Goal: Task Accomplishment & Management: Manage account settings

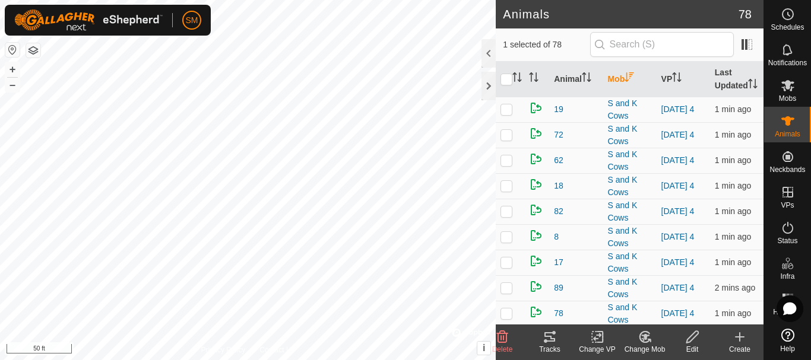
scroll to position [891, 0]
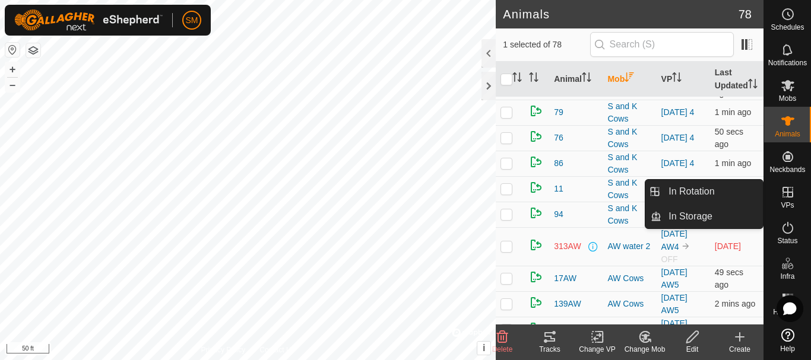
click at [710, 195] on link "In Rotation" at bounding box center [713, 192] width 102 height 24
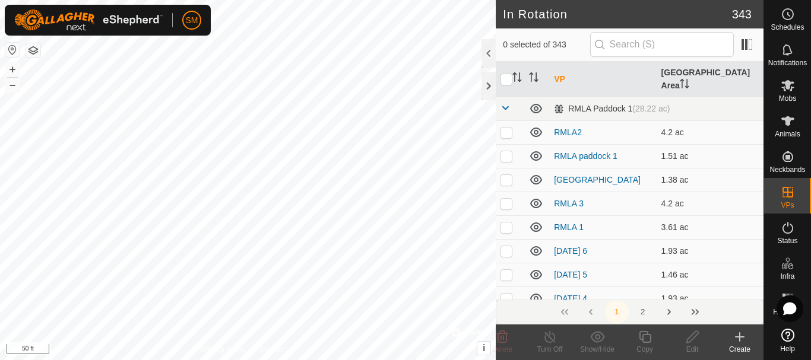
click at [742, 339] on icon at bounding box center [740, 337] width 14 height 14
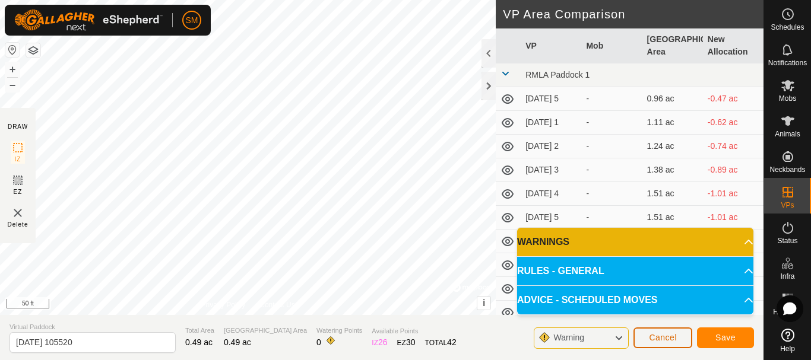
click at [676, 340] on span "Cancel" at bounding box center [663, 338] width 28 height 10
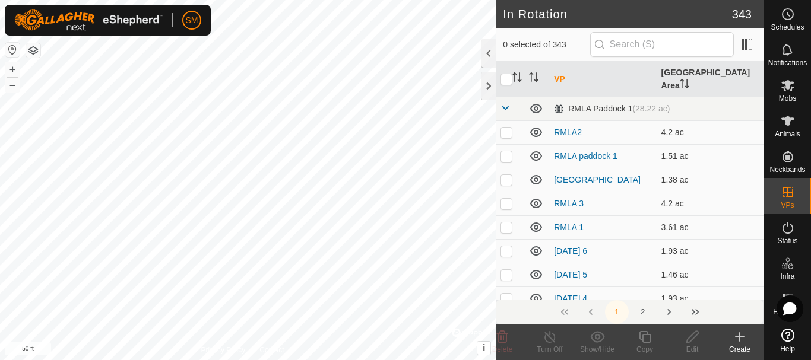
click at [736, 339] on icon at bounding box center [740, 337] width 14 height 14
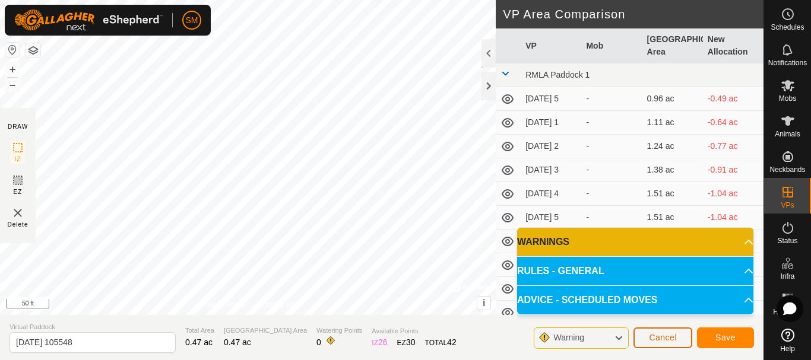
click at [676, 337] on span "Cancel" at bounding box center [663, 338] width 28 height 10
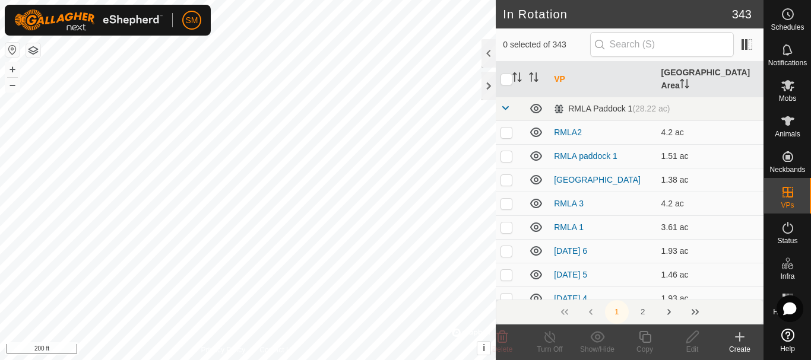
checkbox input "true"
click at [647, 338] on icon at bounding box center [645, 337] width 15 height 14
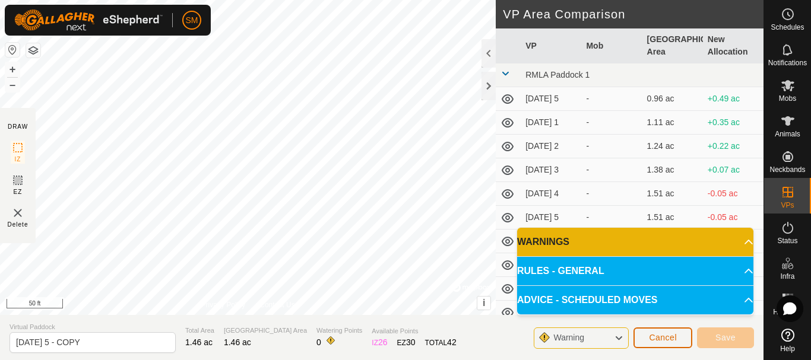
click at [664, 338] on span "Cancel" at bounding box center [663, 338] width 28 height 10
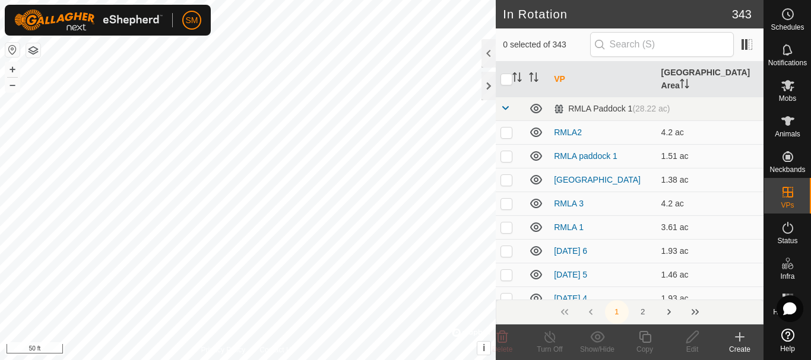
click at [735, 337] on icon at bounding box center [740, 337] width 14 height 14
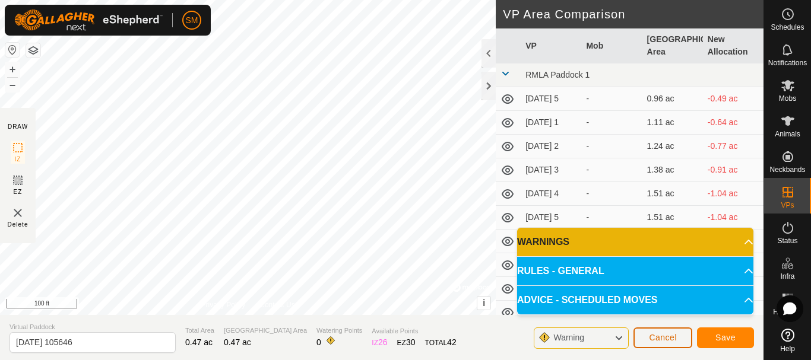
click at [673, 338] on span "Cancel" at bounding box center [663, 338] width 28 height 10
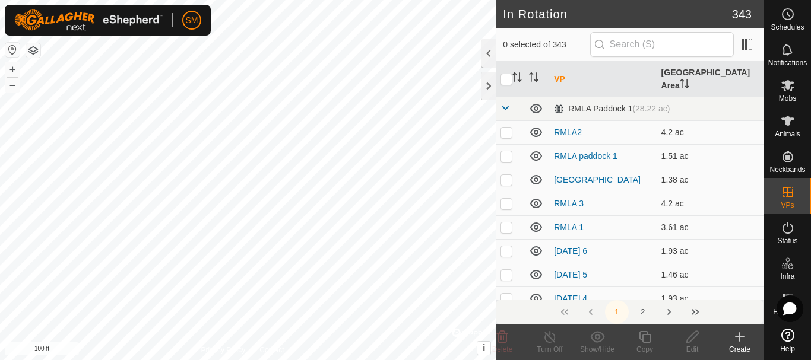
click at [738, 341] on icon at bounding box center [740, 337] width 14 height 14
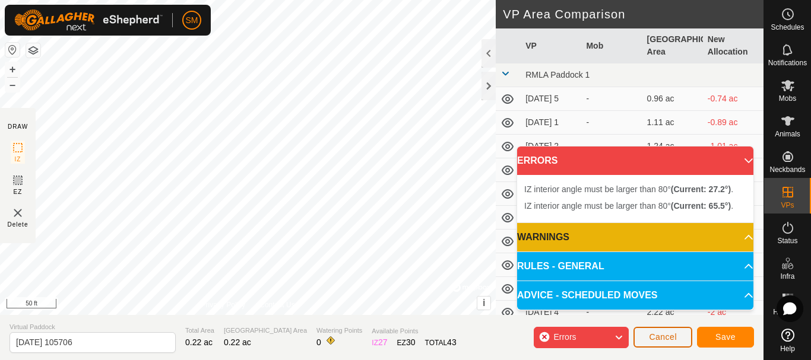
click at [669, 336] on span "Cancel" at bounding box center [663, 338] width 28 height 10
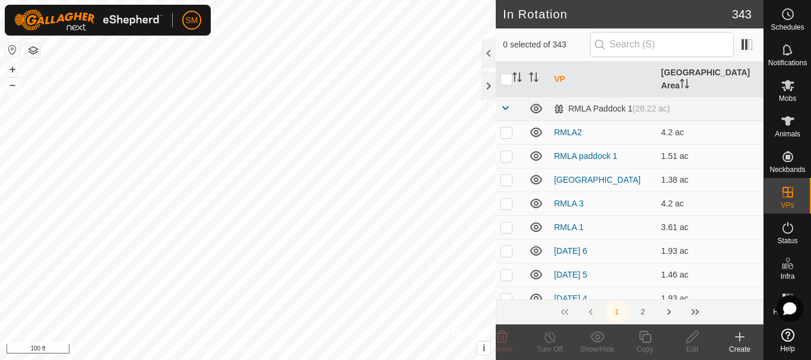
checkbox input "true"
click at [648, 338] on icon at bounding box center [645, 337] width 15 height 14
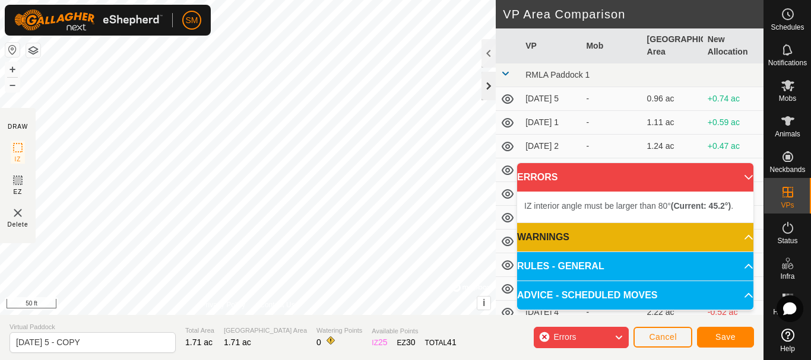
click at [489, 80] on div at bounding box center [489, 86] width 14 height 29
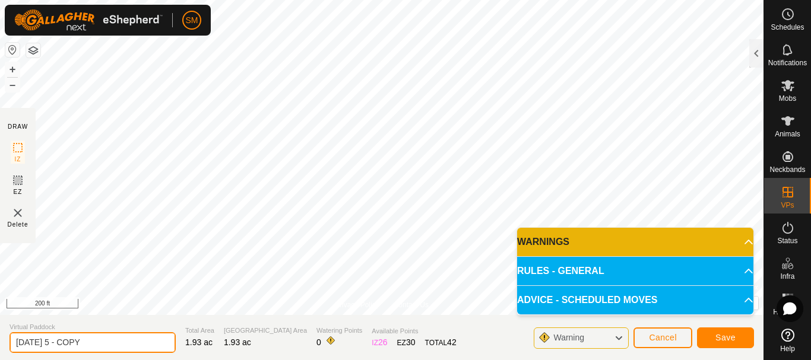
click at [113, 340] on input "2025-08-17 5 - COPY" at bounding box center [93, 343] width 166 height 21
drag, startPoint x: 61, startPoint y: 346, endPoint x: 0, endPoint y: 358, distance: 62.2
click at [0, 358] on section "Virtual Paddock 2025-08-18 4 Total Area 1.93 ac Grazing Area 1.93 ac Watering P…" at bounding box center [382, 337] width 764 height 45
click at [96, 339] on input "[DATE] 4" at bounding box center [93, 343] width 166 height 21
type input "[DATE] 4"
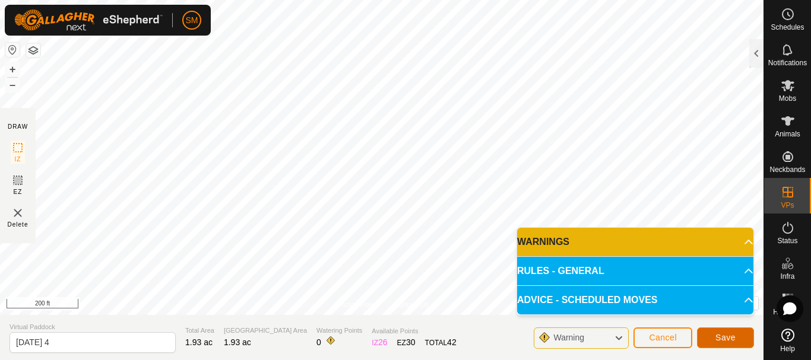
click at [725, 338] on span "Save" at bounding box center [726, 338] width 20 height 10
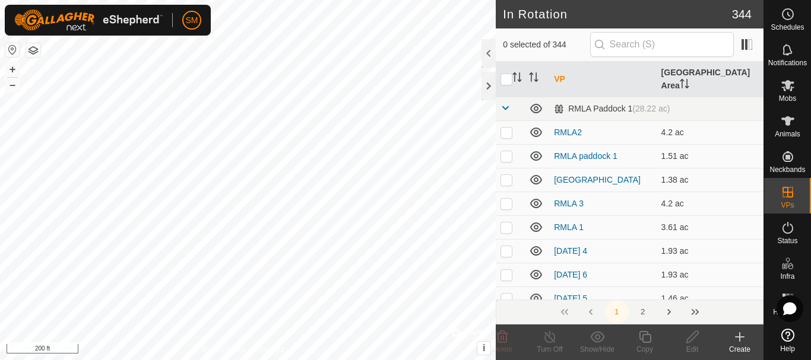
checkbox input "true"
click at [647, 337] on icon at bounding box center [645, 337] width 15 height 14
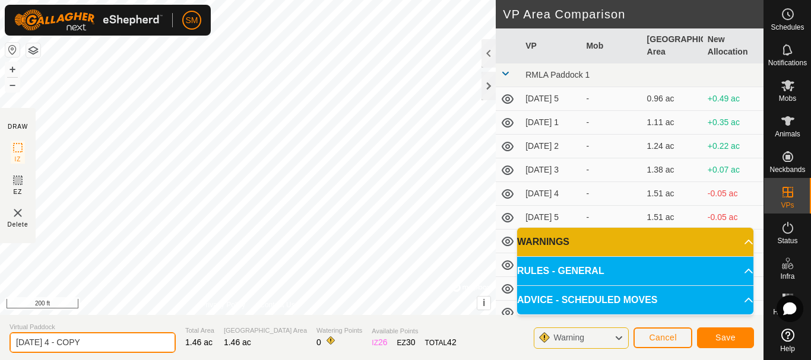
drag, startPoint x: 63, startPoint y: 343, endPoint x: 122, endPoint y: 343, distance: 58.8
click at [122, 343] on input "2025-08-18 4 - COPY" at bounding box center [93, 343] width 166 height 21
type input "[DATE] 5"
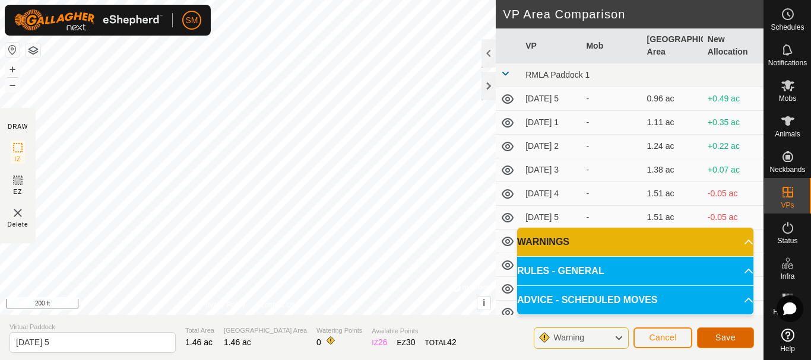
click at [729, 341] on span "Save" at bounding box center [726, 338] width 20 height 10
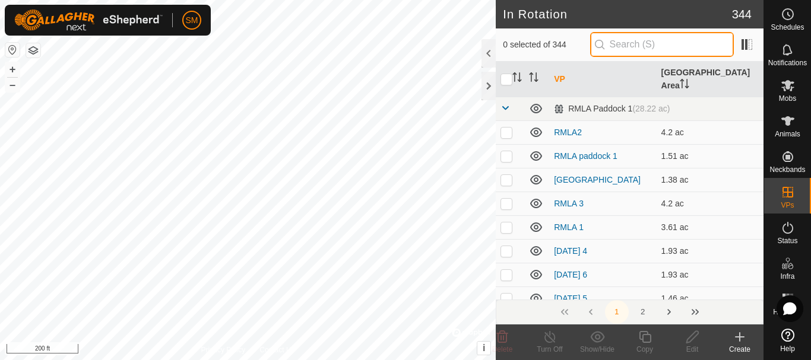
click at [631, 43] on input "text" at bounding box center [662, 44] width 144 height 25
paste input "2025-08-18"
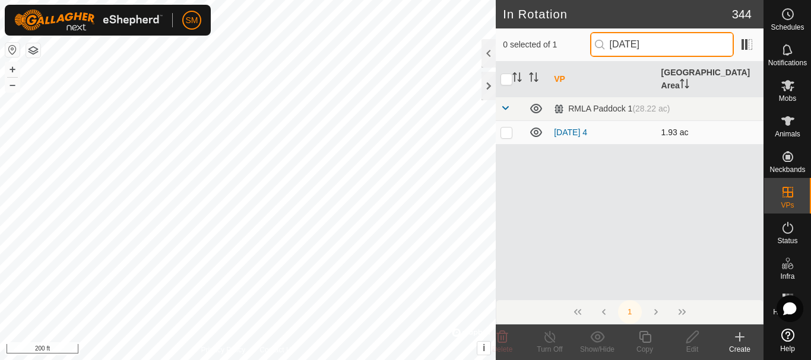
type input "2025-08-18"
click at [506, 128] on p-checkbox at bounding box center [507, 133] width 12 height 10
checkbox input "true"
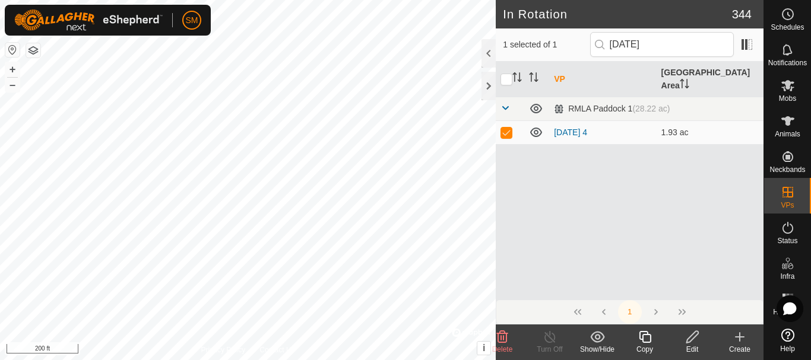
click at [645, 339] on icon at bounding box center [645, 337] width 15 height 14
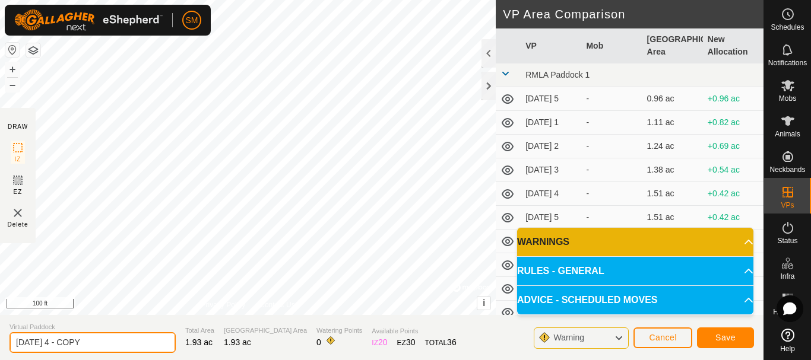
drag, startPoint x: 68, startPoint y: 344, endPoint x: 116, endPoint y: 337, distance: 48.6
click at [116, 337] on input "2025-08-18 4 - COPY" at bounding box center [93, 343] width 166 height 21
type input "[DATE] 6"
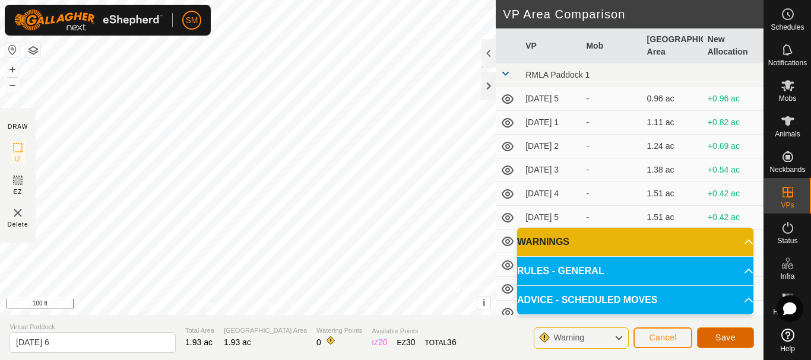
click at [729, 334] on span "Save" at bounding box center [726, 338] width 20 height 10
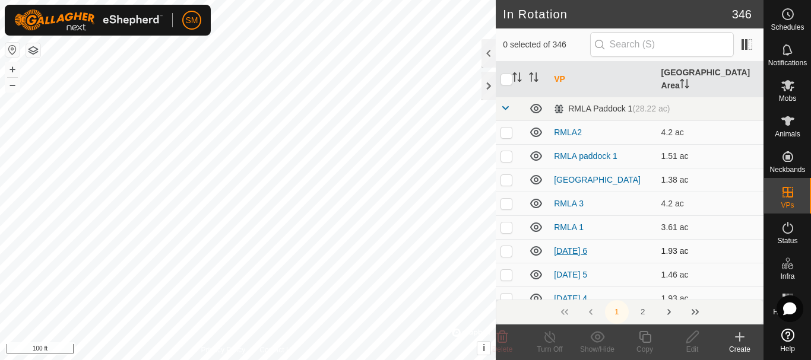
click at [587, 246] on link "[DATE] 6" at bounding box center [570, 251] width 33 height 10
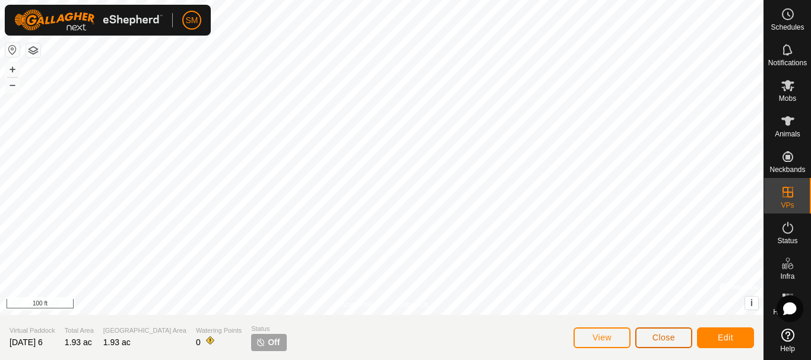
click at [673, 337] on span "Close" at bounding box center [664, 338] width 23 height 10
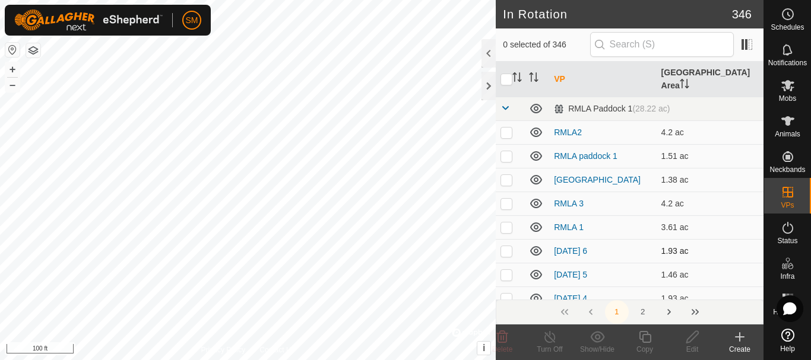
click at [505, 246] on p-checkbox at bounding box center [507, 251] width 12 height 10
checkbox input "true"
click at [650, 350] on div "Copy" at bounding box center [645, 349] width 48 height 11
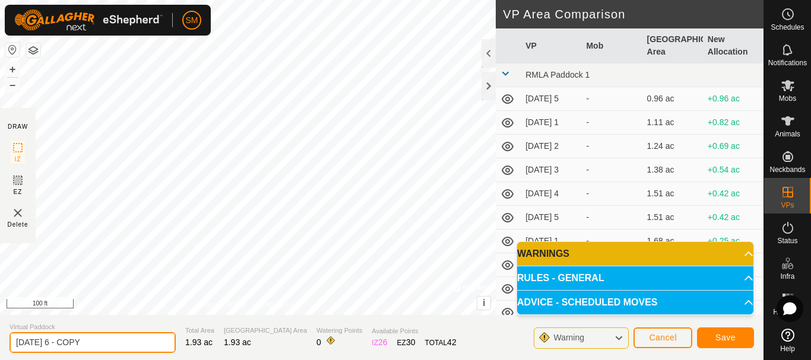
drag, startPoint x: 72, startPoint y: 341, endPoint x: 106, endPoint y: 342, distance: 33.3
click at [106, 342] on input "2025-08-18 6 - COPY" at bounding box center [93, 343] width 166 height 21
type input "[DATE] 1"
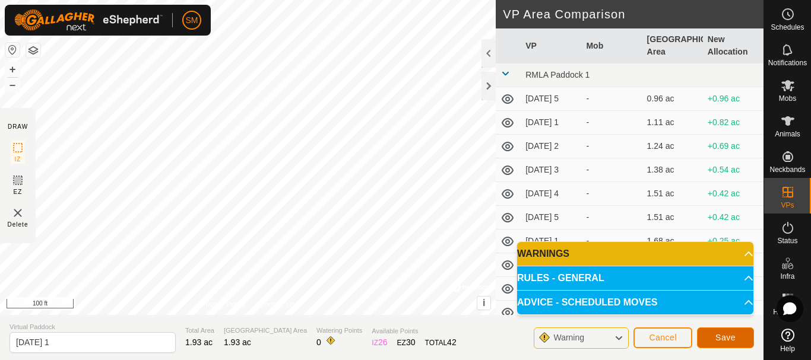
click at [740, 334] on button "Save" at bounding box center [725, 338] width 57 height 21
click at [671, 340] on span "Cancel" at bounding box center [663, 338] width 28 height 10
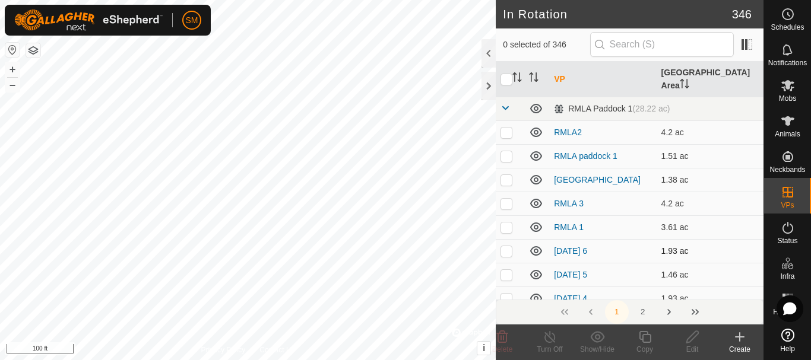
click at [505, 246] on p-checkbox at bounding box center [507, 251] width 12 height 10
checkbox input "true"
click at [647, 335] on icon at bounding box center [645, 337] width 12 height 12
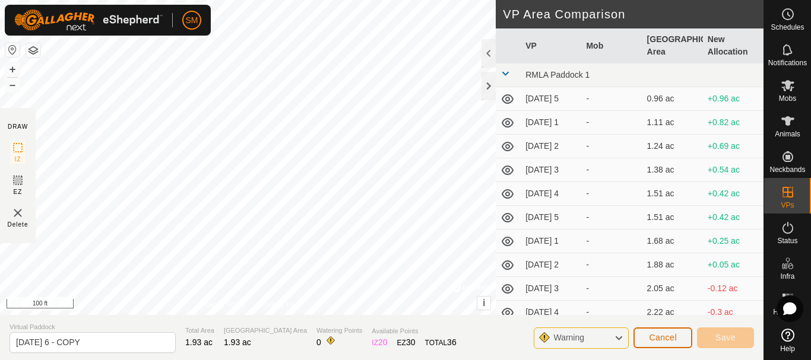
click at [667, 344] on button "Cancel" at bounding box center [663, 338] width 59 height 21
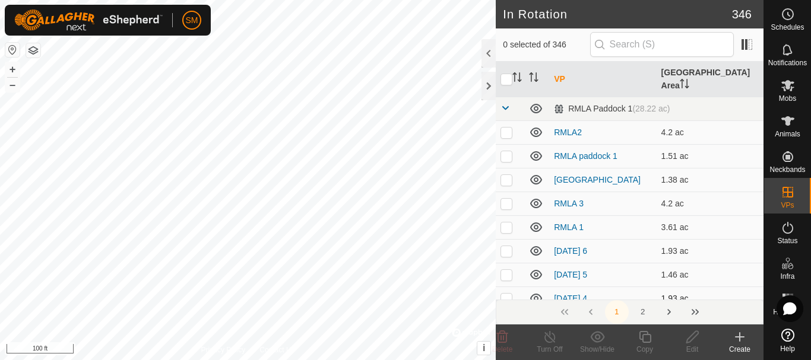
click at [511, 294] on p-checkbox at bounding box center [507, 299] width 12 height 10
checkbox input "true"
click at [644, 338] on icon at bounding box center [645, 337] width 15 height 14
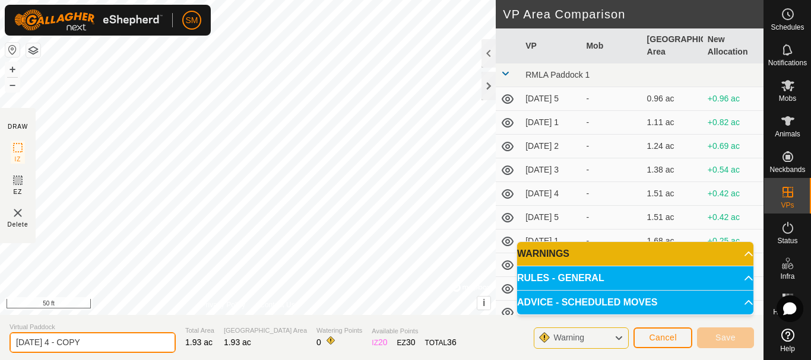
drag, startPoint x: 62, startPoint y: 343, endPoint x: 106, endPoint y: 338, distance: 44.8
click at [106, 338] on input "2025-08-18 4 - COPY" at bounding box center [93, 343] width 166 height 21
type input "2025-08-18 6a"
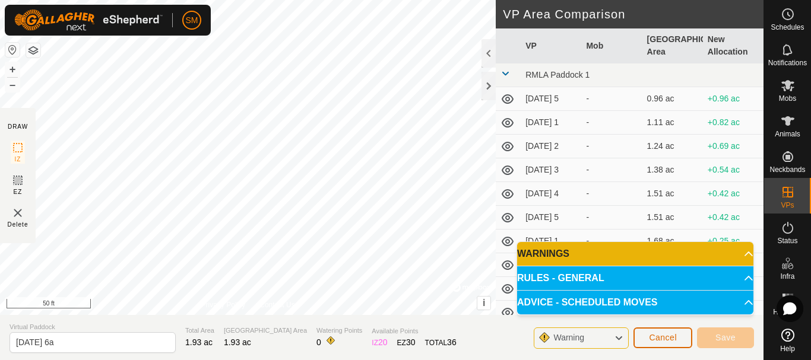
click at [675, 340] on span "Cancel" at bounding box center [663, 338] width 28 height 10
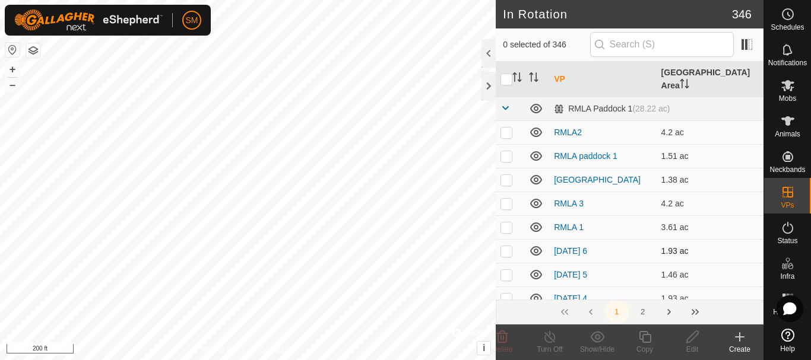
click at [507, 246] on p-checkbox at bounding box center [507, 251] width 12 height 10
checkbox input "true"
click at [645, 333] on icon at bounding box center [645, 337] width 12 height 12
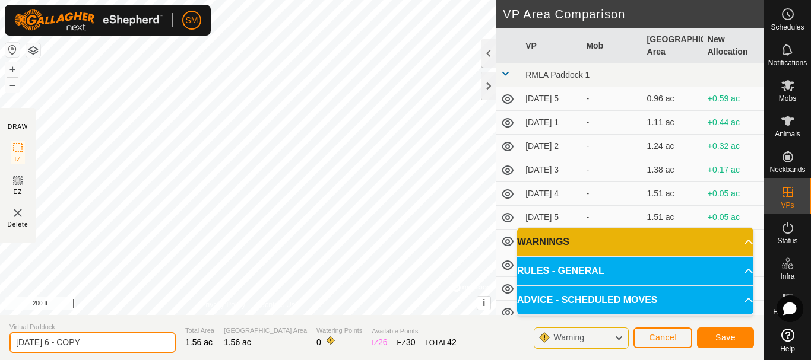
click at [104, 350] on input "2025-08-18 6 - COPY" at bounding box center [93, 343] width 166 height 21
drag, startPoint x: 62, startPoint y: 344, endPoint x: 121, endPoint y: 342, distance: 58.2
click at [121, 342] on input "2025-08-18 6 - COPY" at bounding box center [93, 343] width 166 height 21
type input "[DATE] 1"
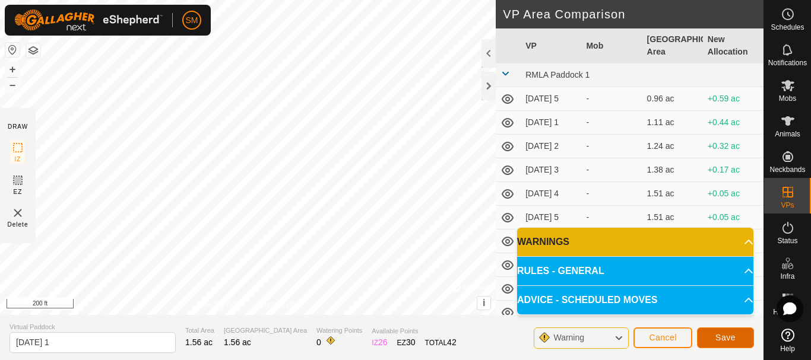
click at [742, 336] on button "Save" at bounding box center [725, 338] width 57 height 21
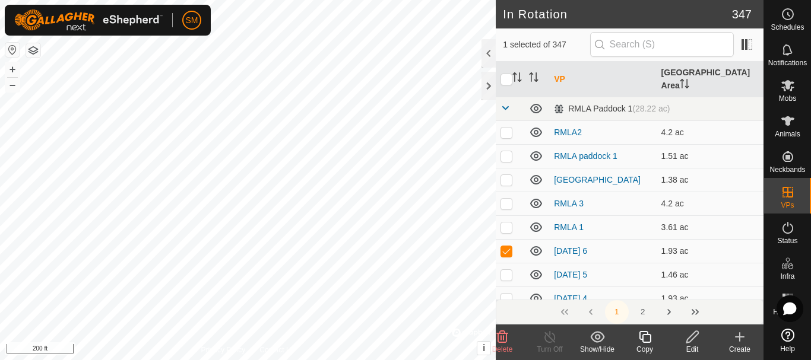
click at [646, 340] on icon at bounding box center [645, 337] width 15 height 14
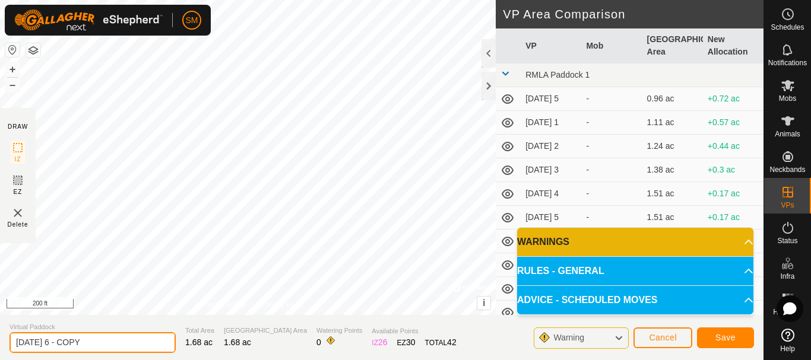
drag, startPoint x: 61, startPoint y: 343, endPoint x: 121, endPoint y: 345, distance: 60.0
click at [121, 345] on input "2025-08-18 6 - COPY" at bounding box center [93, 343] width 166 height 21
type input "[DATE] 2"
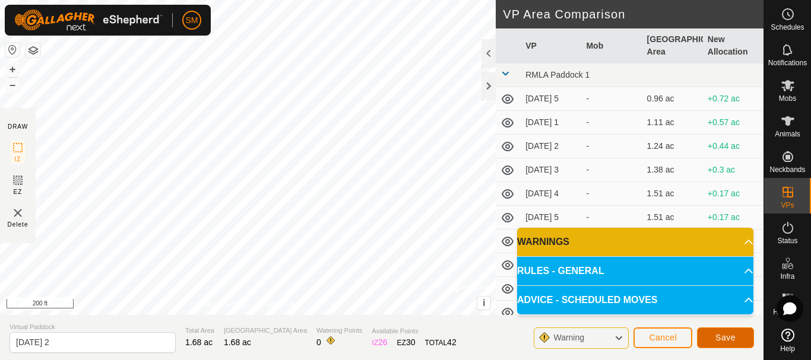
click at [737, 336] on button "Save" at bounding box center [725, 338] width 57 height 21
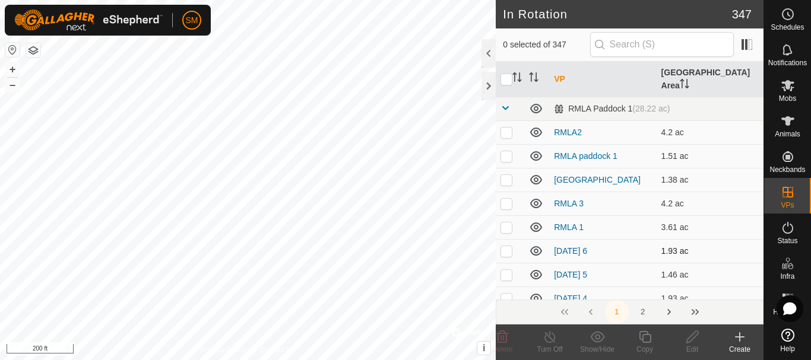
click at [508, 246] on p-checkbox at bounding box center [507, 251] width 12 height 10
checkbox input "true"
click at [645, 341] on icon at bounding box center [645, 337] width 15 height 14
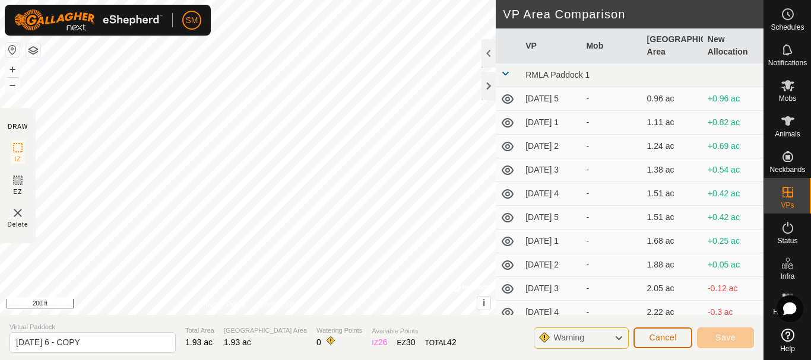
click at [669, 343] on button "Cancel" at bounding box center [663, 338] width 59 height 21
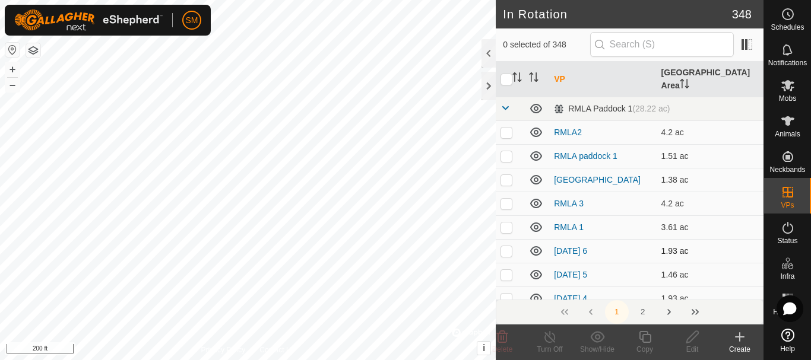
click at [505, 246] on p-checkbox at bounding box center [507, 251] width 12 height 10
checkbox input "true"
click at [649, 339] on icon at bounding box center [645, 337] width 15 height 14
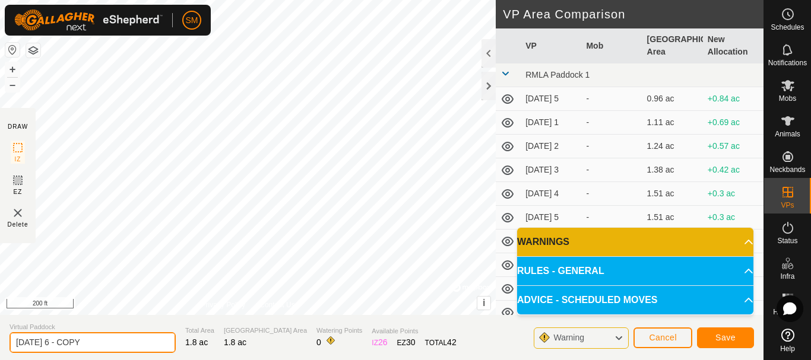
drag, startPoint x: 60, startPoint y: 343, endPoint x: 121, endPoint y: 341, distance: 60.6
click at [121, 341] on input "2025-08-18 6 - COPY" at bounding box center [93, 343] width 166 height 21
type input "[DATE] 3"
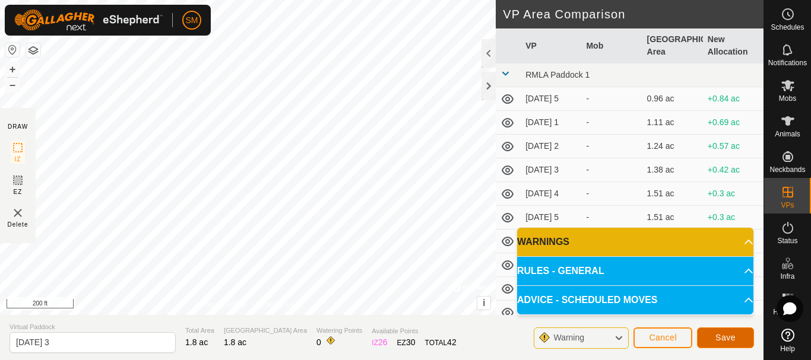
click at [732, 339] on span "Save" at bounding box center [726, 338] width 20 height 10
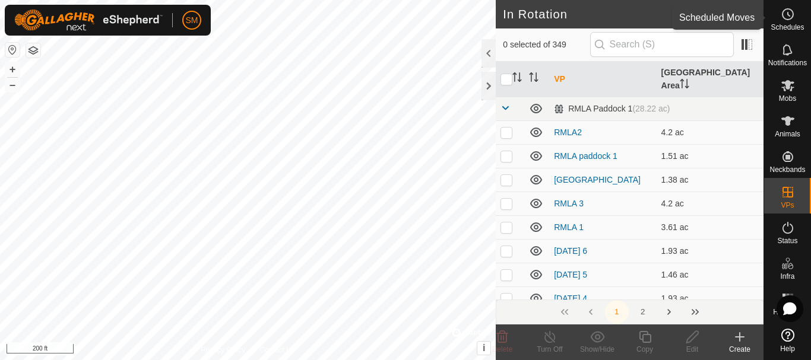
click at [788, 14] on icon at bounding box center [789, 14] width 2 height 4
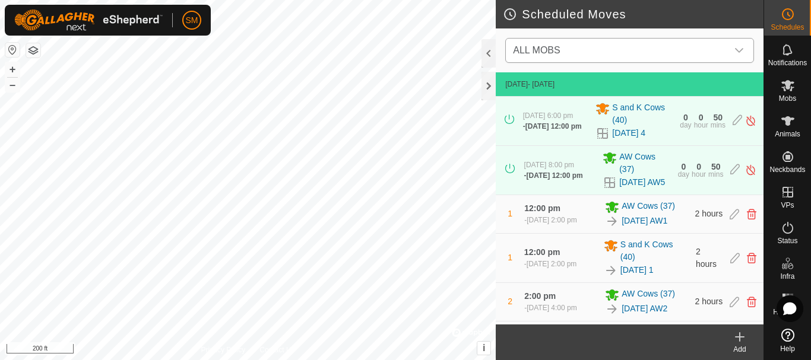
click at [666, 61] on span "ALL MOBS" at bounding box center [617, 51] width 219 height 24
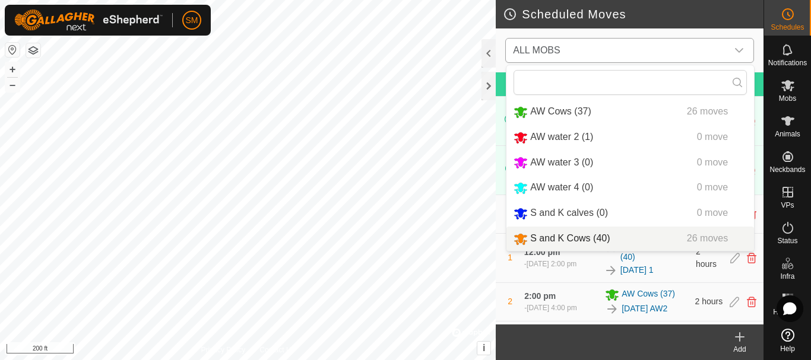
click at [549, 236] on li "S and K Cows (40) 26 moves" at bounding box center [631, 239] width 248 height 24
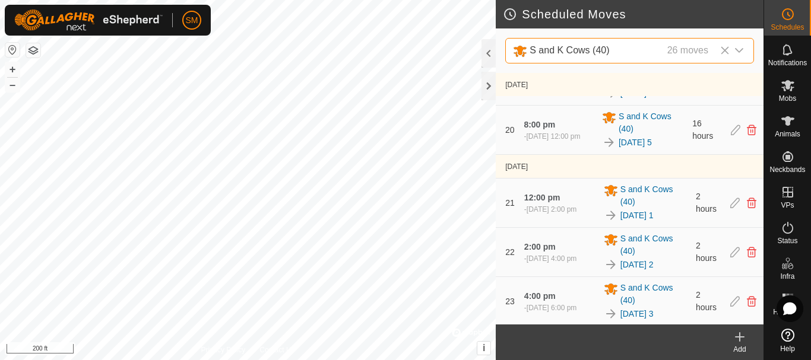
scroll to position [1141, 0]
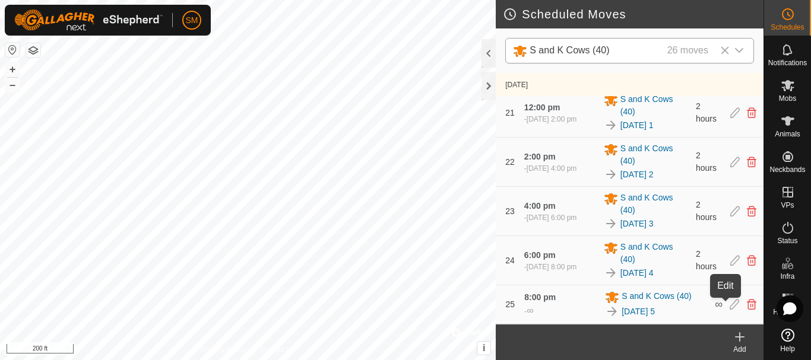
click at [730, 306] on icon at bounding box center [735, 304] width 10 height 11
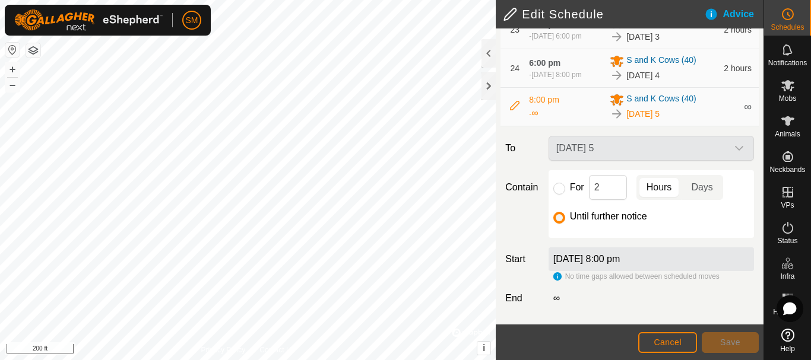
scroll to position [1219, 0]
click at [560, 192] on input "For" at bounding box center [560, 189] width 12 height 12
radio input "true"
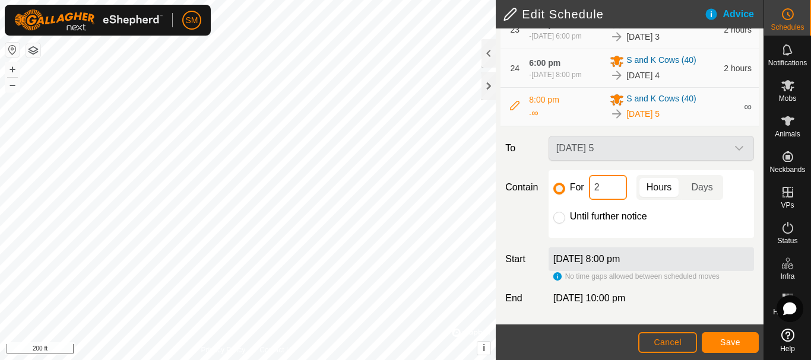
click at [599, 188] on input "2" at bounding box center [608, 187] width 38 height 25
type input "16"
click at [733, 341] on span "Save" at bounding box center [730, 343] width 20 height 10
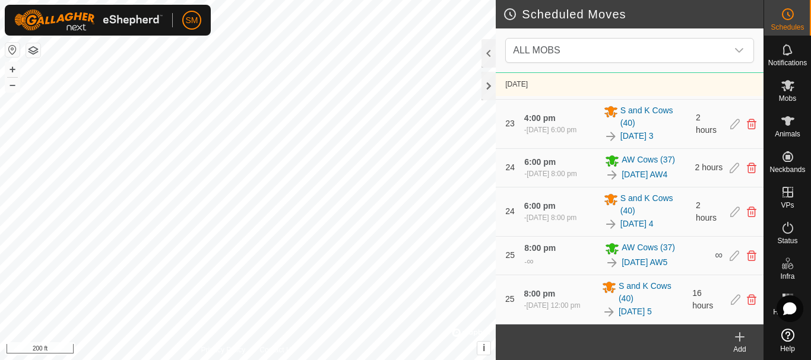
scroll to position [2434, 0]
click at [741, 339] on icon at bounding box center [740, 337] width 14 height 14
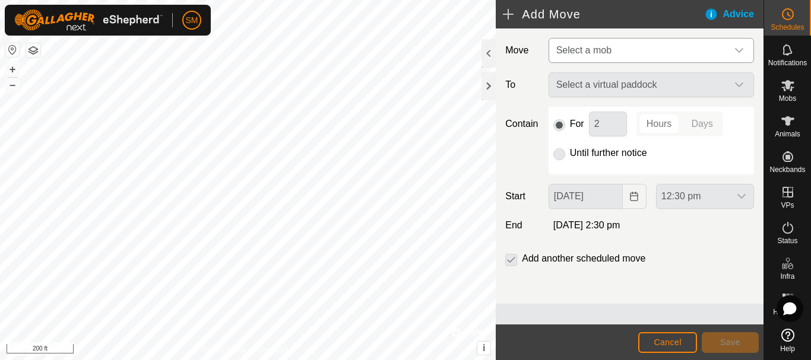
click at [735, 52] on icon "dropdown trigger" at bounding box center [740, 51] width 10 height 10
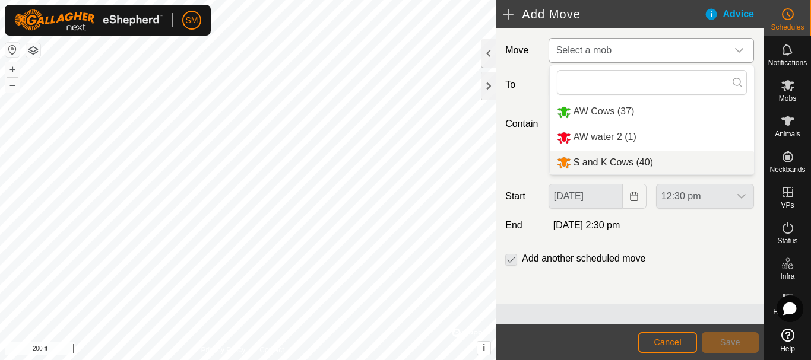
click at [587, 160] on li "S and K Cows (40)" at bounding box center [652, 163] width 204 height 24
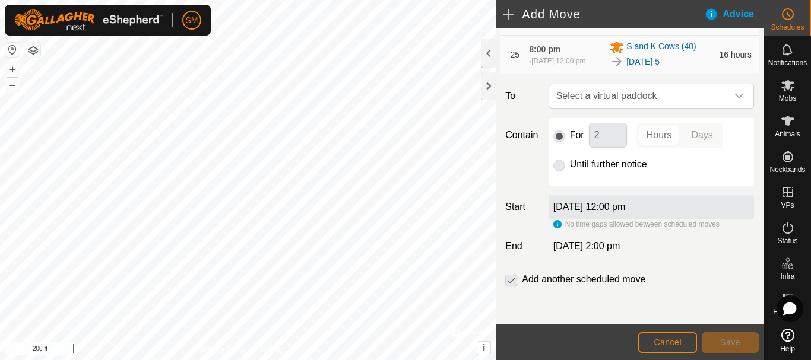
scroll to position [1276, 0]
click at [735, 96] on icon "dropdown trigger" at bounding box center [740, 96] width 10 height 10
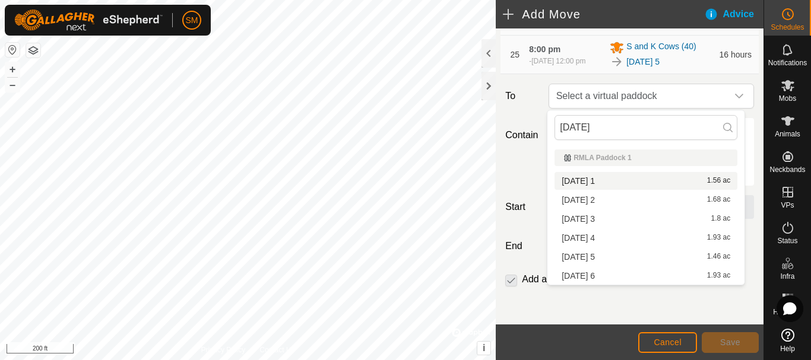
type input "2025-08-18"
click at [594, 178] on li "2025-08-18 1 1.56 ac" at bounding box center [646, 181] width 183 height 18
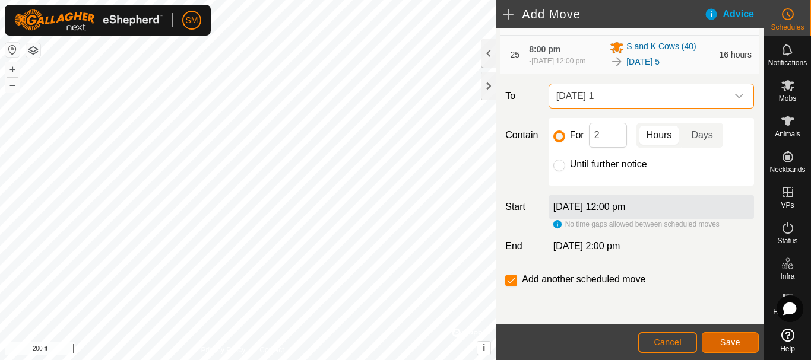
click at [726, 344] on span "Save" at bounding box center [730, 343] width 20 height 10
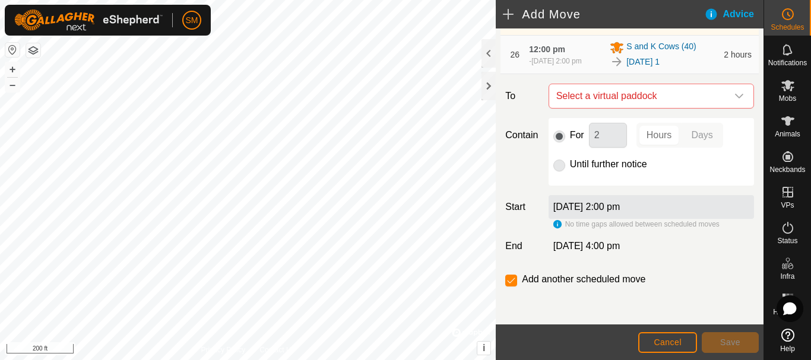
scroll to position [1344, 0]
click at [735, 101] on icon "dropdown trigger" at bounding box center [740, 96] width 10 height 10
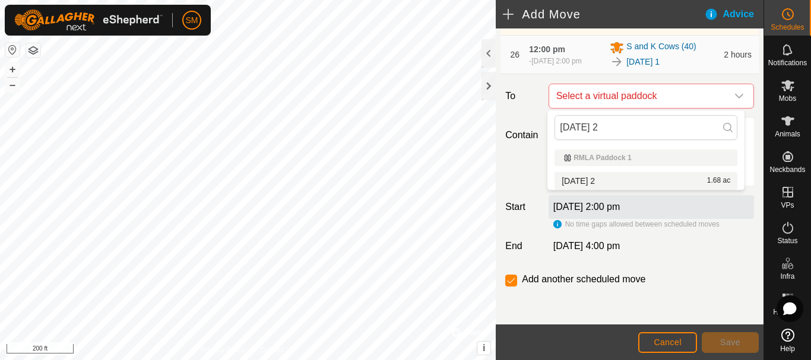
type input "[DATE] 2"
click at [584, 184] on li "2025-08-18 2 1.68 ac" at bounding box center [646, 181] width 183 height 18
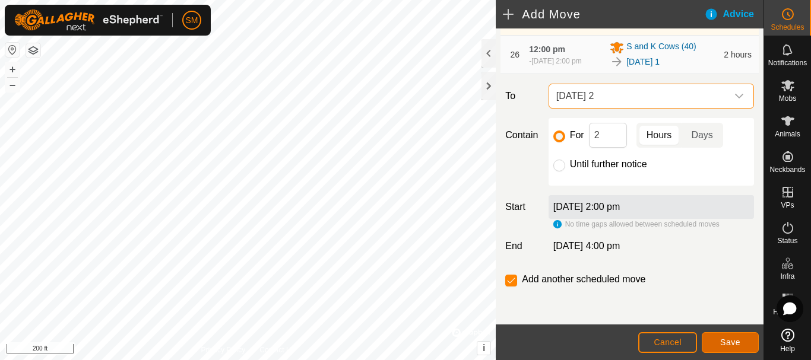
click at [729, 344] on span "Save" at bounding box center [730, 343] width 20 height 10
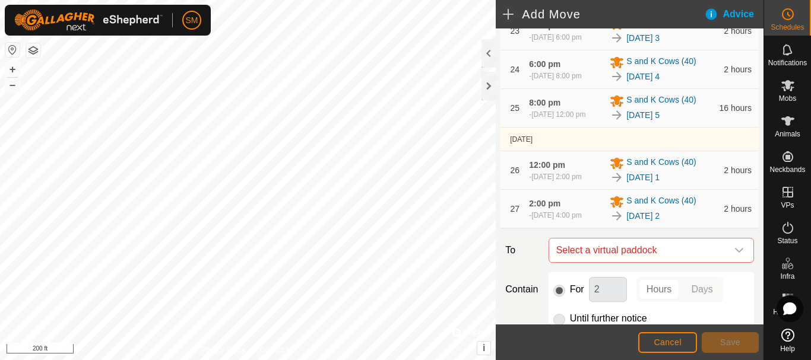
scroll to position [1388, 0]
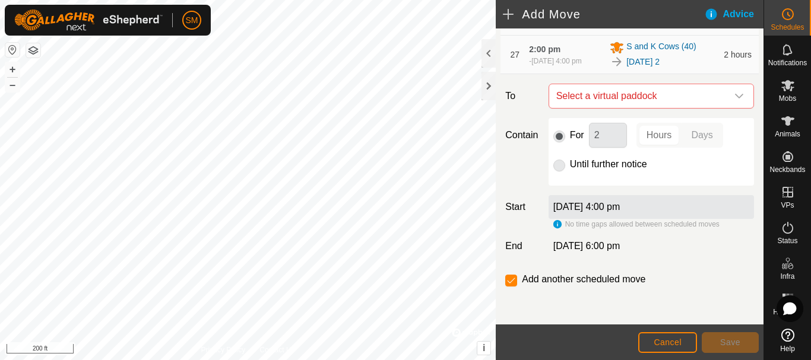
click at [735, 99] on icon "dropdown trigger" at bounding box center [739, 96] width 8 height 5
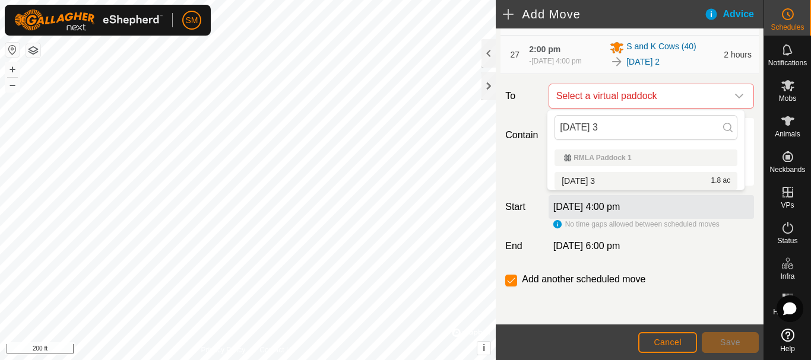
type input "[DATE] 3"
click at [596, 178] on li "2025-08-18 3 1.8 ac" at bounding box center [646, 181] width 183 height 18
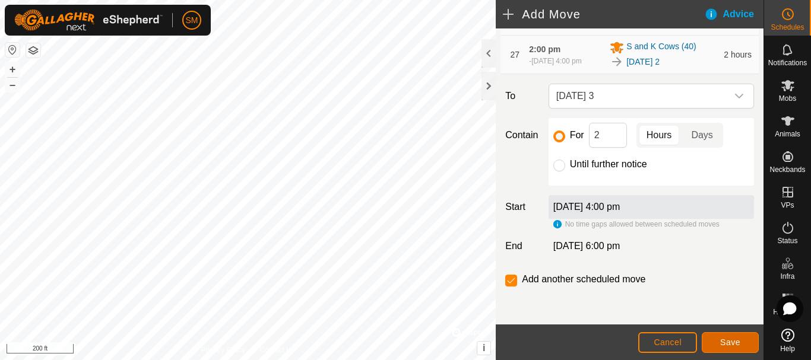
click at [724, 341] on span "Save" at bounding box center [730, 343] width 20 height 10
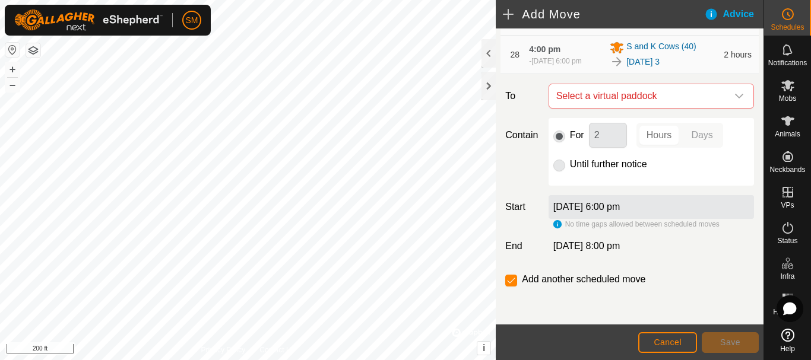
scroll to position [1432, 0]
click at [696, 99] on span "Select a virtual paddock" at bounding box center [640, 96] width 176 height 24
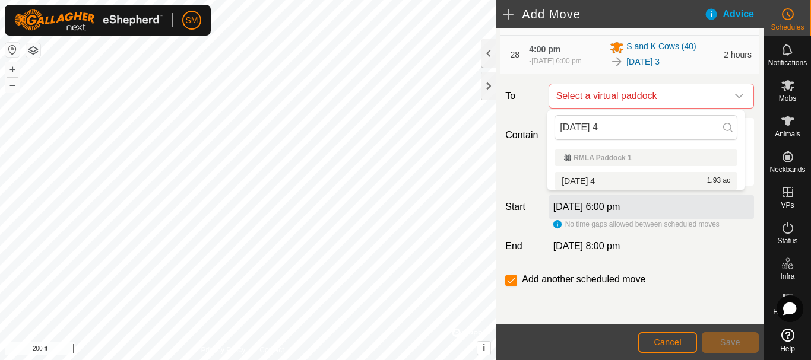
type input "[DATE] 4"
click at [595, 182] on span "[DATE] 4" at bounding box center [578, 181] width 33 height 8
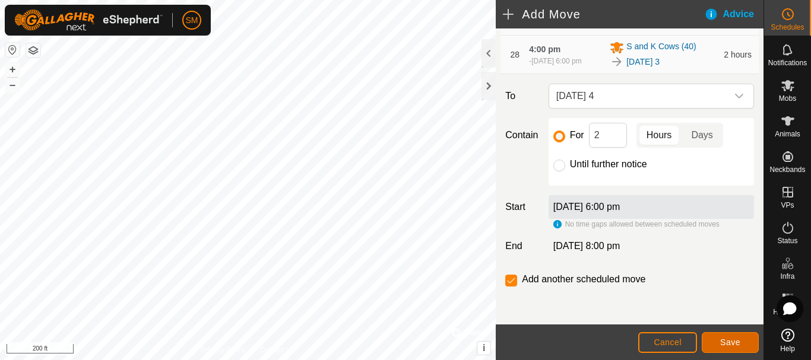
click at [733, 340] on span "Save" at bounding box center [730, 343] width 20 height 10
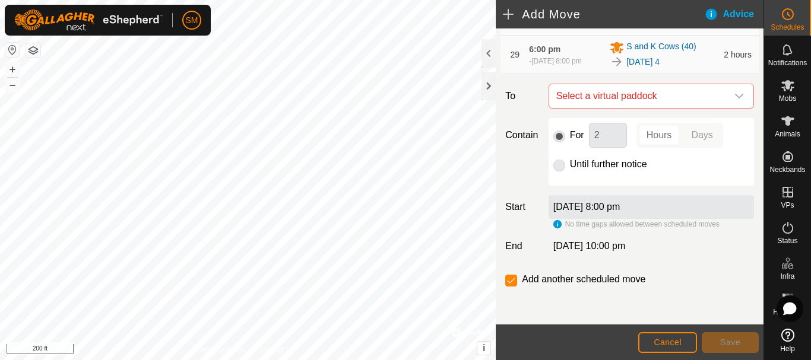
scroll to position [1476, 0]
click at [717, 95] on span "Select a virtual paddock" at bounding box center [640, 96] width 176 height 24
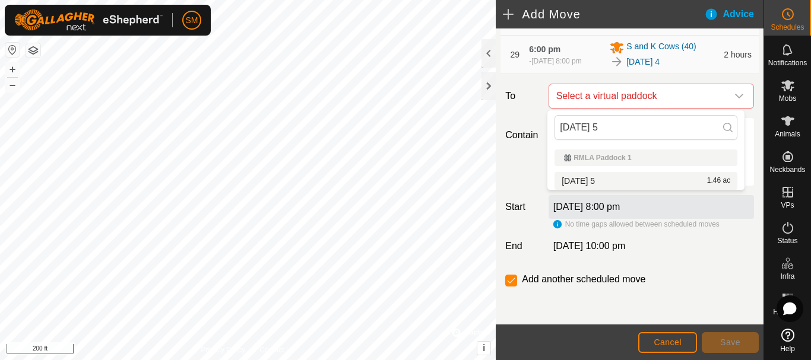
type input "[DATE] 5"
click at [603, 178] on li "2025-08-18 5 1.46 ac" at bounding box center [646, 181] width 183 height 18
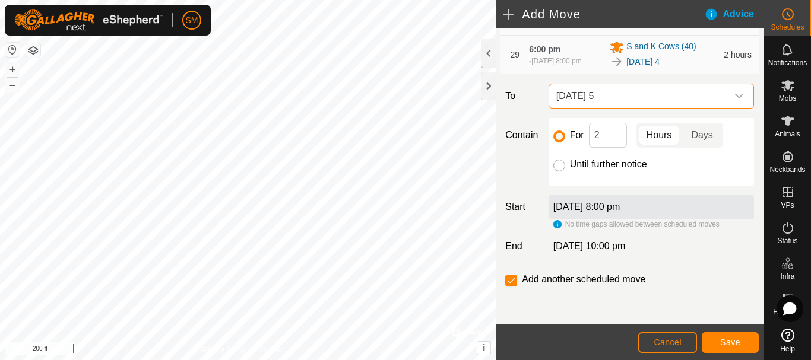
click at [555, 167] on input "Until further notice" at bounding box center [560, 166] width 12 height 12
radio input "true"
checkbox input "false"
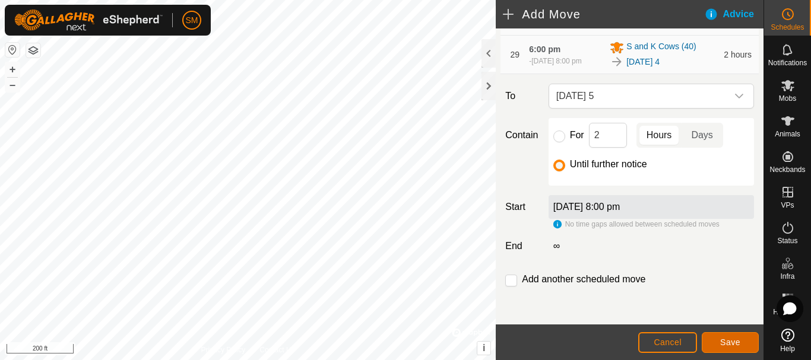
click at [734, 342] on span "Save" at bounding box center [730, 343] width 20 height 10
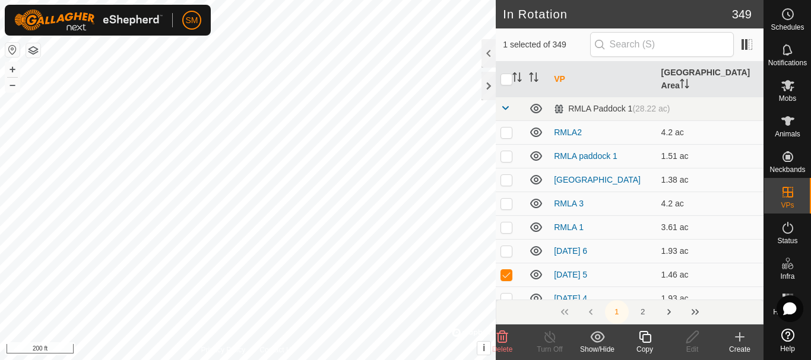
click at [647, 339] on icon at bounding box center [645, 337] width 15 height 14
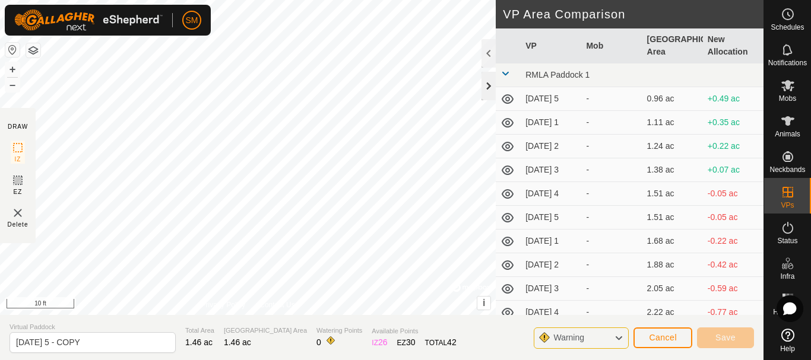
click at [485, 96] on div at bounding box center [489, 86] width 14 height 29
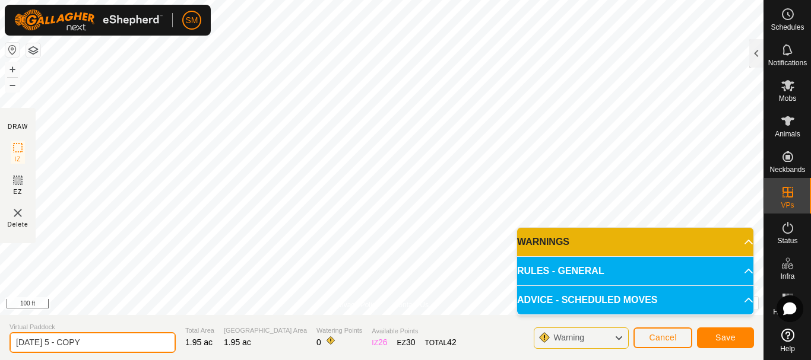
drag, startPoint x: 73, startPoint y: 338, endPoint x: 118, endPoint y: 344, distance: 45.0
click at [118, 344] on input "2025-08-18 5 - COPY" at bounding box center [93, 343] width 166 height 21
drag, startPoint x: 63, startPoint y: 347, endPoint x: 1, endPoint y: 364, distance: 64.5
click at [1, 360] on html "SM Schedules Notifications Mobs Animals Neckbands VPs Status Infra Heatmap Help…" at bounding box center [405, 180] width 811 height 360
click at [74, 345] on input "[DATE] 4" at bounding box center [93, 343] width 166 height 21
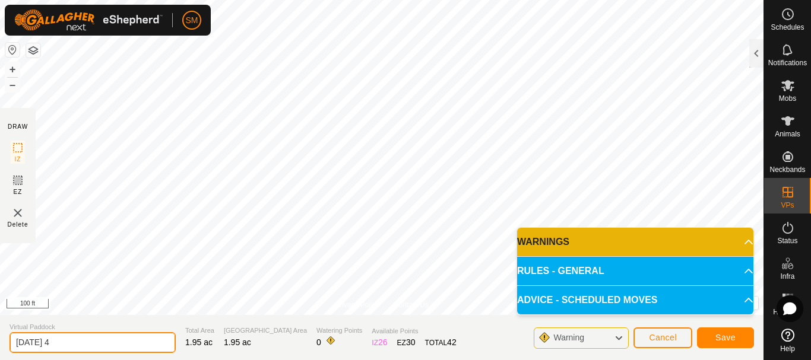
type input "[DATE] 4"
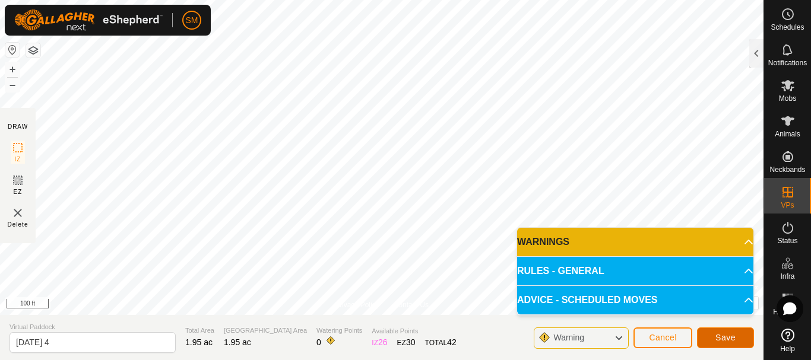
click at [739, 341] on button "Save" at bounding box center [725, 338] width 57 height 21
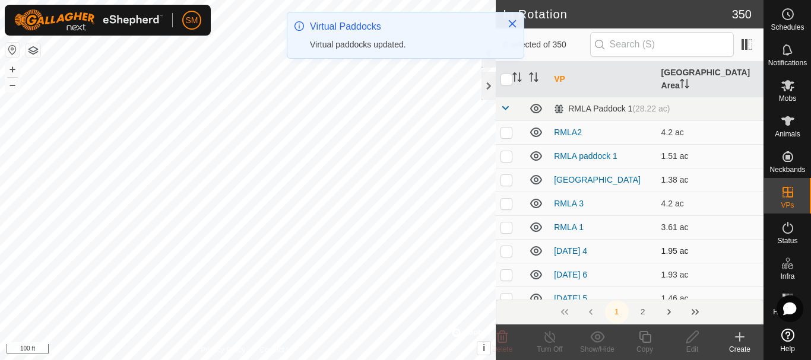
click at [508, 246] on p-checkbox at bounding box center [507, 251] width 12 height 10
click at [648, 341] on icon at bounding box center [645, 337] width 15 height 14
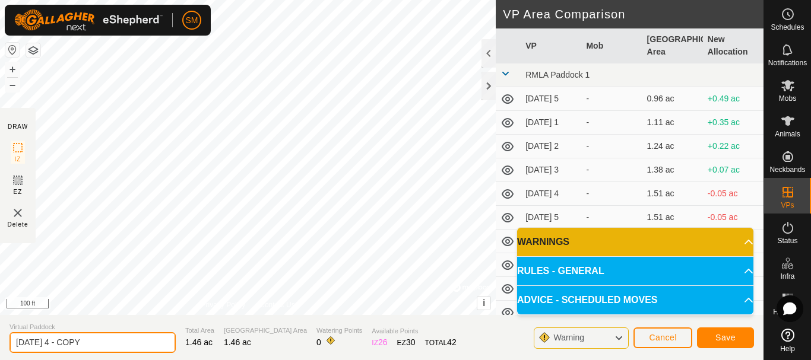
drag, startPoint x: 61, startPoint y: 342, endPoint x: 125, endPoint y: 340, distance: 64.8
click at [125, 340] on input "2025-08-19 4 - COPY" at bounding box center [93, 343] width 166 height 21
type input "[DATE] 5"
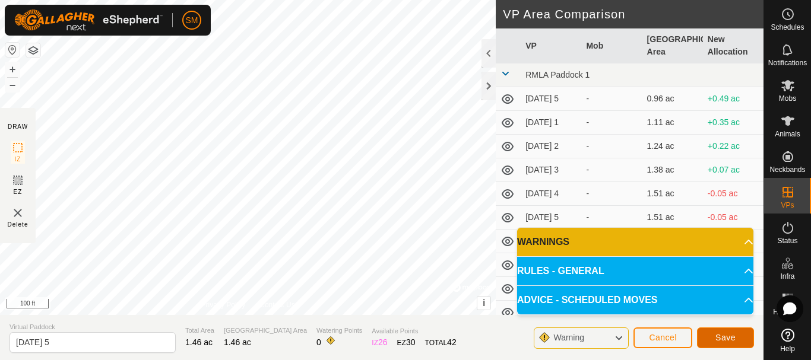
click at [729, 339] on span "Save" at bounding box center [726, 338] width 20 height 10
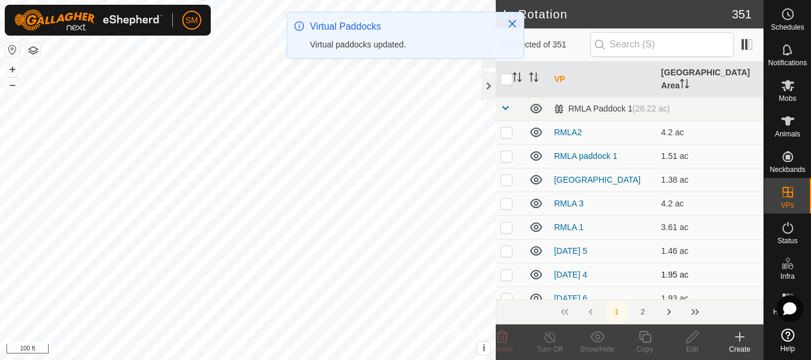
click at [508, 270] on p-checkbox at bounding box center [507, 275] width 12 height 10
checkbox input "true"
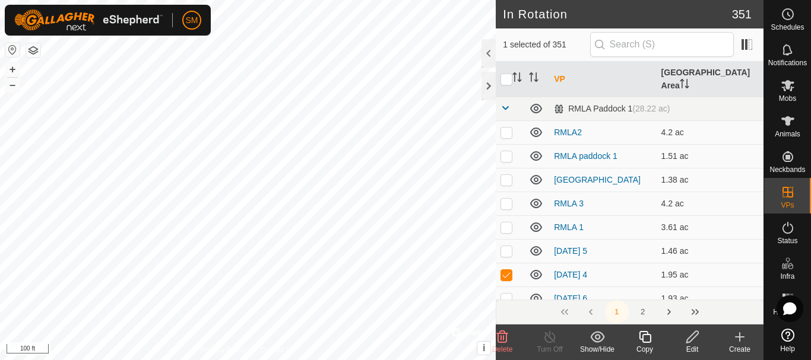
click at [651, 337] on icon at bounding box center [645, 337] width 12 height 12
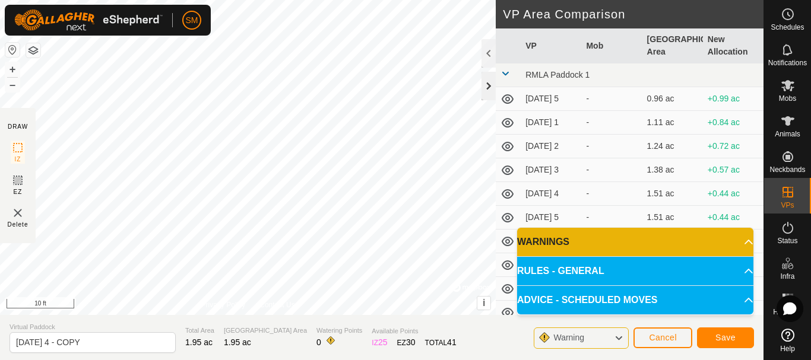
click at [487, 88] on div at bounding box center [489, 86] width 14 height 29
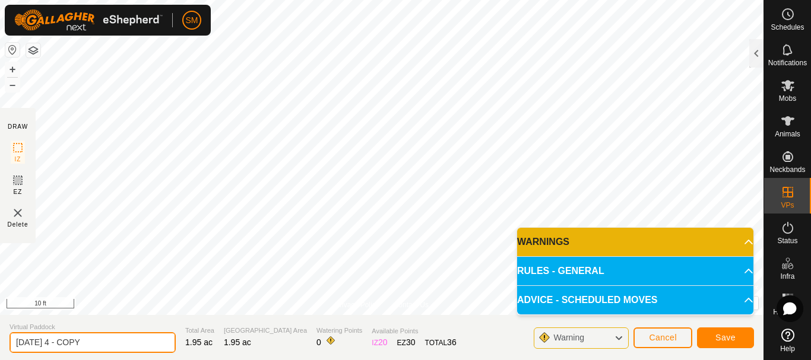
drag, startPoint x: 97, startPoint y: 335, endPoint x: 143, endPoint y: 338, distance: 45.2
click at [142, 337] on input "2025-08-19 4 - COPY" at bounding box center [93, 343] width 166 height 21
type input "[DATE] 6"
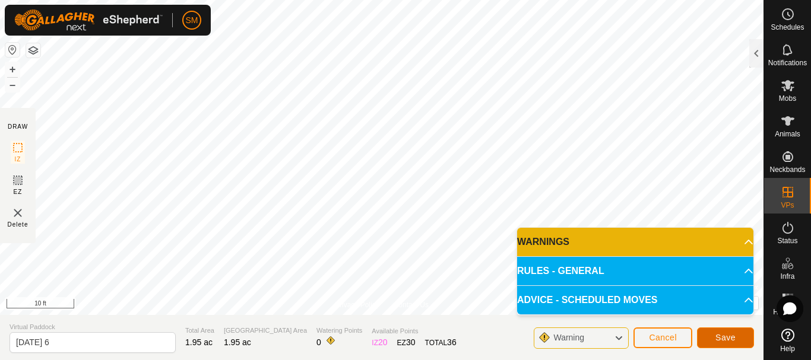
click at [736, 340] on button "Save" at bounding box center [725, 338] width 57 height 21
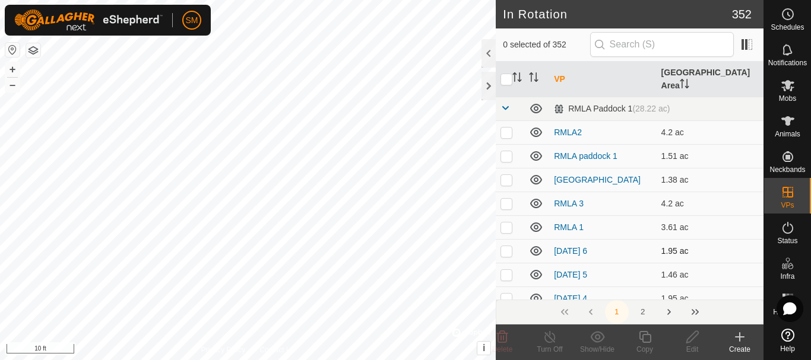
click at [504, 246] on p-checkbox at bounding box center [507, 251] width 12 height 10
checkbox input "true"
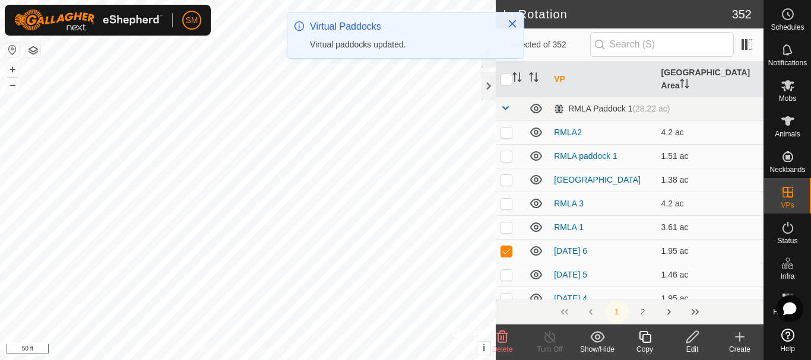
click at [645, 337] on icon at bounding box center [645, 337] width 15 height 14
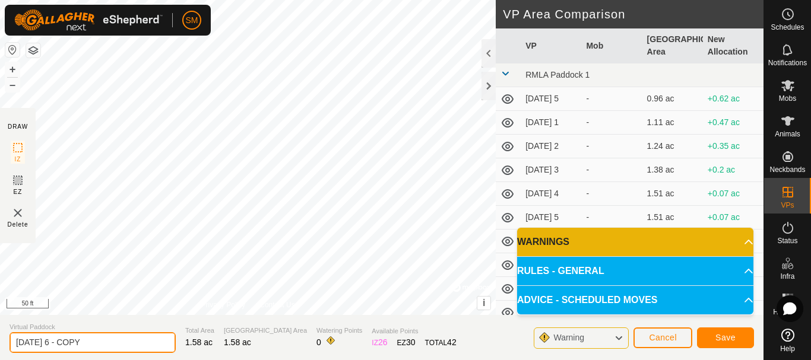
drag, startPoint x: 62, startPoint y: 344, endPoint x: 125, endPoint y: 350, distance: 63.8
click at [125, 350] on input "2025-08-19 6 - COPY" at bounding box center [93, 343] width 166 height 21
type input "[DATE] 1"
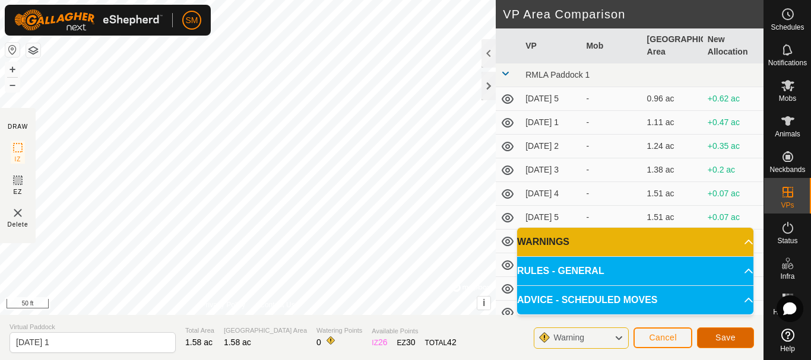
click at [725, 340] on span "Save" at bounding box center [726, 338] width 20 height 10
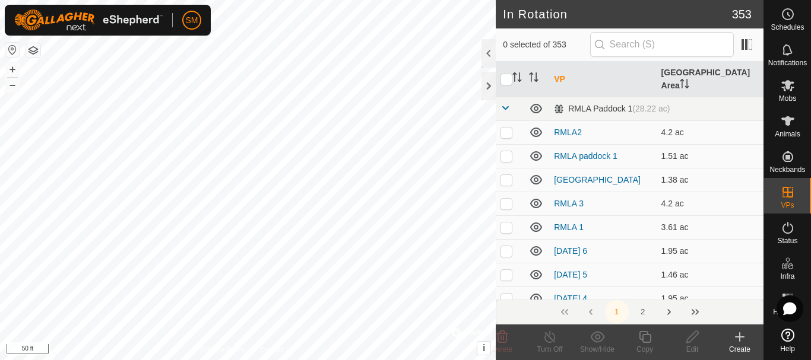
click at [505, 246] on p-checkbox at bounding box center [507, 251] width 12 height 10
checkbox input "true"
click at [648, 339] on icon at bounding box center [645, 337] width 15 height 14
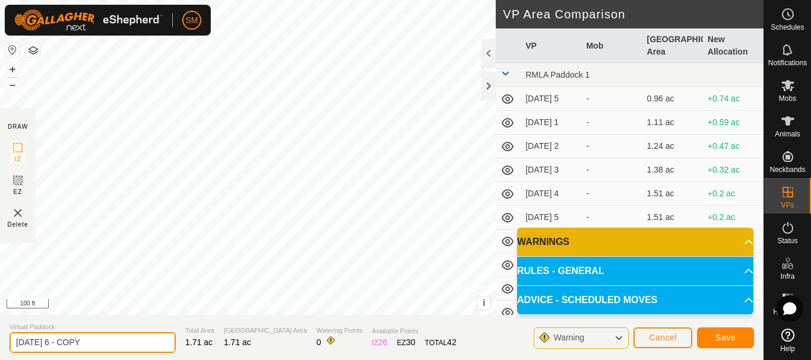
click at [124, 337] on input "2025-08-19 6 - COPY" at bounding box center [93, 343] width 166 height 21
type input "[DATE] 2"
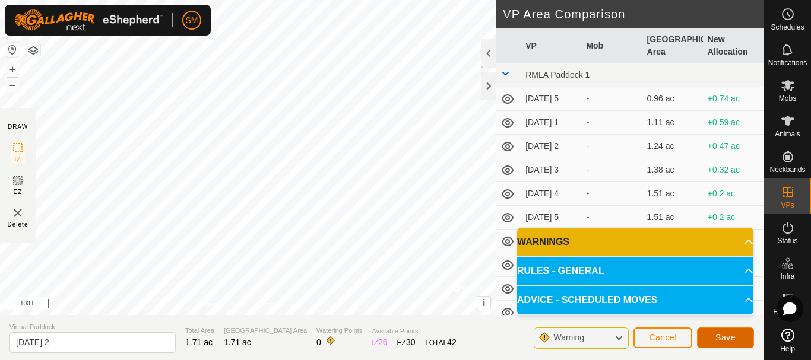
click at [734, 339] on span "Save" at bounding box center [726, 338] width 20 height 10
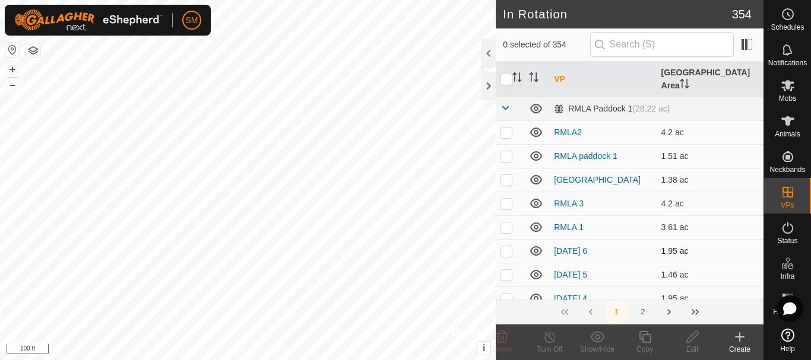
click at [507, 246] on p-checkbox at bounding box center [507, 251] width 12 height 10
checkbox input "true"
click at [640, 333] on icon at bounding box center [645, 337] width 12 height 12
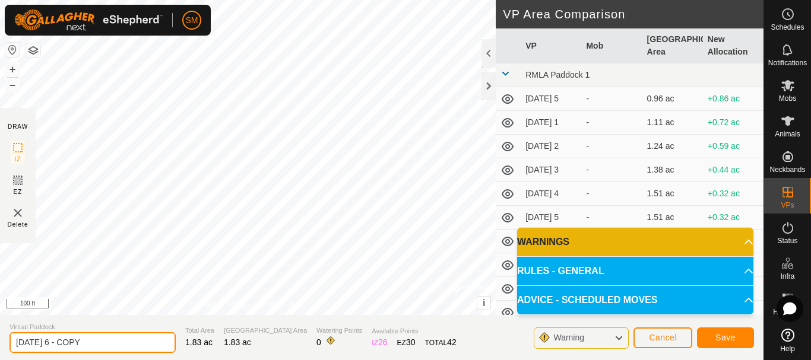
drag, startPoint x: 56, startPoint y: 344, endPoint x: 124, endPoint y: 344, distance: 67.1
click at [124, 344] on input "2025-08-19 6 - COPY" at bounding box center [93, 343] width 166 height 21
type input "[DATE] 3"
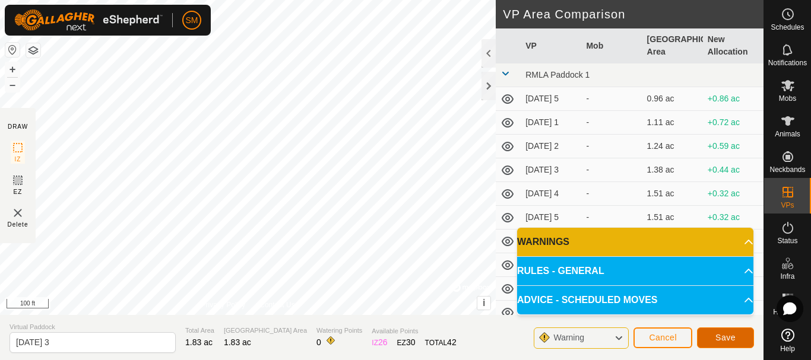
click at [722, 333] on span "Save" at bounding box center [726, 338] width 20 height 10
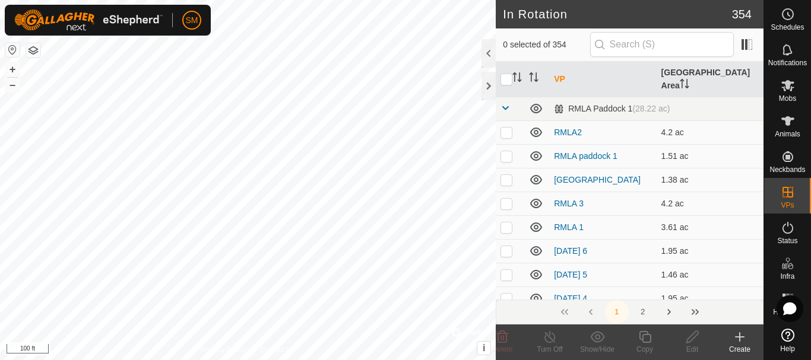
click at [786, 17] on icon at bounding box center [788, 14] width 14 height 14
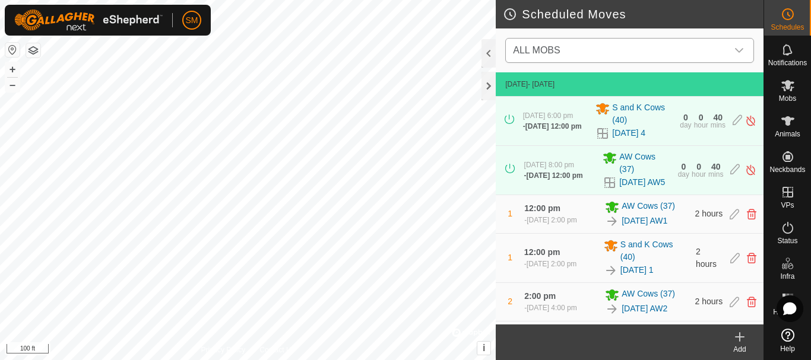
click at [737, 51] on icon "dropdown trigger" at bounding box center [740, 51] width 10 height 10
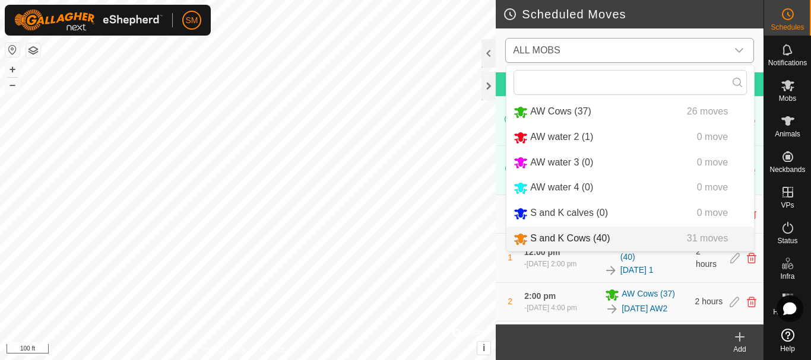
click at [553, 232] on li "S and K Cows (40) 31 moves" at bounding box center [631, 239] width 248 height 24
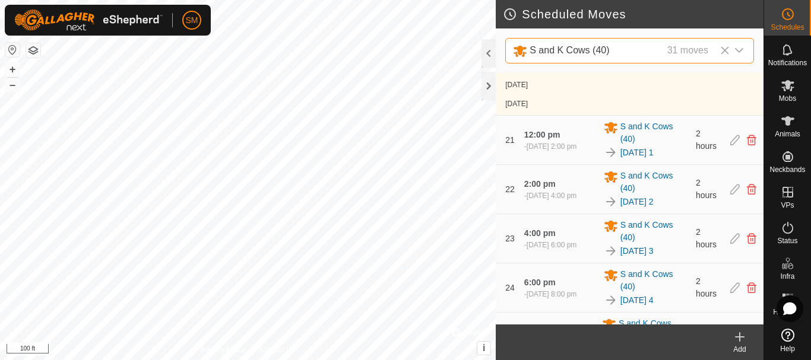
scroll to position [1412, 0]
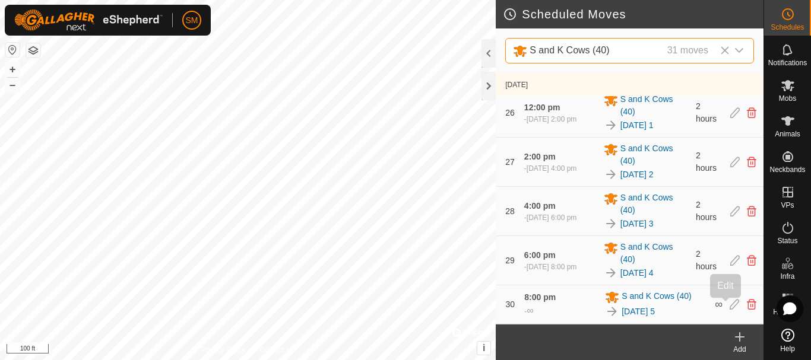
click at [730, 309] on icon at bounding box center [735, 304] width 10 height 11
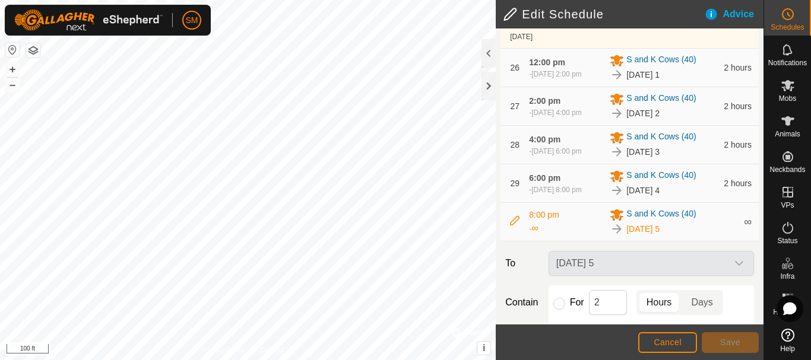
scroll to position [1462, 0]
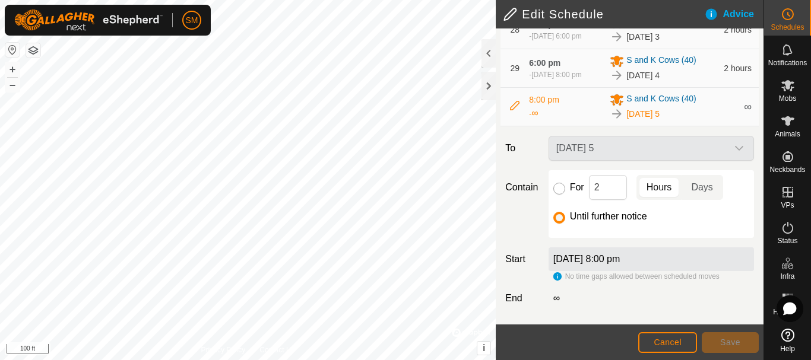
click at [559, 190] on input "For" at bounding box center [560, 189] width 12 height 12
radio input "true"
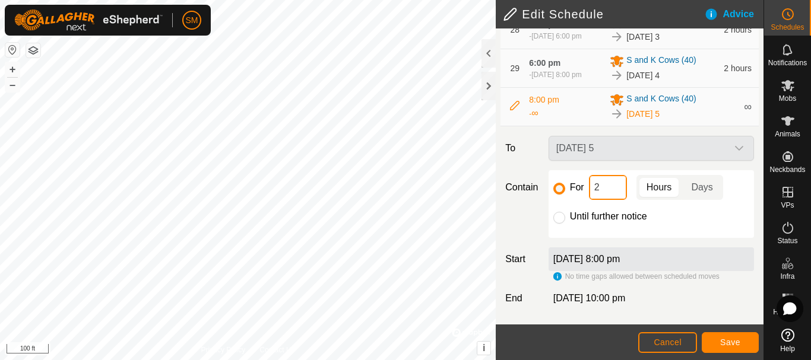
click at [603, 188] on input "2" at bounding box center [608, 187] width 38 height 25
click at [605, 187] on input "2" at bounding box center [608, 187] width 38 height 25
type input "16"
click at [735, 345] on span "Save" at bounding box center [730, 343] width 20 height 10
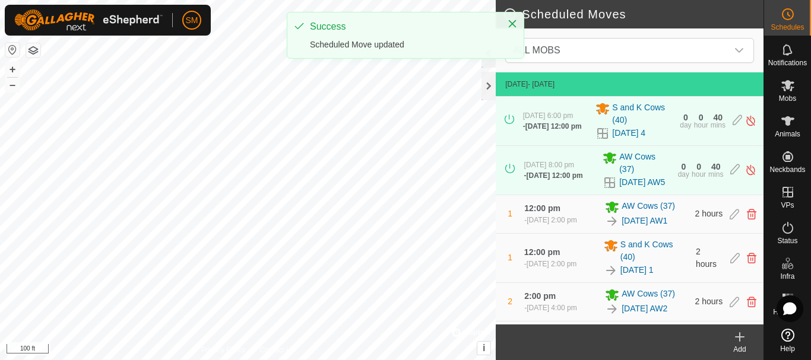
click at [738, 341] on icon at bounding box center [740, 337] width 14 height 14
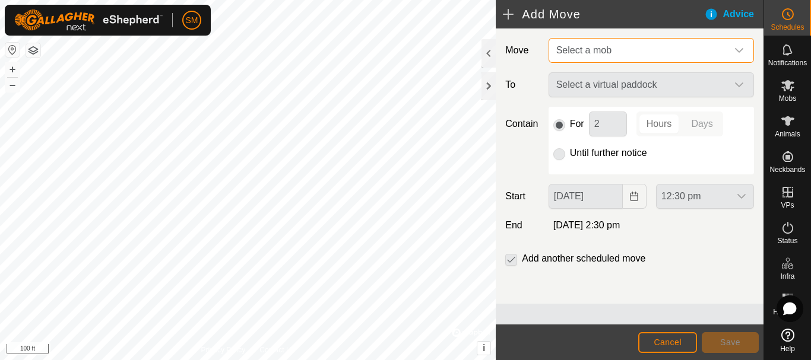
click at [641, 58] on span "Select a mob" at bounding box center [640, 51] width 176 height 24
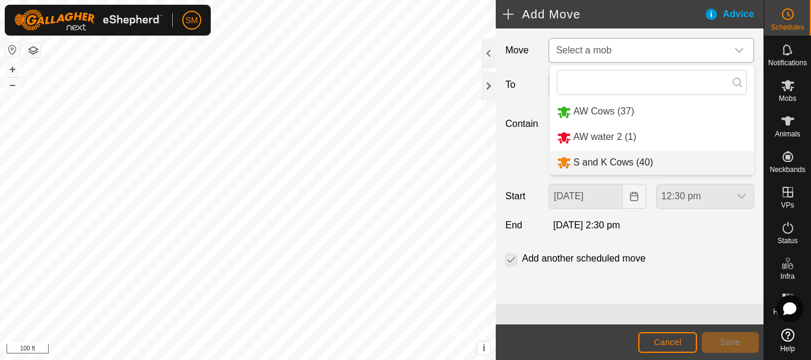
click at [622, 163] on li "S and K Cows (40)" at bounding box center [652, 163] width 204 height 24
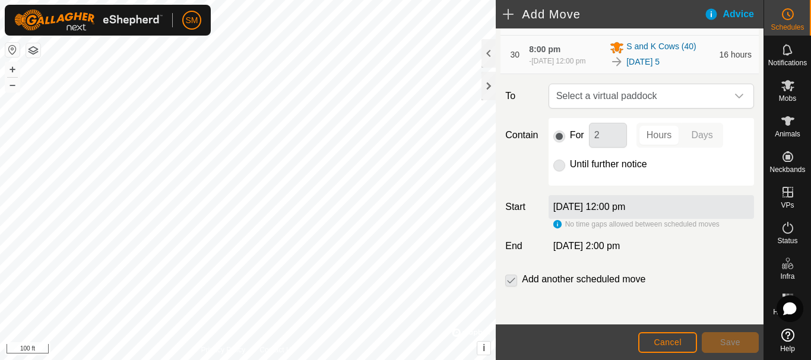
scroll to position [1520, 0]
click at [656, 102] on span "Select a virtual paddock" at bounding box center [640, 96] width 176 height 24
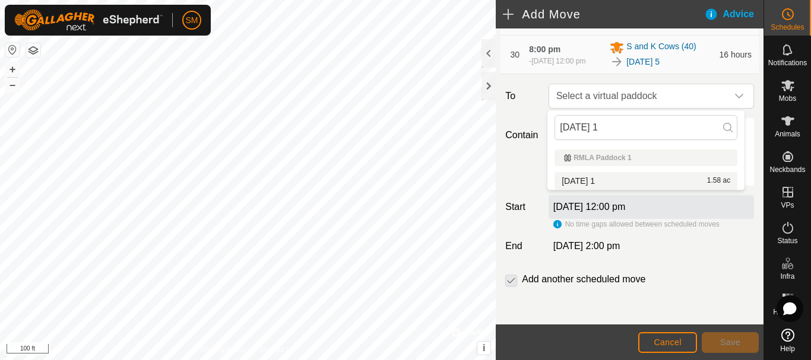
type input "[DATE] 1"
click at [596, 180] on li "2025-08-19 1 1.58 ac" at bounding box center [646, 181] width 183 height 18
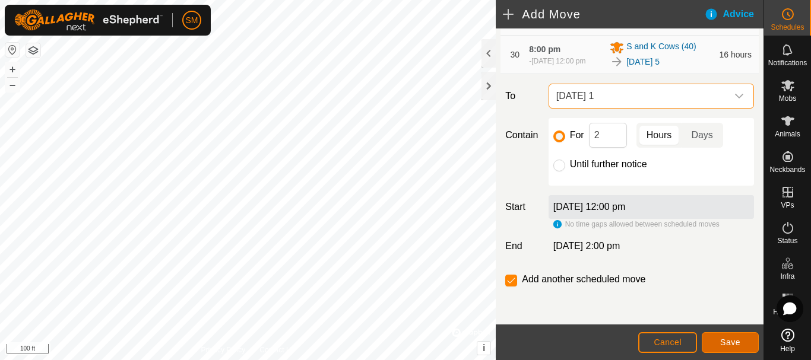
click at [724, 342] on span "Save" at bounding box center [730, 343] width 20 height 10
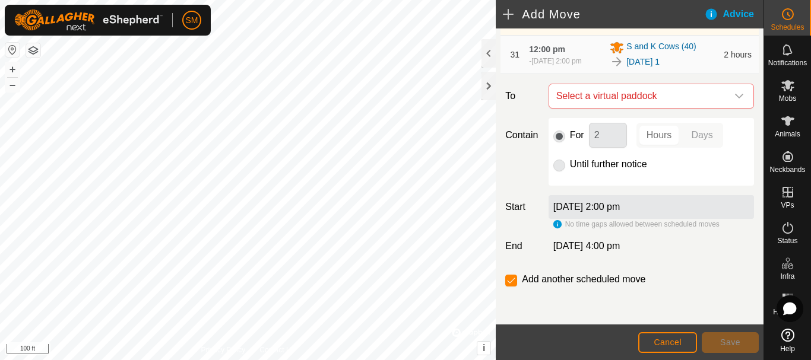
scroll to position [1587, 0]
click at [735, 93] on icon "dropdown trigger" at bounding box center [740, 96] width 10 height 10
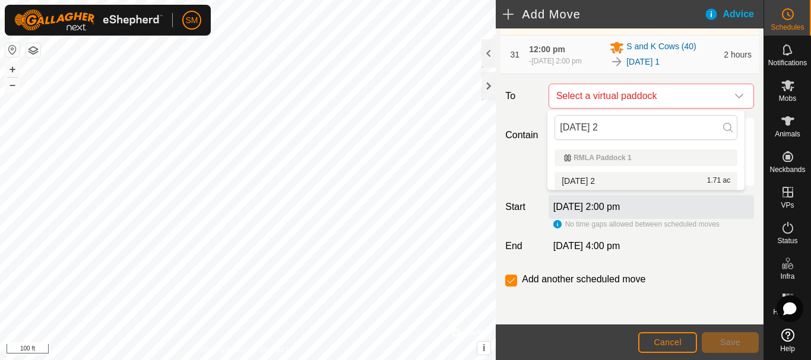
type input "[DATE] 2"
click at [590, 178] on li "2025-08-19 2 1.71 ac" at bounding box center [646, 181] width 183 height 18
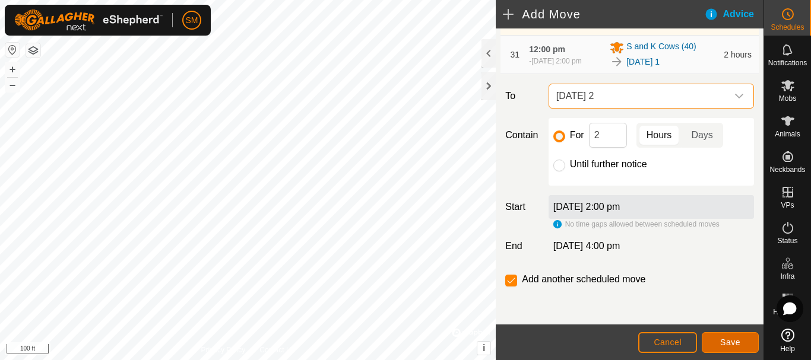
click at [744, 343] on button "Save" at bounding box center [730, 343] width 57 height 21
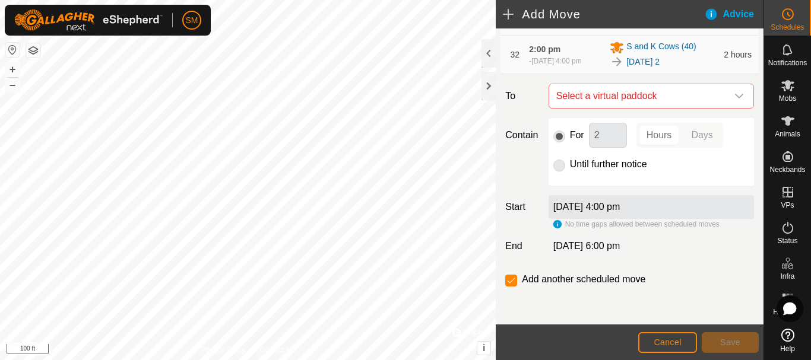
scroll to position [1631, 0]
click at [728, 98] on div "dropdown trigger" at bounding box center [740, 96] width 24 height 24
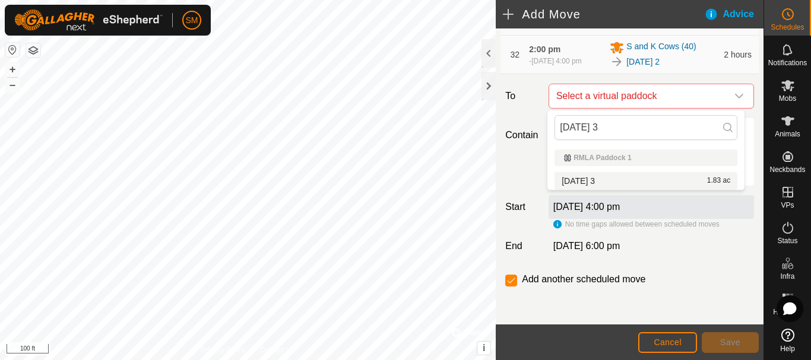
type input "[DATE] 3"
click at [590, 181] on li "2025-08-19 3 1.83 ac" at bounding box center [646, 181] width 183 height 18
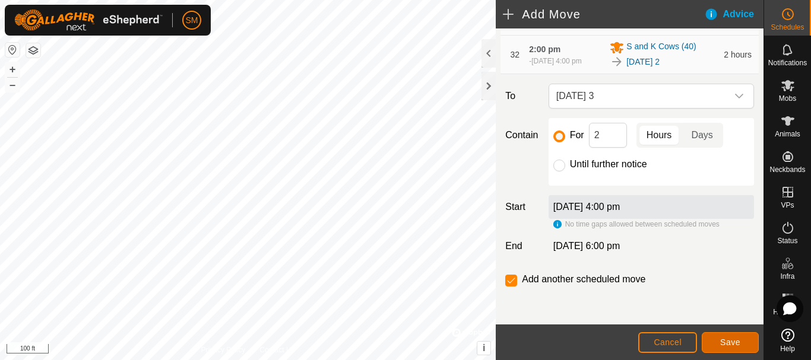
click at [729, 344] on span "Save" at bounding box center [730, 343] width 20 height 10
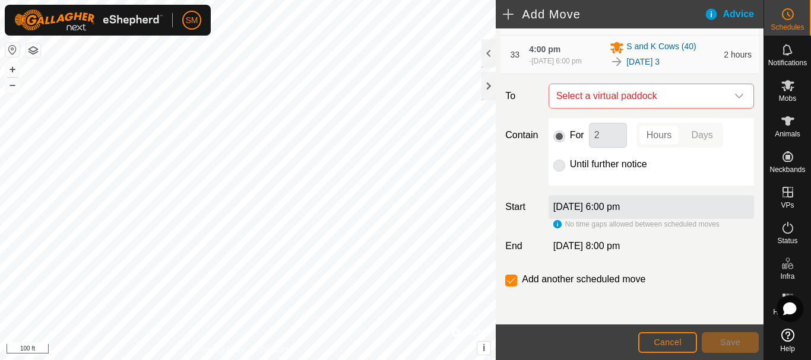
scroll to position [1675, 0]
click at [735, 98] on icon "dropdown trigger" at bounding box center [740, 96] width 10 height 10
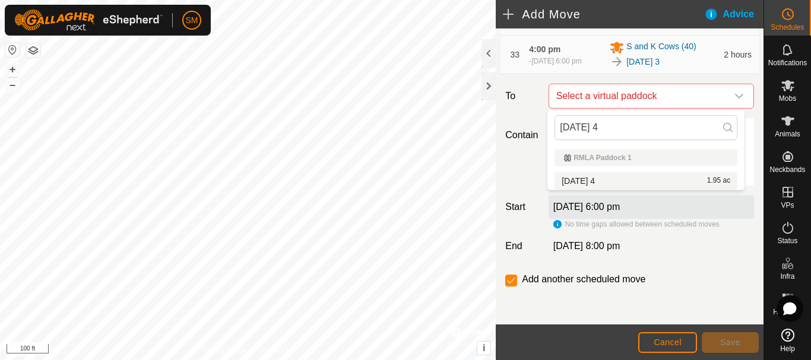
type input "[DATE] 4"
click at [597, 182] on li "2025-08-19 4 1.95 ac" at bounding box center [646, 181] width 183 height 18
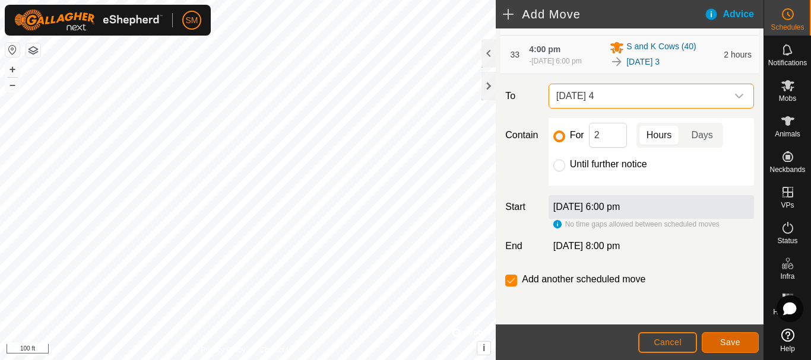
click at [733, 345] on span "Save" at bounding box center [730, 343] width 20 height 10
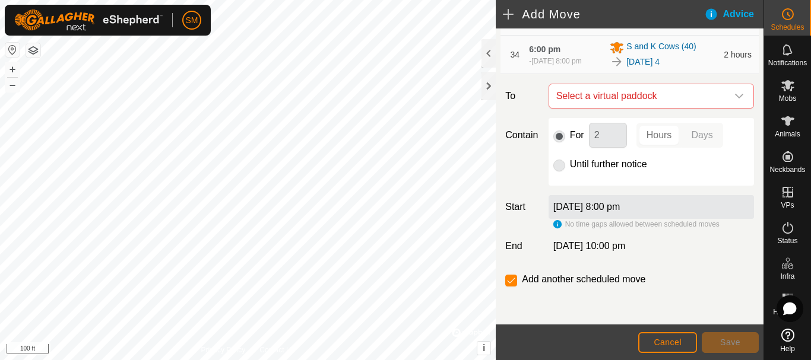
scroll to position [1719, 0]
click at [728, 92] on div "dropdown trigger" at bounding box center [740, 96] width 24 height 24
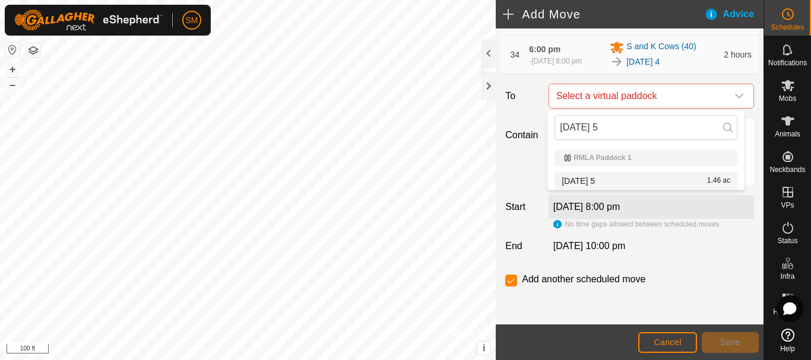
type input "[DATE] 5"
click at [602, 179] on li "2025-08-19 5 1.46 ac" at bounding box center [646, 181] width 183 height 18
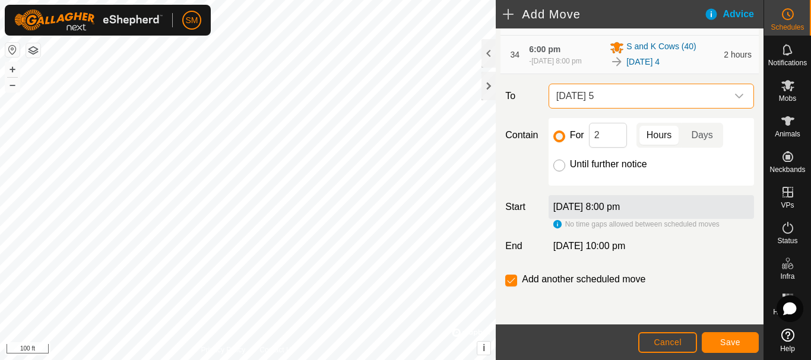
click at [558, 168] on input "Until further notice" at bounding box center [560, 166] width 12 height 12
radio input "true"
checkbox input "false"
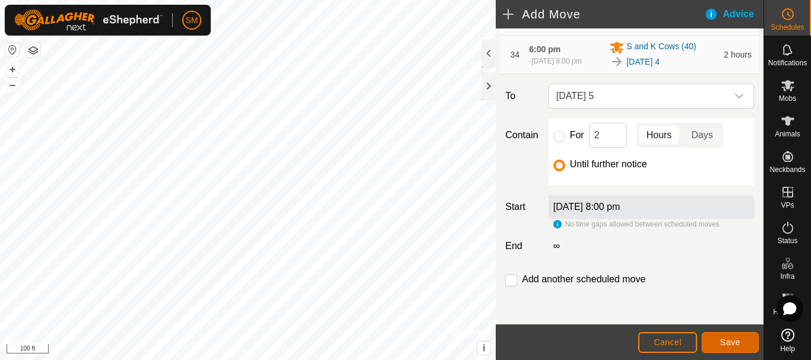
click at [733, 341] on span "Save" at bounding box center [730, 343] width 20 height 10
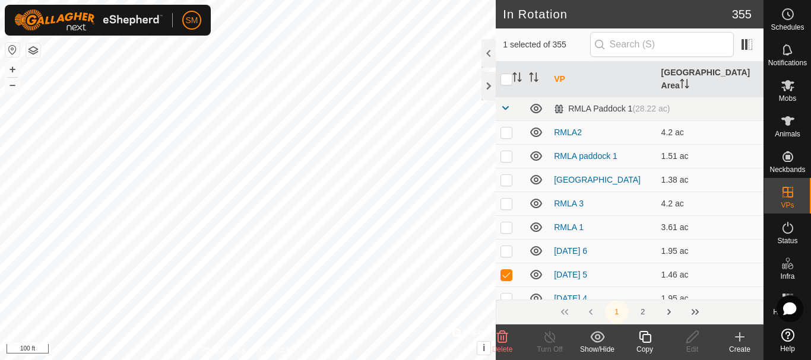
click at [649, 342] on icon at bounding box center [645, 337] width 12 height 12
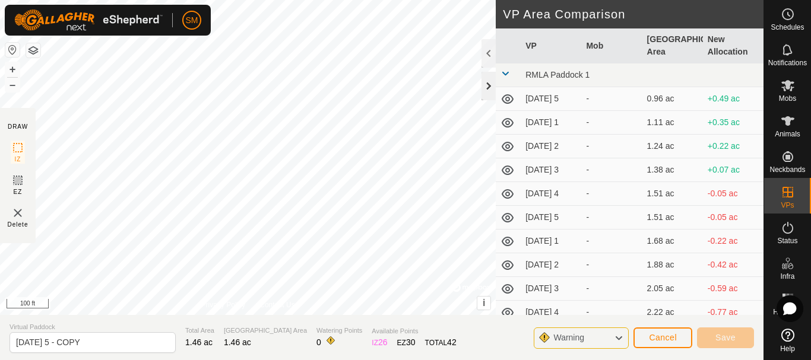
click at [490, 84] on div at bounding box center [489, 86] width 14 height 29
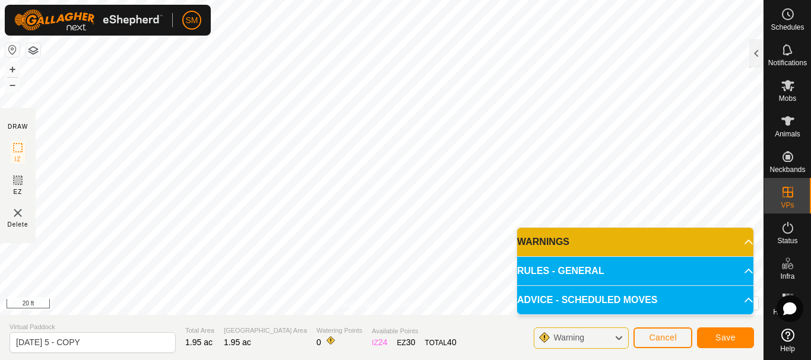
click at [172, 360] on html "SM Schedules Notifications Mobs Animals Neckbands VPs Status Infra Heatmap Help…" at bounding box center [405, 180] width 811 height 360
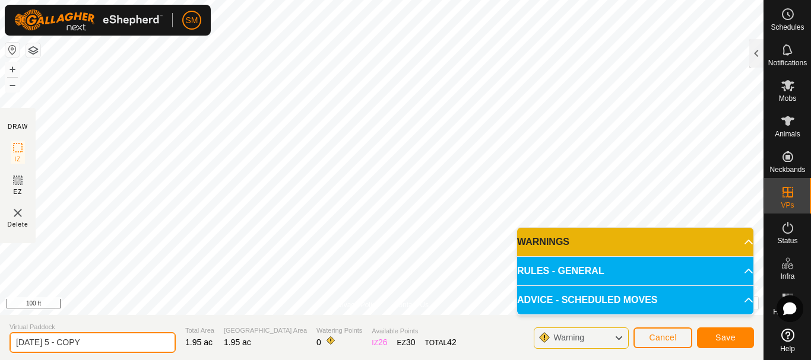
drag, startPoint x: 80, startPoint y: 336, endPoint x: 106, endPoint y: 333, distance: 26.8
click at [106, 333] on input "2025-08-19 5 - COPY" at bounding box center [93, 343] width 166 height 21
type input "[DATE] 4"
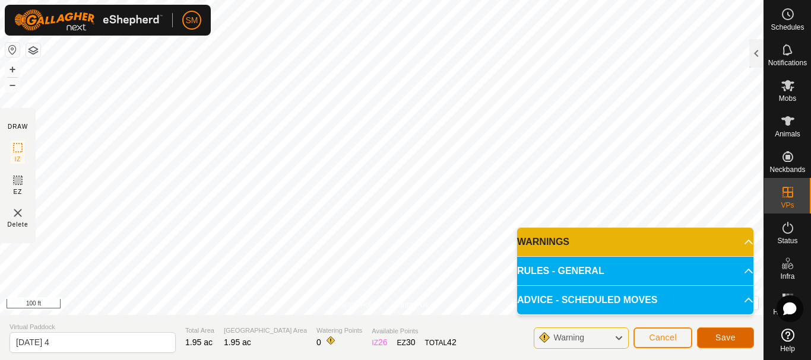
click at [730, 339] on span "Save" at bounding box center [726, 338] width 20 height 10
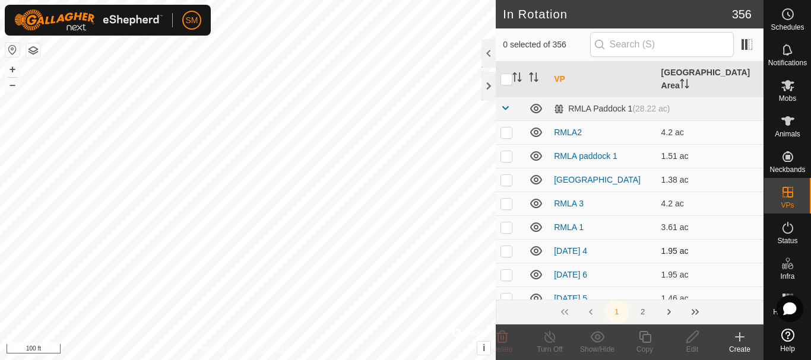
click at [506, 246] on p-checkbox at bounding box center [507, 251] width 12 height 10
checkbox input "true"
click at [643, 340] on icon at bounding box center [645, 337] width 12 height 12
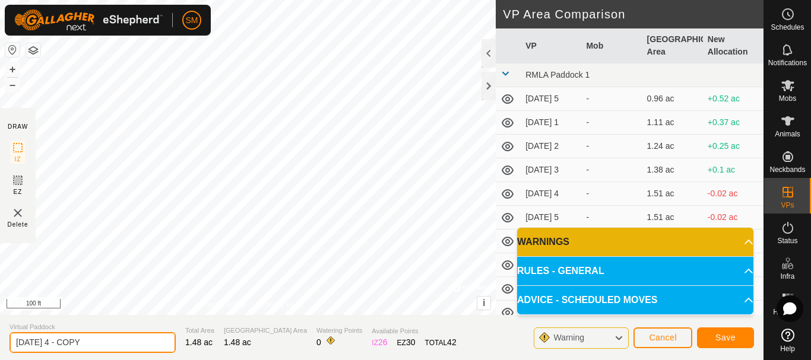
drag, startPoint x: 60, startPoint y: 342, endPoint x: 115, endPoint y: 341, distance: 55.2
click at [115, 341] on input "2025-08-20 4 - COPY" at bounding box center [93, 343] width 166 height 21
type input "[DATE] 5"
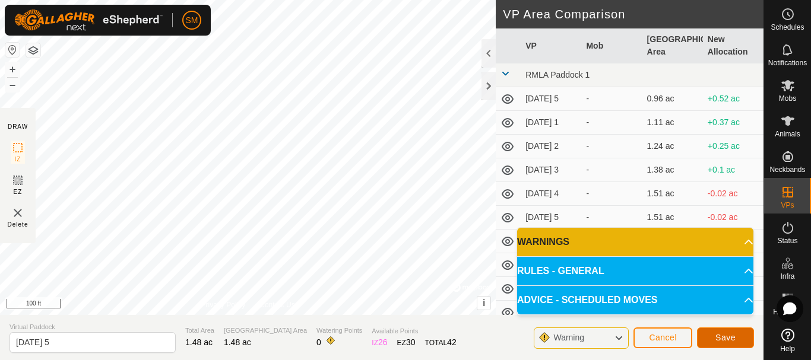
click at [706, 337] on button "Save" at bounding box center [725, 338] width 57 height 21
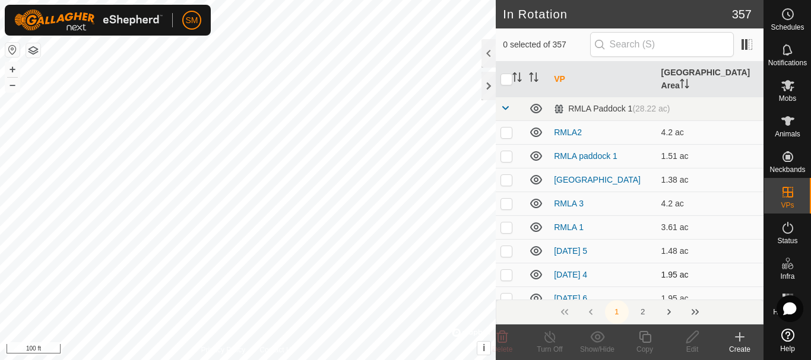
click at [502, 270] on p-checkbox at bounding box center [507, 275] width 12 height 10
checkbox input "true"
click at [647, 339] on icon at bounding box center [645, 337] width 15 height 14
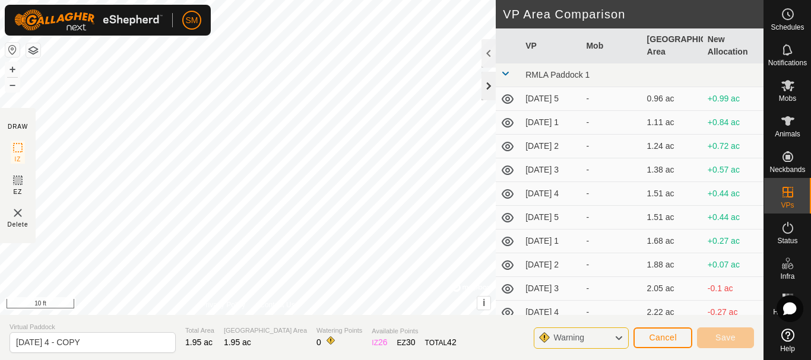
click at [489, 83] on div at bounding box center [489, 86] width 14 height 29
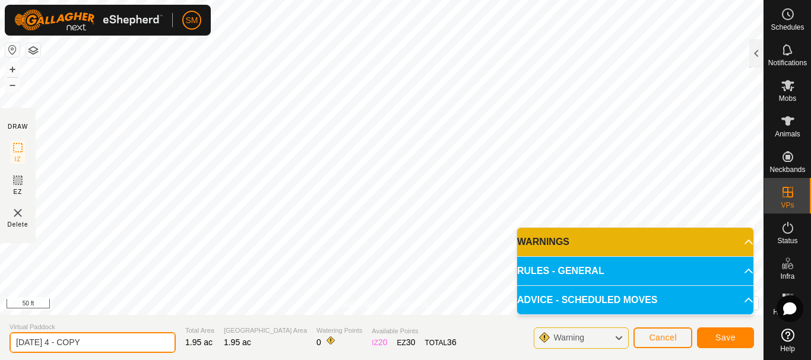
drag, startPoint x: 61, startPoint y: 342, endPoint x: 123, endPoint y: 338, distance: 61.9
click at [123, 338] on input "2025-08-20 4 - COPY" at bounding box center [93, 343] width 166 height 21
type input "[DATE] 6"
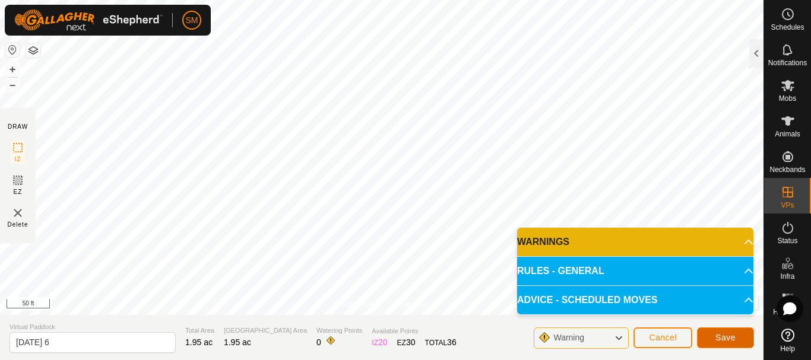
click at [730, 333] on button "Save" at bounding box center [725, 338] width 57 height 21
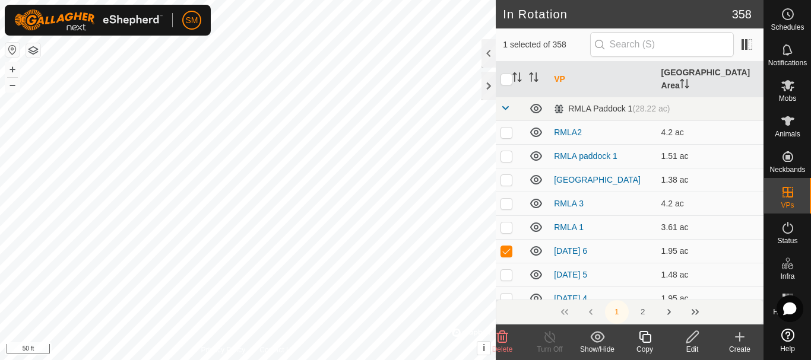
click at [648, 337] on icon at bounding box center [645, 337] width 15 height 14
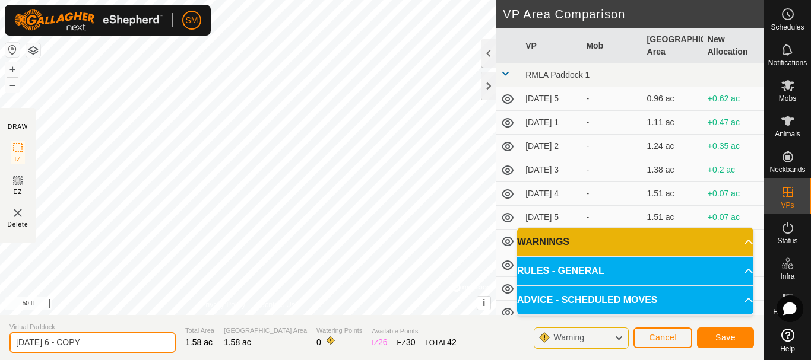
drag, startPoint x: 62, startPoint y: 340, endPoint x: 143, endPoint y: 341, distance: 80.2
click at [143, 341] on input "2025-08-20 6 - COPY" at bounding box center [93, 343] width 166 height 21
type input "[DATE] 1"
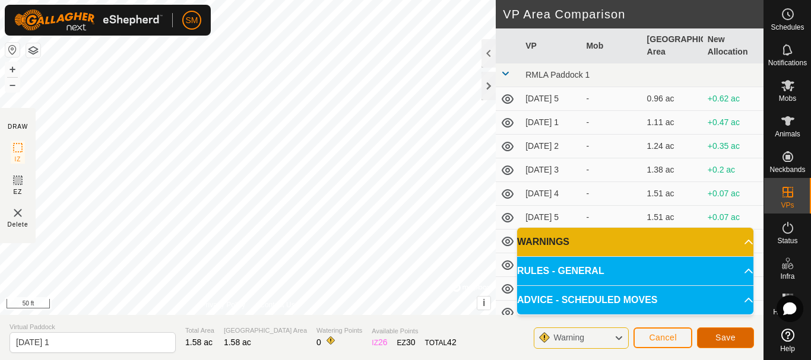
click at [734, 341] on span "Save" at bounding box center [726, 338] width 20 height 10
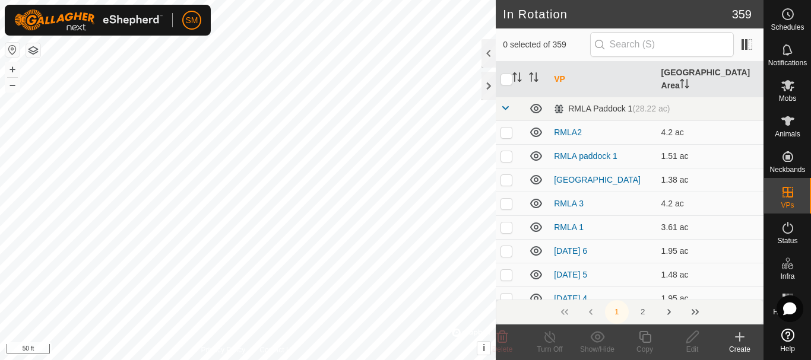
click at [505, 246] on p-checkbox at bounding box center [507, 251] width 12 height 10
checkbox input "true"
click at [646, 334] on icon at bounding box center [645, 337] width 12 height 12
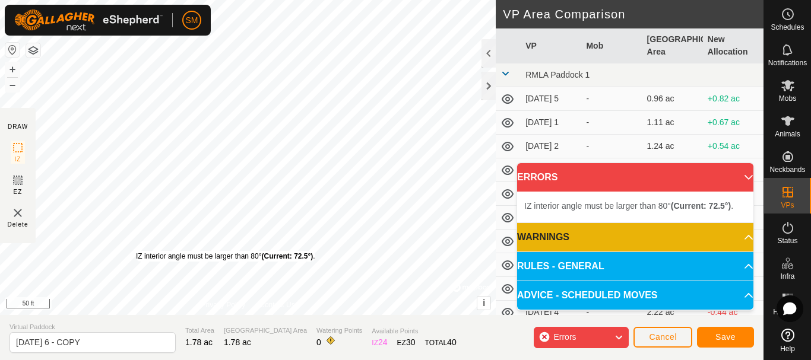
drag, startPoint x: 112, startPoint y: 261, endPoint x: 137, endPoint y: 251, distance: 27.7
click at [137, 251] on div "IZ interior angle must be larger than 80° (Current: 72.5°) ." at bounding box center [225, 256] width 179 height 11
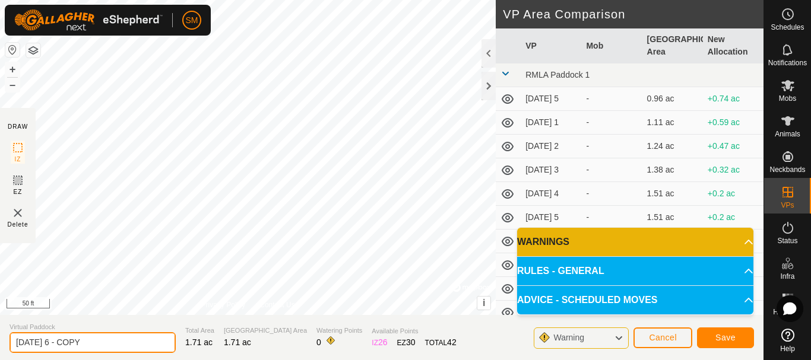
drag, startPoint x: 58, startPoint y: 341, endPoint x: 134, endPoint y: 342, distance: 75.4
click at [134, 342] on input "2025-08-20 6 - COPY" at bounding box center [93, 343] width 166 height 21
type input "[DATE] 2"
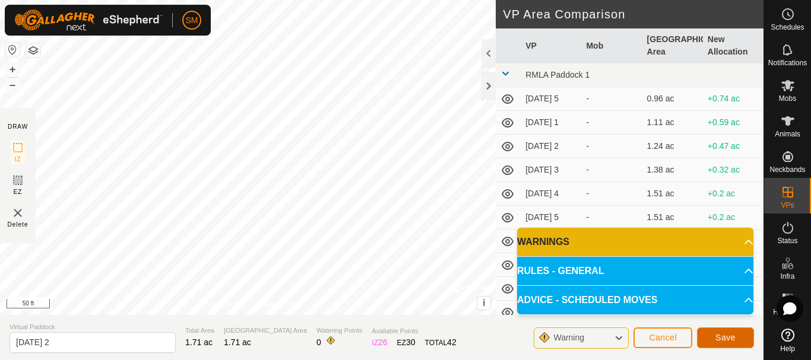
click at [722, 341] on span "Save" at bounding box center [726, 338] width 20 height 10
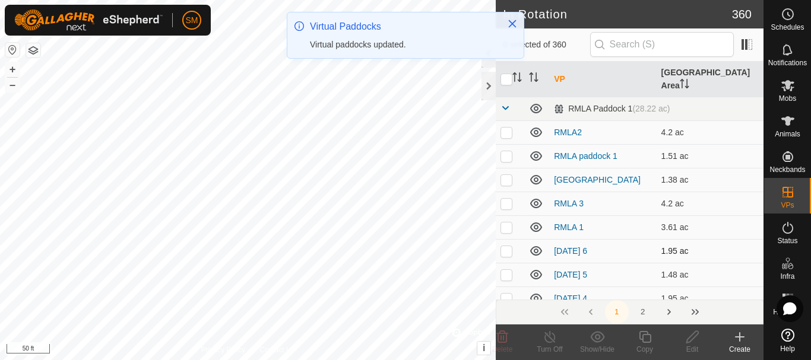
click at [503, 246] on p-checkbox at bounding box center [507, 251] width 12 height 10
checkbox input "true"
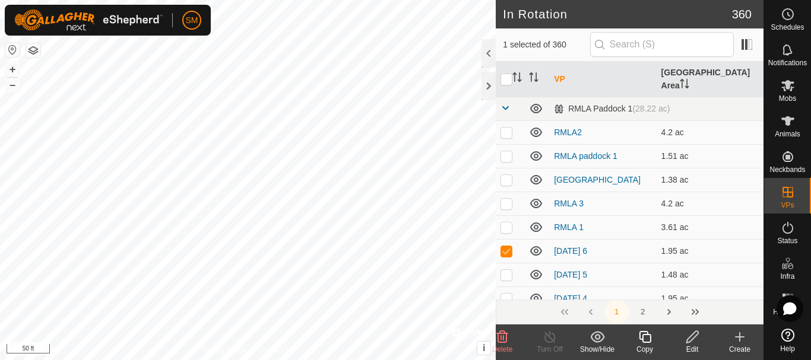
click at [650, 335] on icon at bounding box center [645, 337] width 12 height 12
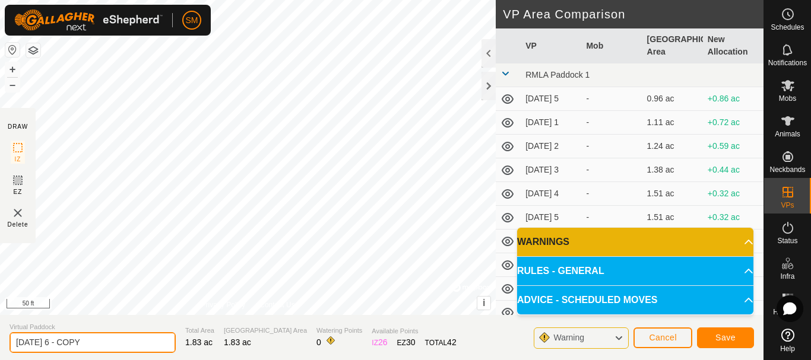
drag, startPoint x: 61, startPoint y: 337, endPoint x: 138, endPoint y: 348, distance: 78.6
click at [138, 348] on input "2025-08-20 6 - COPY" at bounding box center [93, 343] width 166 height 21
drag, startPoint x: 59, startPoint y: 342, endPoint x: 40, endPoint y: 344, distance: 19.1
click at [0, 348] on section "Virtual Paddock 2025-08-20 3 Total Area 1.83 ac Grazing Area 1.83 ac Watering P…" at bounding box center [382, 337] width 764 height 45
click at [59, 341] on input "[DATE] 3" at bounding box center [93, 343] width 166 height 21
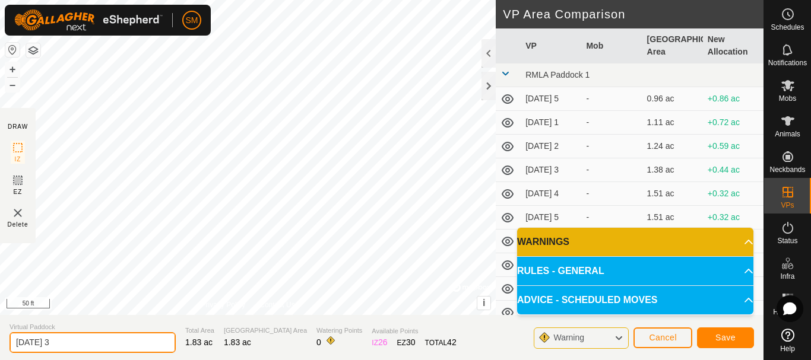
drag, startPoint x: 60, startPoint y: 341, endPoint x: 5, endPoint y: 341, distance: 54.6
click at [5, 342] on section "Virtual Paddock 2025-08-20 3 Total Area 1.83 ac Grazing Area 1.83 ac Watering P…" at bounding box center [382, 337] width 764 height 45
click at [104, 347] on input "[DATE] 3" at bounding box center [93, 343] width 166 height 21
type input "[DATE] 3"
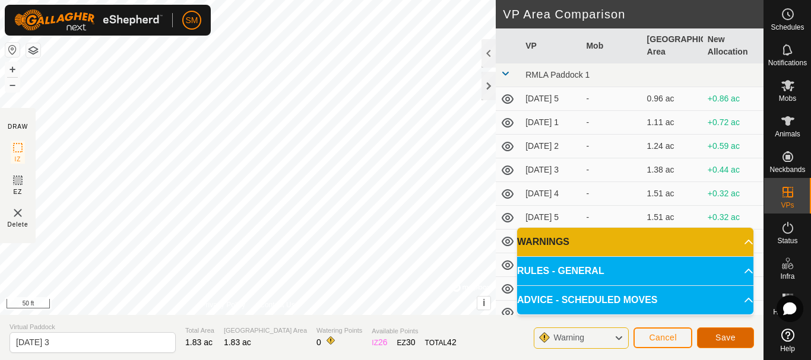
click at [719, 333] on span "Save" at bounding box center [726, 338] width 20 height 10
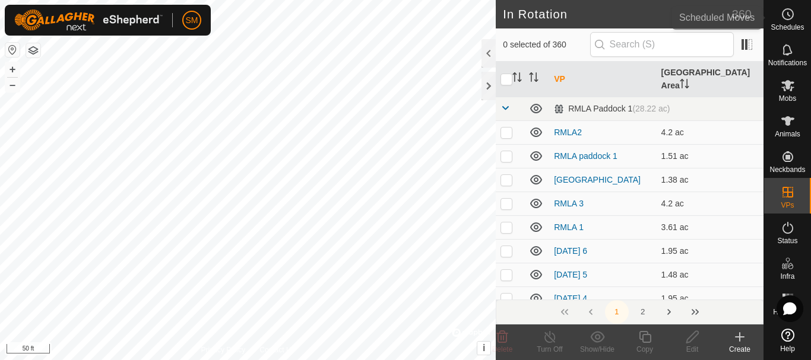
click at [789, 20] on icon at bounding box center [788, 14] width 14 height 14
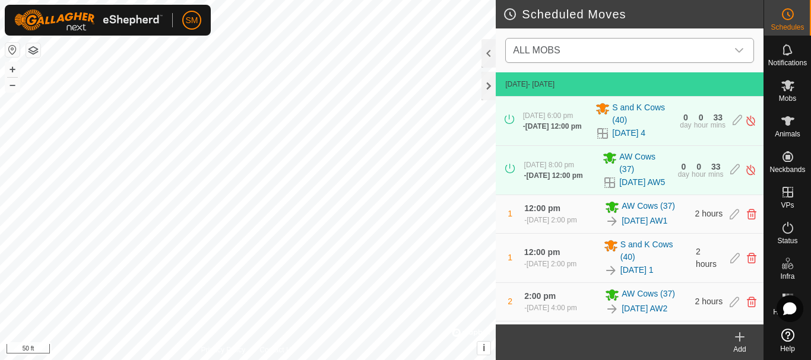
click at [740, 52] on icon "dropdown trigger" at bounding box center [739, 50] width 8 height 5
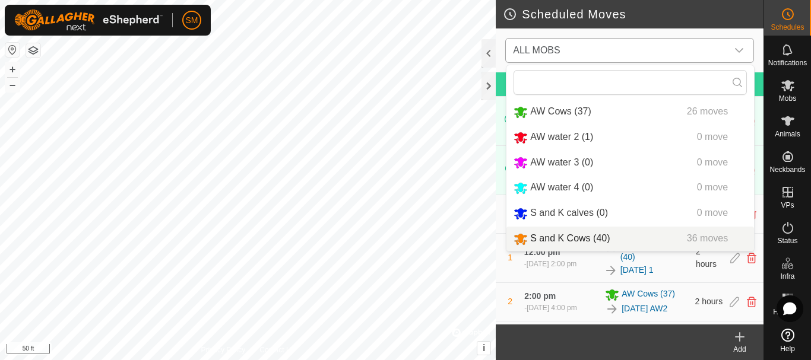
click at [579, 238] on li "S and K Cows (40) 36 moves" at bounding box center [631, 239] width 248 height 24
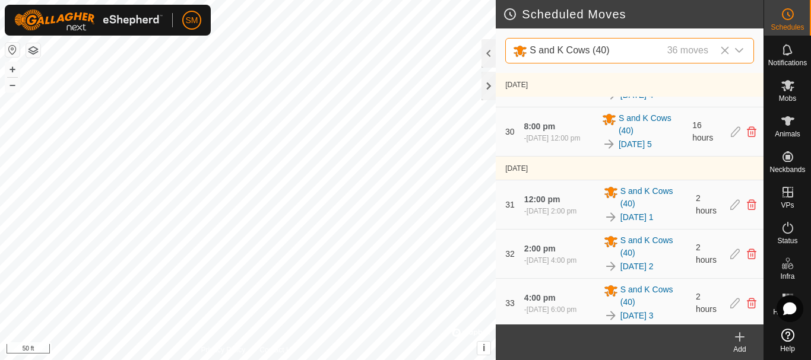
scroll to position [1682, 0]
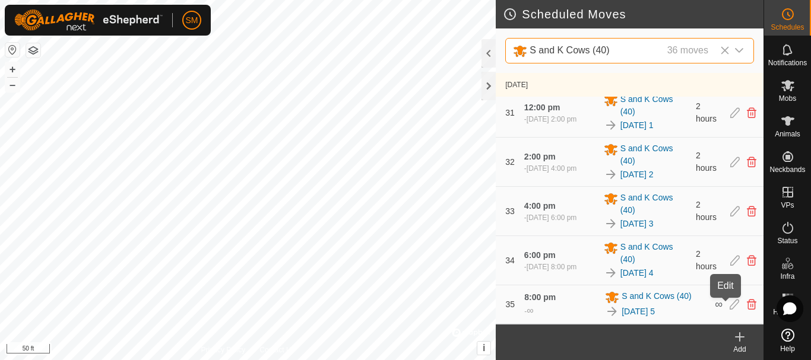
click at [730, 308] on icon at bounding box center [735, 304] width 10 height 11
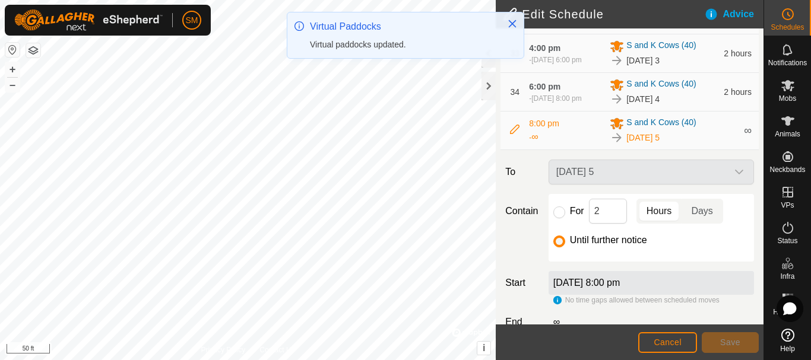
scroll to position [1706, 0]
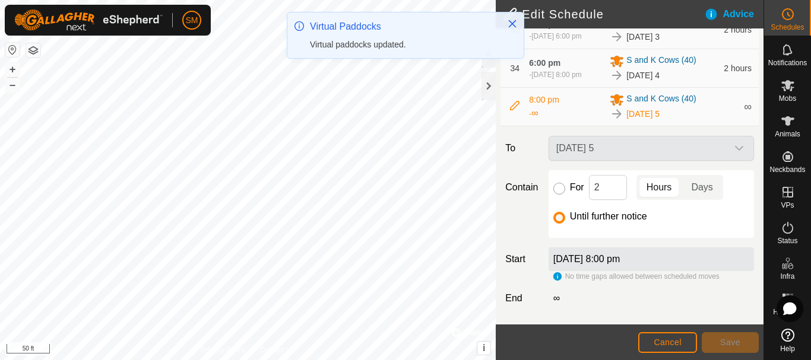
click at [562, 192] on input "For" at bounding box center [560, 189] width 12 height 12
radio input "true"
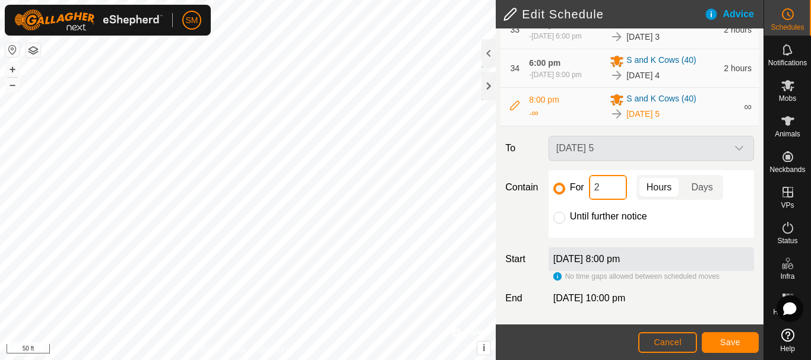
click at [593, 186] on input "2" at bounding box center [608, 187] width 38 height 25
type input "16"
click at [738, 345] on span "Save" at bounding box center [730, 343] width 20 height 10
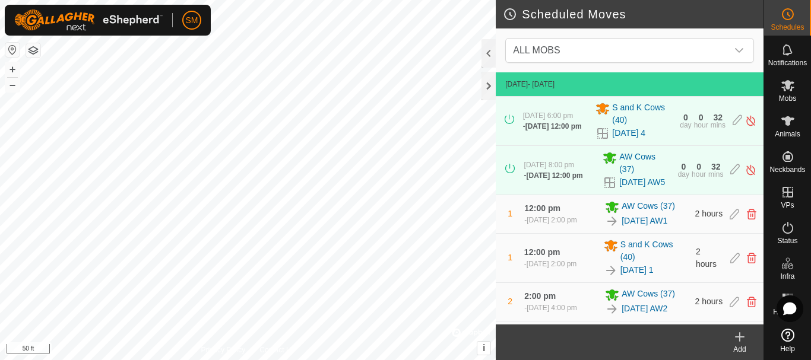
click at [741, 343] on icon at bounding box center [740, 337] width 14 height 14
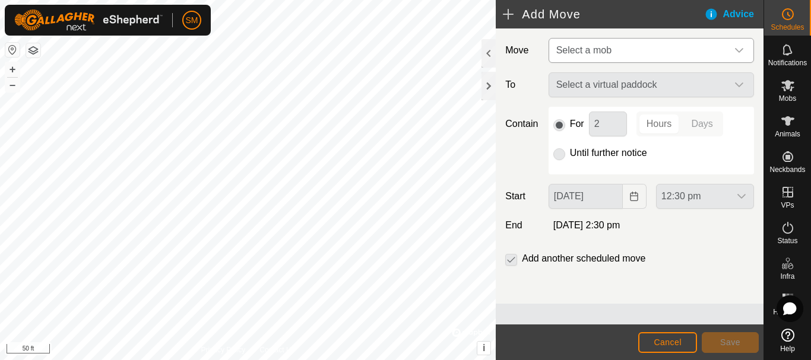
click at [667, 50] on span "Select a mob" at bounding box center [640, 51] width 176 height 24
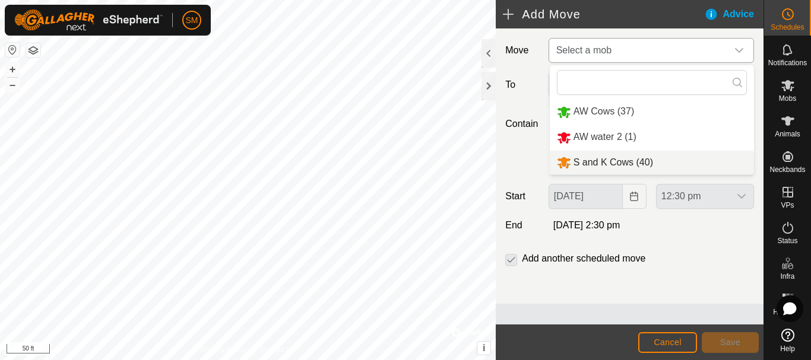
click at [611, 160] on li "S and K Cows (40)" at bounding box center [652, 163] width 204 height 24
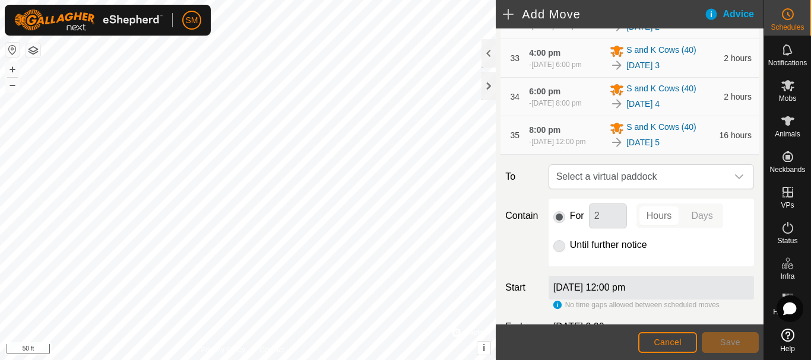
scroll to position [1763, 0]
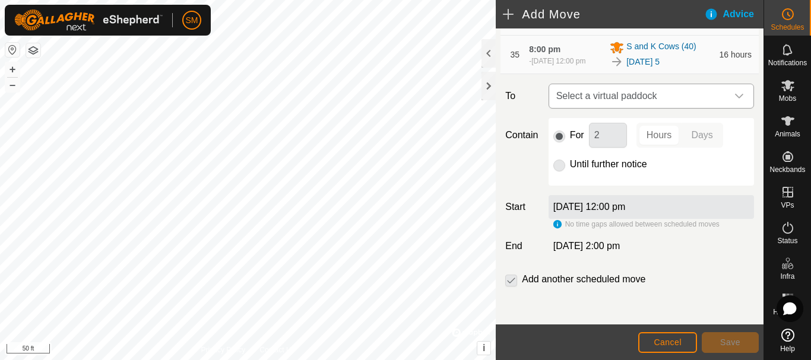
click at [728, 102] on div "dropdown trigger" at bounding box center [740, 96] width 24 height 24
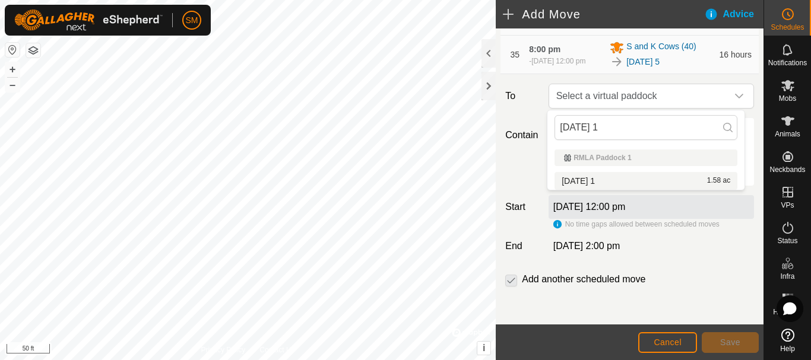
type input "[DATE] 1"
click at [600, 180] on li "2025-08-20 1 1.58 ac" at bounding box center [646, 181] width 183 height 18
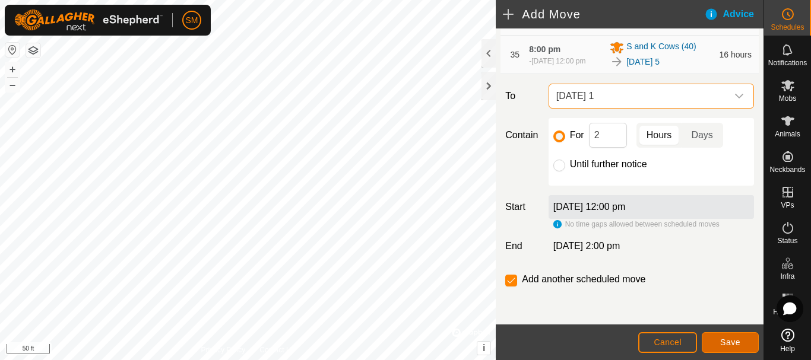
click at [737, 342] on span "Save" at bounding box center [730, 343] width 20 height 10
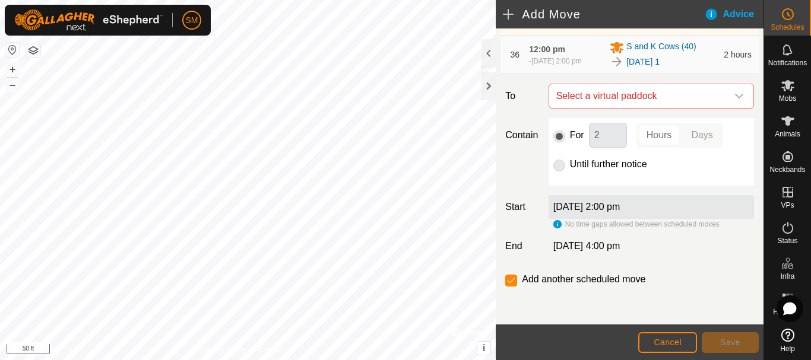
scroll to position [1831, 0]
click at [728, 96] on div "dropdown trigger" at bounding box center [740, 96] width 24 height 24
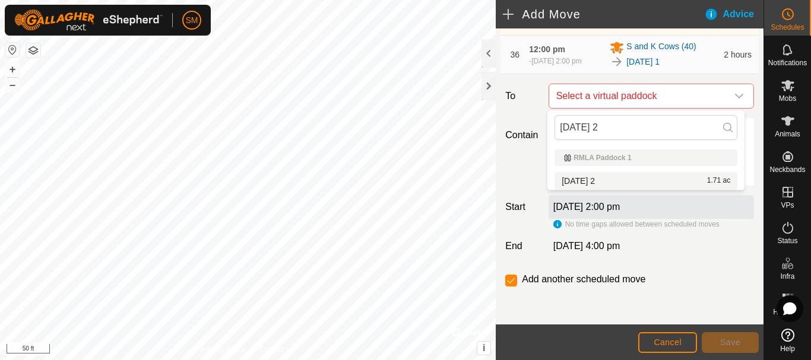
type input "[DATE] 2"
click at [584, 180] on li "2025-08-20 2 1.71 ac" at bounding box center [646, 181] width 183 height 18
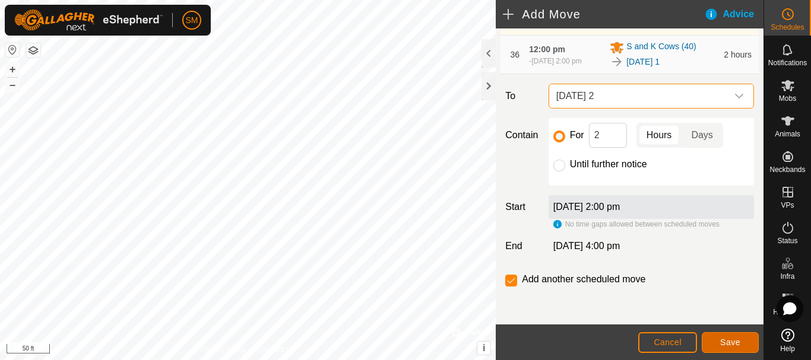
click at [726, 341] on span "Save" at bounding box center [730, 343] width 20 height 10
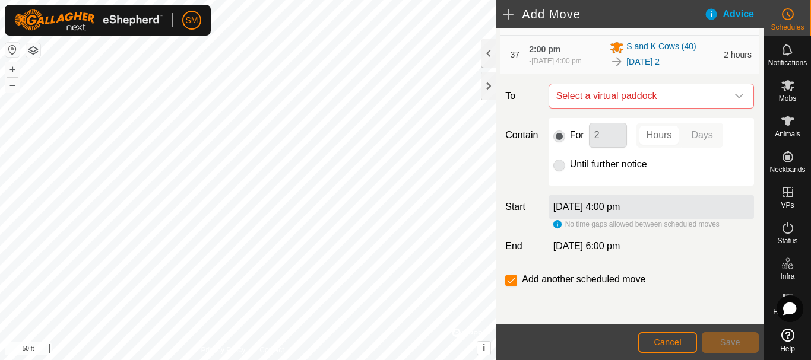
scroll to position [1875, 0]
click at [710, 99] on span "Select a virtual paddock" at bounding box center [640, 96] width 176 height 24
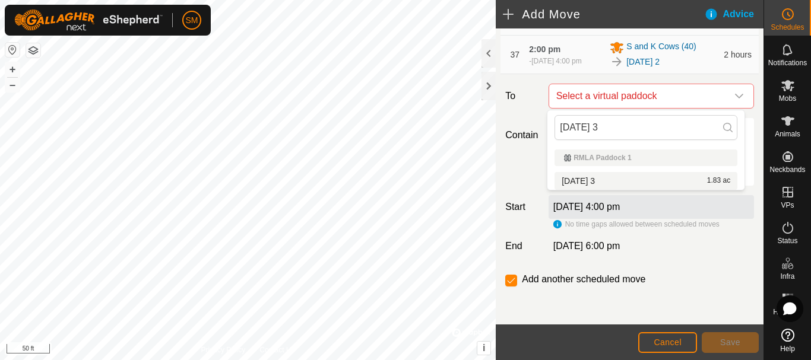
type input "[DATE] 3"
click at [595, 179] on li "2025-08-20 3 1.83 ac" at bounding box center [646, 181] width 183 height 18
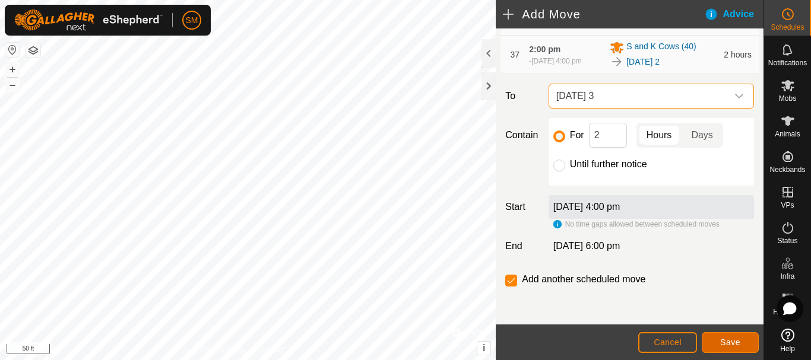
click at [729, 340] on span "Save" at bounding box center [730, 343] width 20 height 10
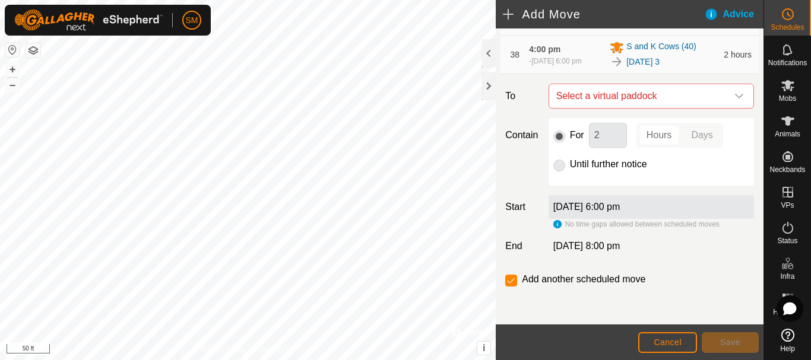
scroll to position [1919, 0]
click at [684, 98] on span "Select a virtual paddock" at bounding box center [640, 96] width 176 height 24
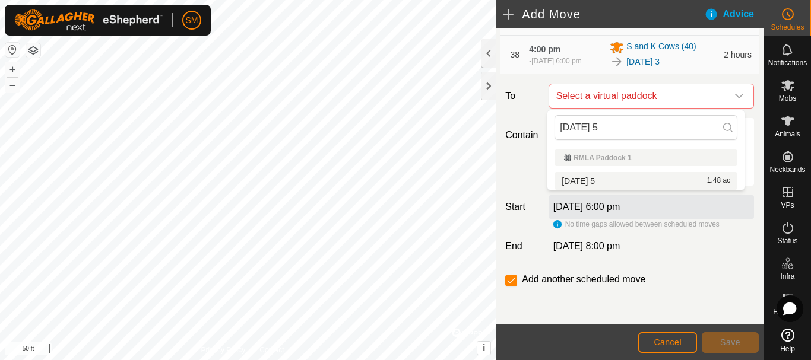
type input "[DATE] 5"
click at [592, 178] on li "2025-08-20 5 1.48 ac" at bounding box center [646, 181] width 183 height 18
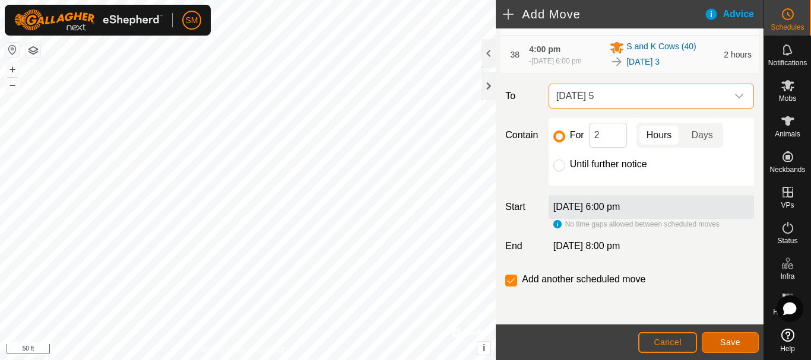
click at [738, 349] on button "Save" at bounding box center [730, 343] width 57 height 21
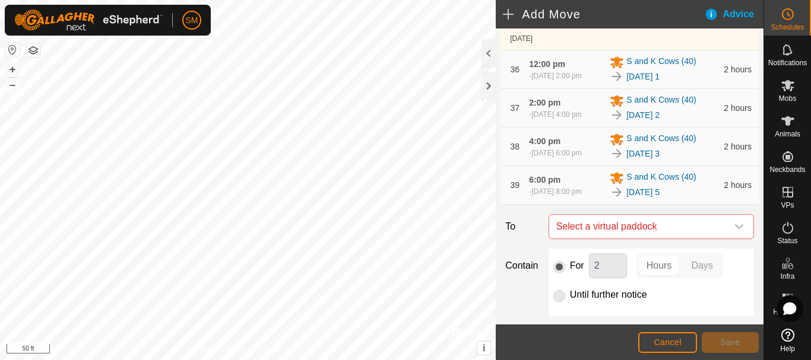
scroll to position [1963, 0]
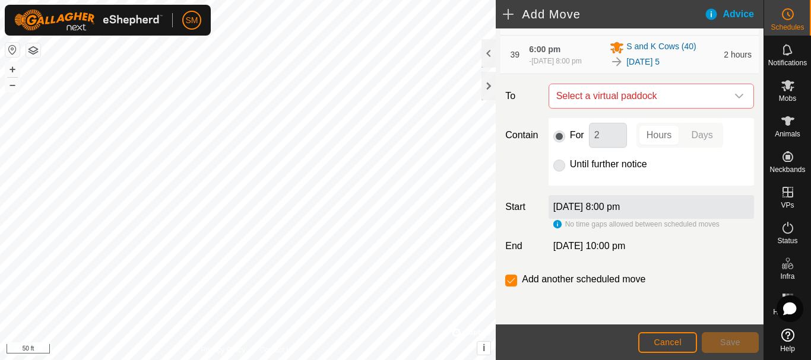
click at [693, 90] on span "Select a virtual paddock" at bounding box center [640, 96] width 176 height 24
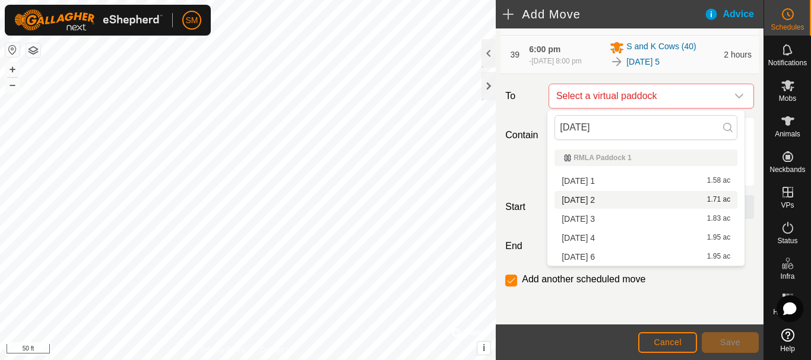
type input "2025-08-20"
click at [671, 345] on span "Cancel" at bounding box center [668, 343] width 28 height 10
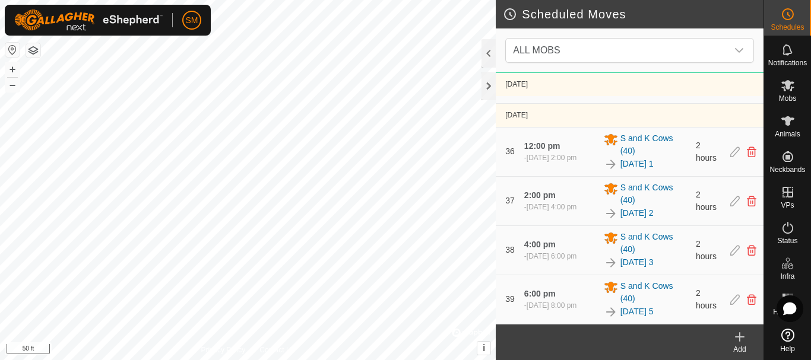
scroll to position [3195, 0]
click at [730, 301] on icon at bounding box center [735, 300] width 10 height 11
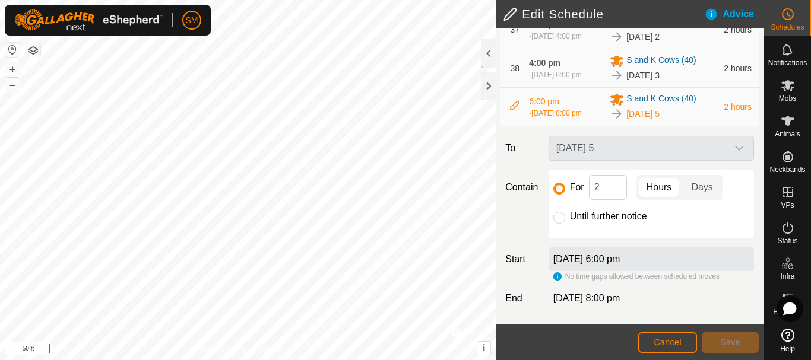
scroll to position [1911, 0]
click at [641, 151] on div "[DATE] 5" at bounding box center [651, 148] width 215 height 25
click at [733, 148] on div "[DATE] 5" at bounding box center [651, 148] width 215 height 25
click at [603, 143] on div "[DATE] 5" at bounding box center [651, 148] width 215 height 25
click at [663, 342] on span "Cancel" at bounding box center [668, 343] width 28 height 10
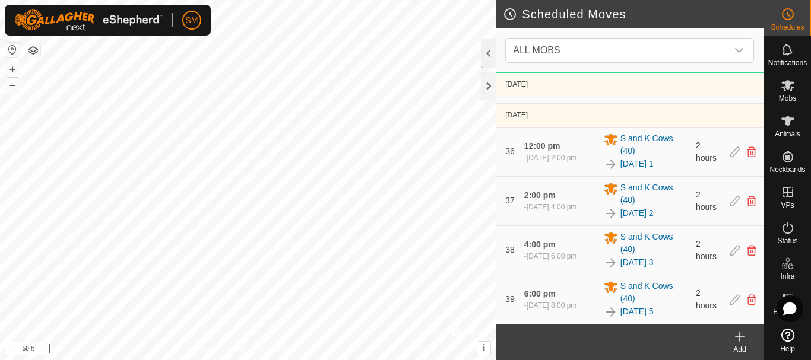
scroll to position [3195, 0]
click at [747, 301] on icon at bounding box center [752, 300] width 10 height 11
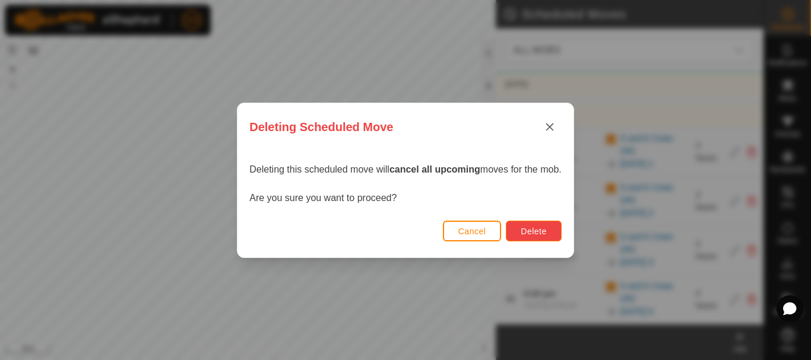
click at [538, 235] on span "Delete" at bounding box center [534, 232] width 26 height 10
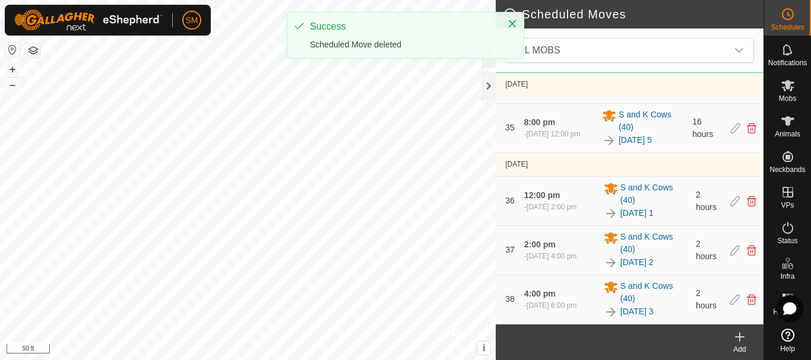
scroll to position [3146, 0]
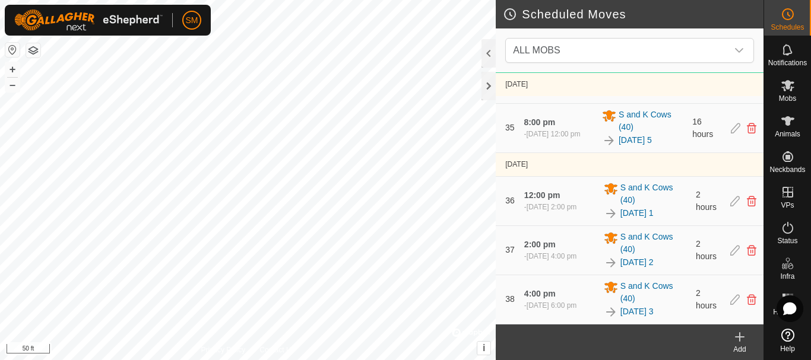
click at [737, 340] on icon at bounding box center [740, 337] width 14 height 14
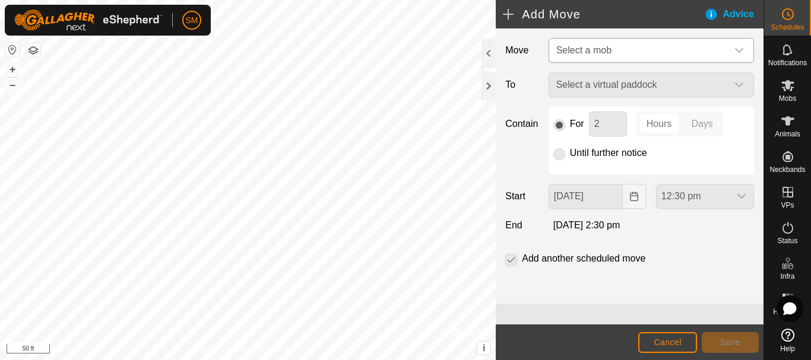
click at [636, 50] on span "Select a mob" at bounding box center [640, 51] width 176 height 24
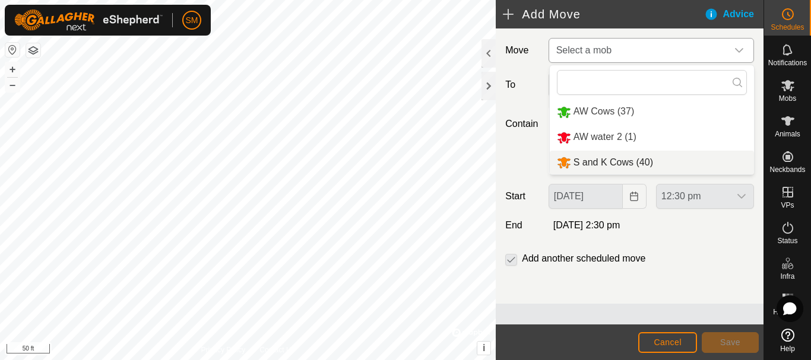
click at [609, 166] on li "S and K Cows (40)" at bounding box center [652, 163] width 204 height 24
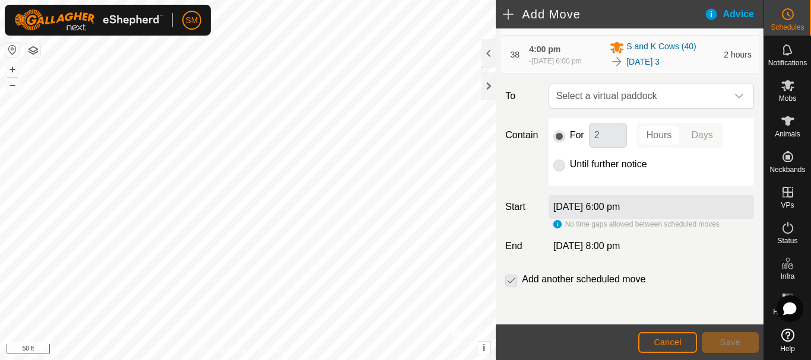
scroll to position [1919, 0]
click at [717, 94] on p-select "Select a virtual paddock" at bounding box center [651, 96] width 205 height 25
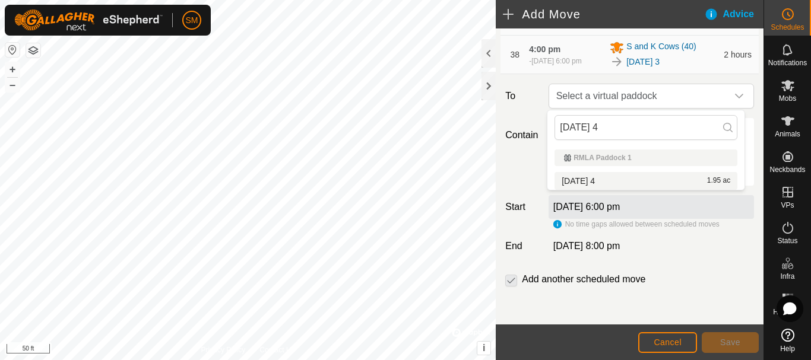
type input "[DATE] 4"
click at [584, 182] on li "2025-08-20 4 1.95 ac" at bounding box center [646, 181] width 183 height 18
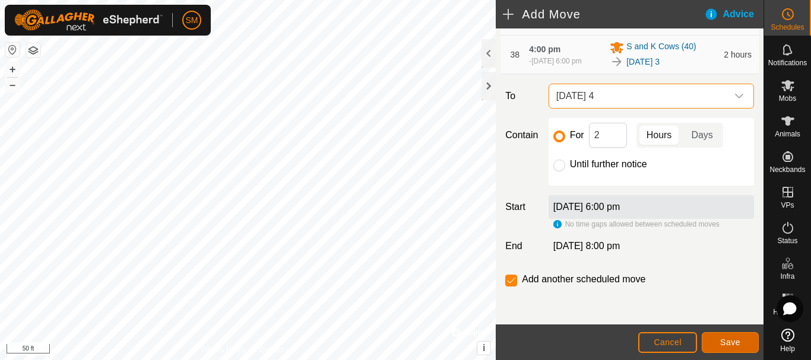
click at [739, 343] on span "Save" at bounding box center [730, 343] width 20 height 10
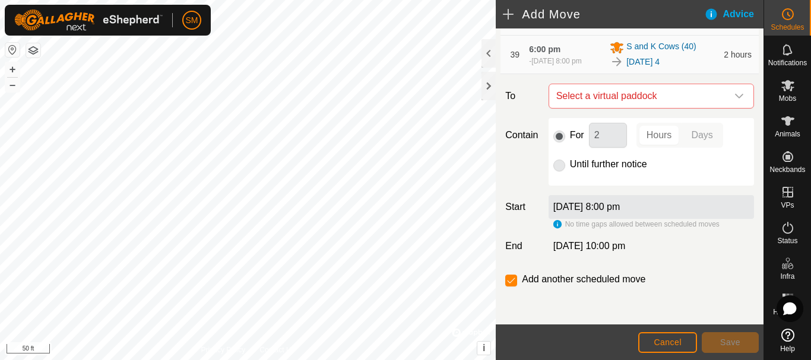
scroll to position [1963, 0]
click at [702, 88] on span "Select a virtual paddock" at bounding box center [640, 96] width 176 height 24
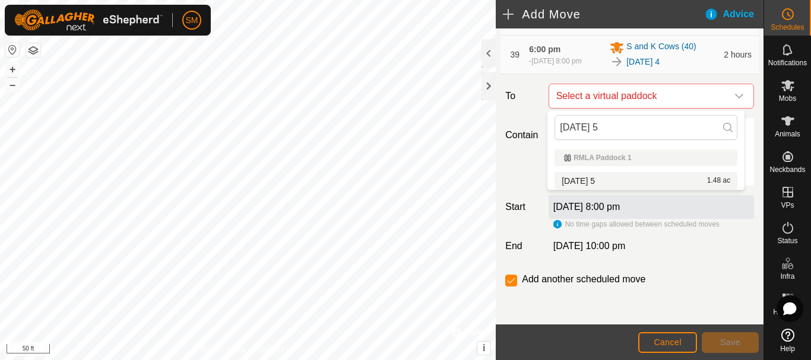
type input "[DATE] 5"
click at [594, 180] on li "2025-08-20 5 1.48 ac" at bounding box center [646, 181] width 183 height 18
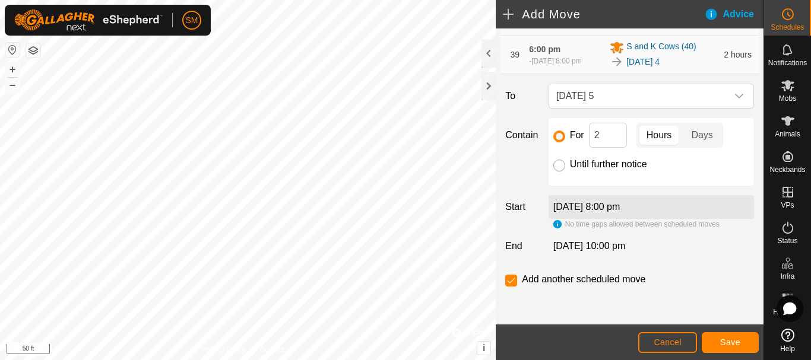
click at [561, 165] on input "Until further notice" at bounding box center [560, 166] width 12 height 12
radio input "true"
checkbox input "false"
click at [735, 341] on span "Save" at bounding box center [730, 343] width 20 height 10
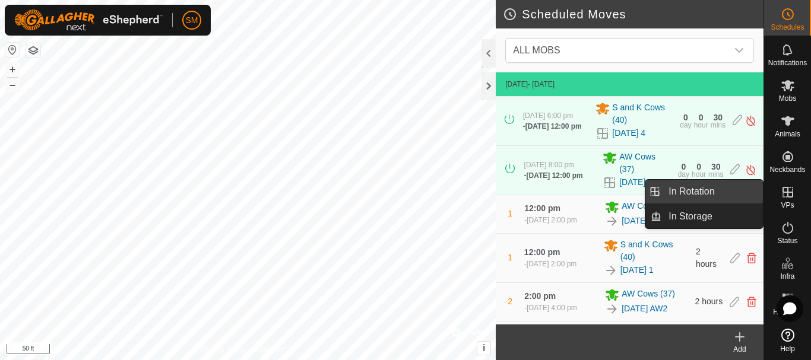
click at [700, 191] on link "In Rotation" at bounding box center [713, 192] width 102 height 24
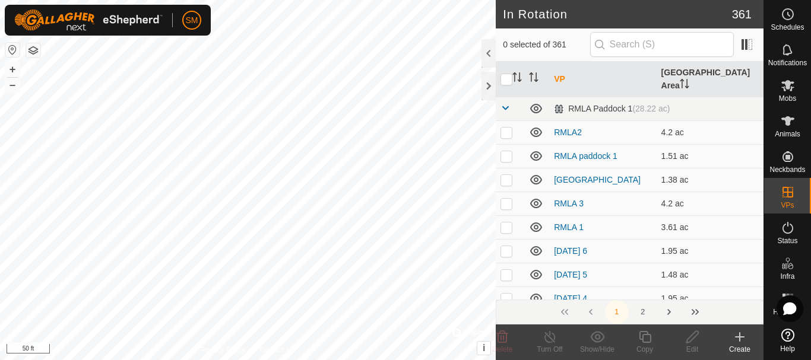
click at [741, 343] on icon at bounding box center [740, 337] width 14 height 14
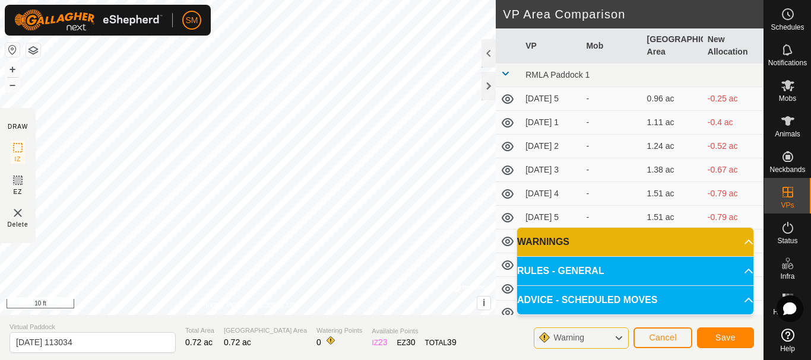
click at [517, 4] on div "DRAW IZ EZ Delete Privacy Policy Contact Us + – ⇧ i © Mapbox , © OpenStreetMap …" at bounding box center [382, 157] width 764 height 315
click at [292, 360] on html "SM Schedules Notifications Mobs Animals Neckbands VPs Status Infra Heatmap Help…" at bounding box center [405, 180] width 811 height 360
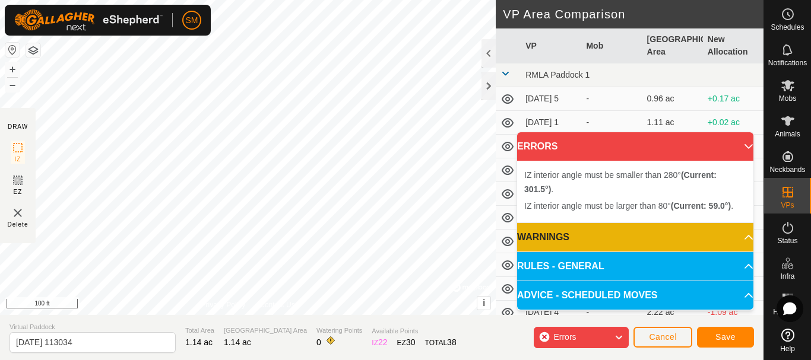
click at [216, 137] on div "IZ interior angle must be smaller than 280° (Current: 301.5°) . + – ⇧ i © Mapbo…" at bounding box center [248, 157] width 496 height 315
click at [212, 136] on div "IZ interior angle must be smaller than 280° (Current: 309.9°) ." at bounding box center [308, 141] width 192 height 11
click at [233, 136] on div "IZ interior angle must be smaller than 280° (Current: 290.6°) ." at bounding box center [329, 141] width 192 height 11
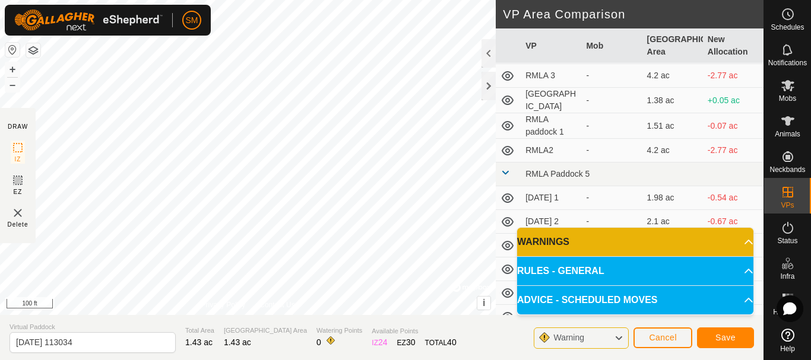
scroll to position [2138, 0]
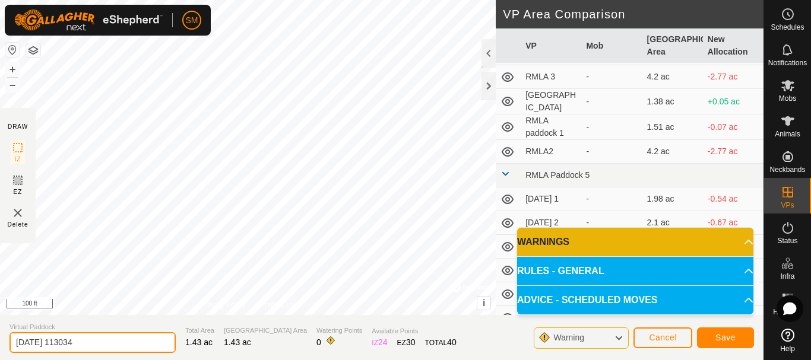
drag, startPoint x: 59, startPoint y: 340, endPoint x: 94, endPoint y: 347, distance: 36.3
click at [94, 347] on input "[DATE] 113034" at bounding box center [93, 343] width 166 height 21
type input "[DATE] 5"
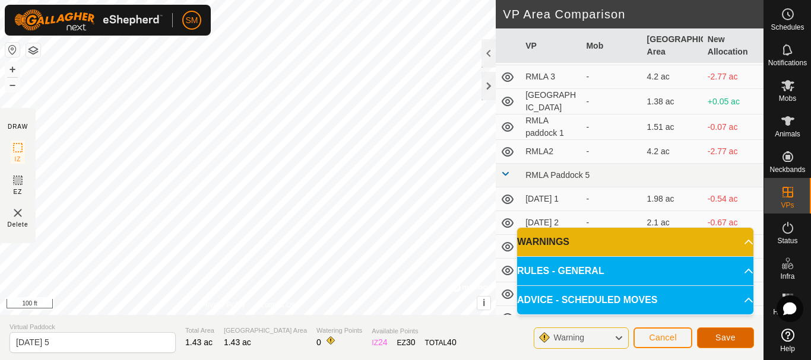
click at [733, 338] on span "Save" at bounding box center [726, 338] width 20 height 10
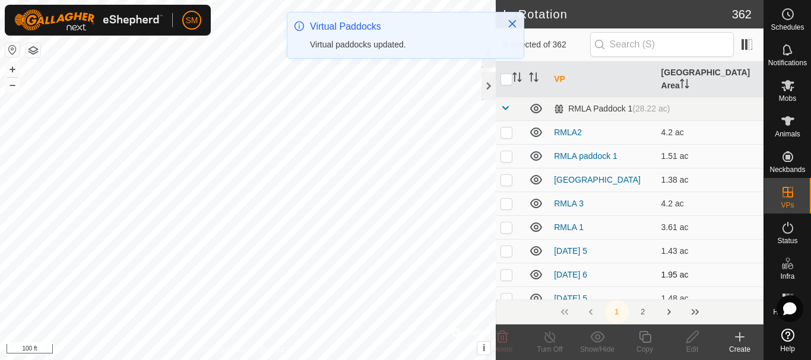
click at [504, 270] on p-checkbox at bounding box center [507, 275] width 12 height 10
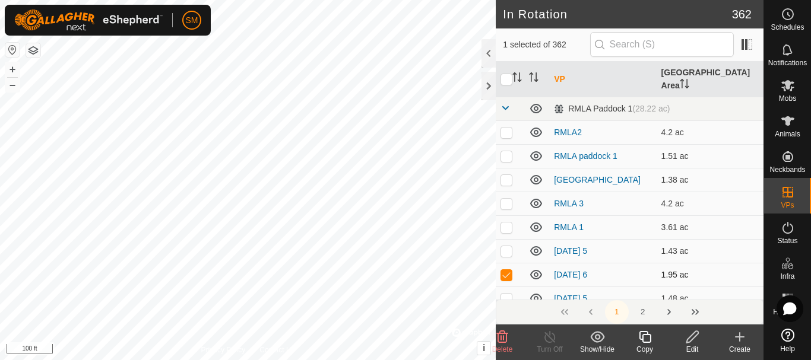
click at [507, 270] on p-checkbox at bounding box center [507, 275] width 12 height 10
checkbox input "false"
click at [505, 294] on p-checkbox at bounding box center [507, 299] width 12 height 10
checkbox input "true"
click at [644, 334] on icon at bounding box center [645, 337] width 12 height 12
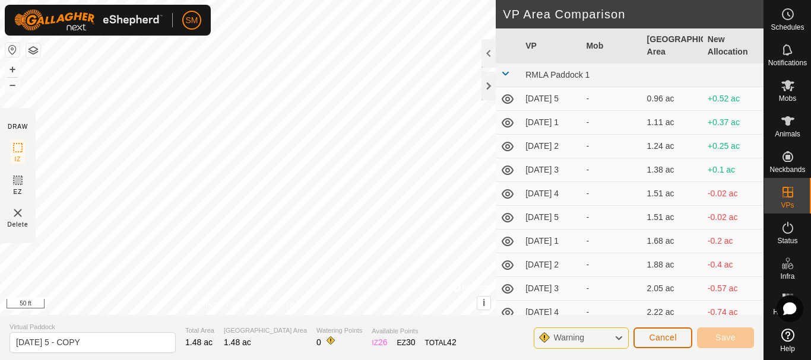
click at [673, 337] on span "Cancel" at bounding box center [663, 338] width 28 height 10
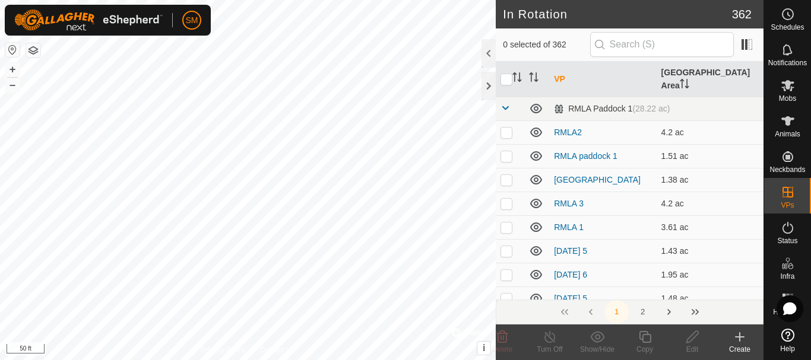
click at [743, 342] on icon at bounding box center [740, 337] width 14 height 14
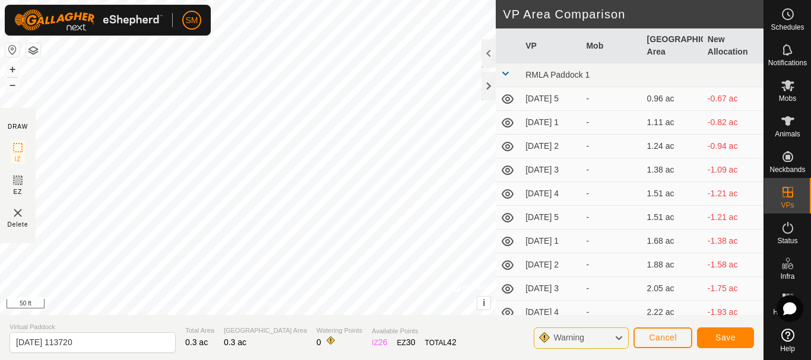
click at [238, 320] on div "DRAW IZ EZ Delete Privacy Policy Contact Us + – ⇧ i © Mapbox , © OpenStreetMap …" at bounding box center [382, 180] width 764 height 360
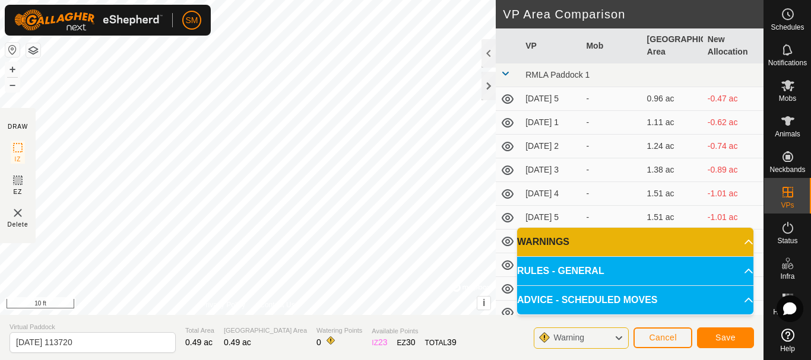
click at [521, 156] on div "DRAW IZ EZ Delete Privacy Policy Contact Us + – ⇧ i © Mapbox , © OpenStreetMap …" at bounding box center [382, 157] width 764 height 315
click at [505, 119] on div "DRAW IZ EZ Delete Privacy Policy Contact Us + – ⇧ i © Mapbox , © OpenStreetMap …" at bounding box center [382, 157] width 764 height 315
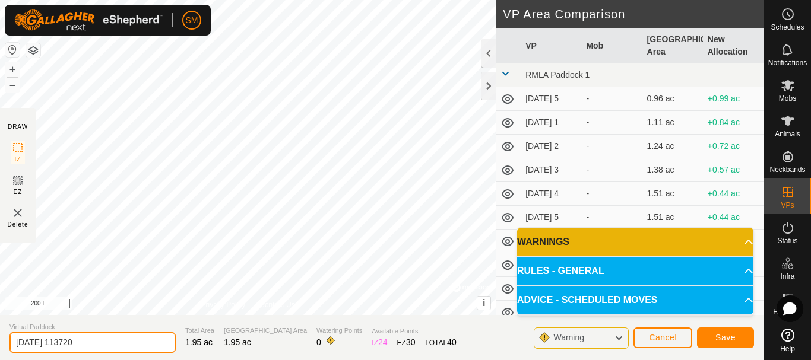
drag, startPoint x: 50, startPoint y: 343, endPoint x: 104, endPoint y: 337, distance: 53.8
click at [104, 337] on input "[DATE] 113720" at bounding box center [93, 343] width 166 height 21
type input "[DATE] 4"
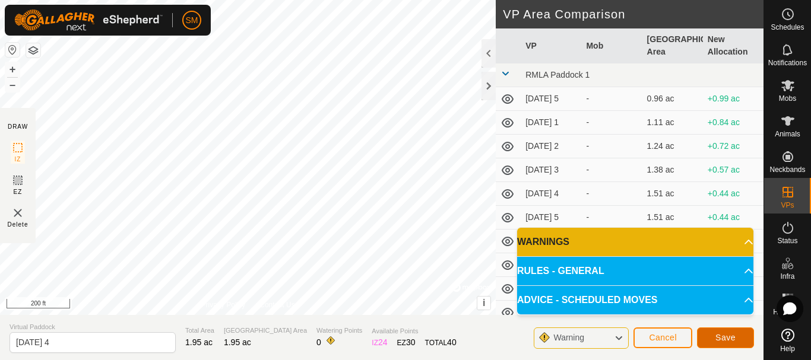
click at [730, 337] on span "Save" at bounding box center [726, 338] width 20 height 10
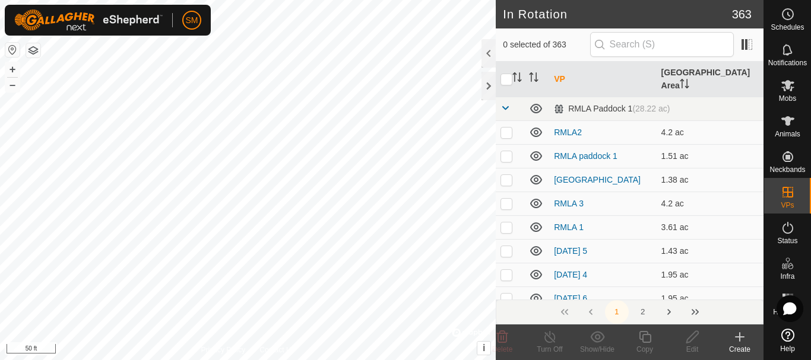
checkbox input "true"
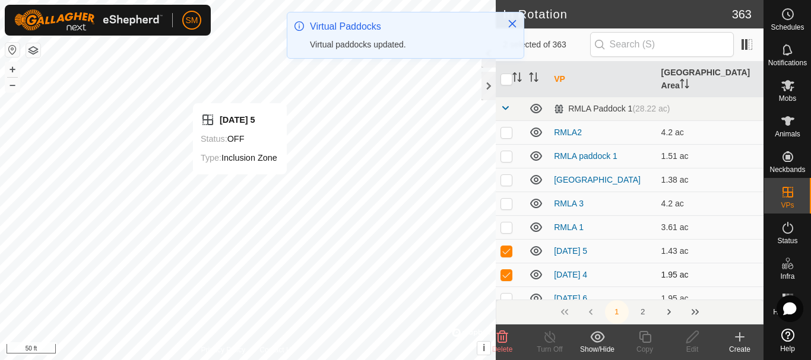
click at [507, 246] on p-checkbox at bounding box center [507, 251] width 12 height 10
click at [646, 342] on icon at bounding box center [645, 337] width 12 height 12
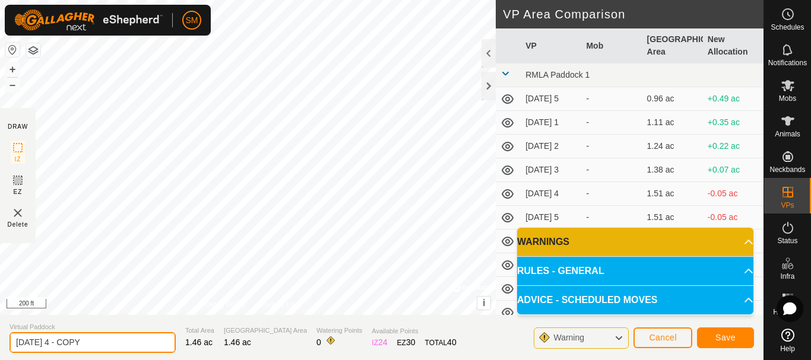
drag, startPoint x: 62, startPoint y: 343, endPoint x: 104, endPoint y: 340, distance: 42.2
click at [104, 340] on input "[DATE] 4 - COPY" at bounding box center [93, 343] width 166 height 21
type input "[DATE] 5"
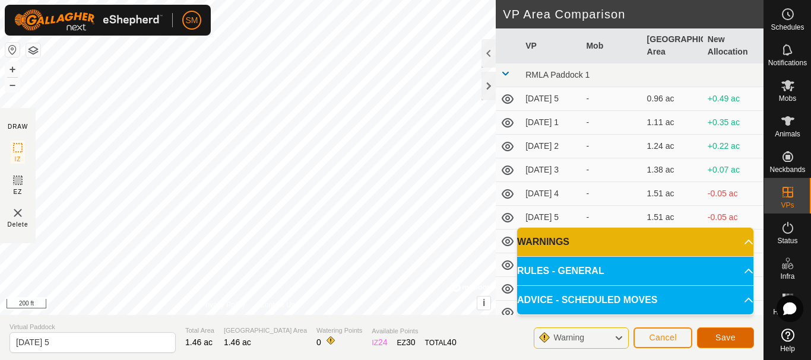
click at [738, 336] on button "Save" at bounding box center [725, 338] width 57 height 21
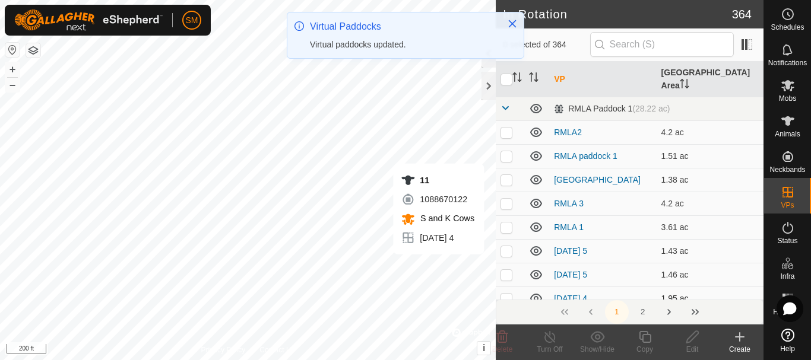
click at [508, 291] on td at bounding box center [510, 299] width 29 height 24
checkbox input "true"
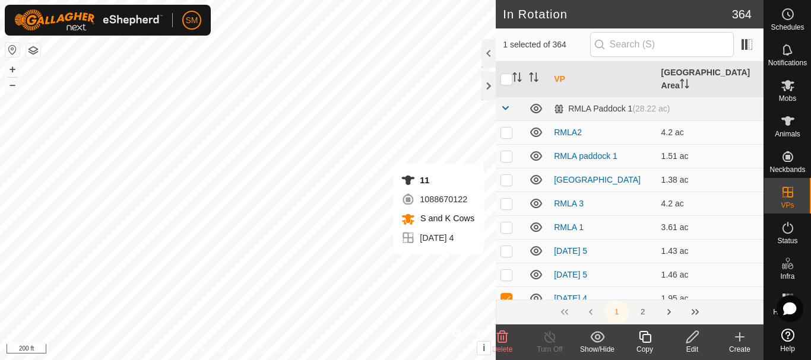
click at [643, 334] on icon at bounding box center [645, 337] width 15 height 14
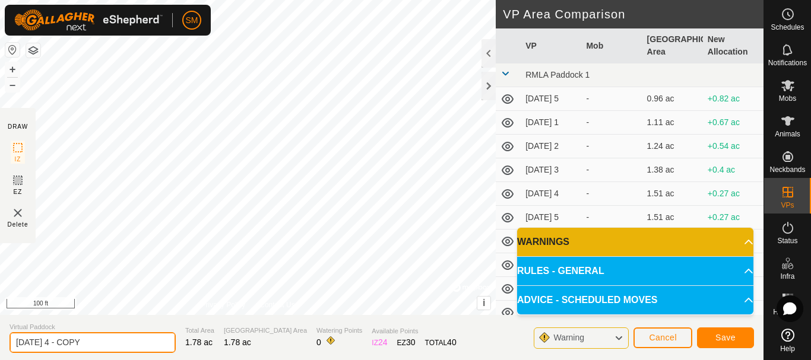
drag, startPoint x: 62, startPoint y: 344, endPoint x: 103, endPoint y: 346, distance: 41.6
click at [103, 346] on input "[DATE] 4 - COPY" at bounding box center [93, 343] width 166 height 21
type input "[DATE] 6a"
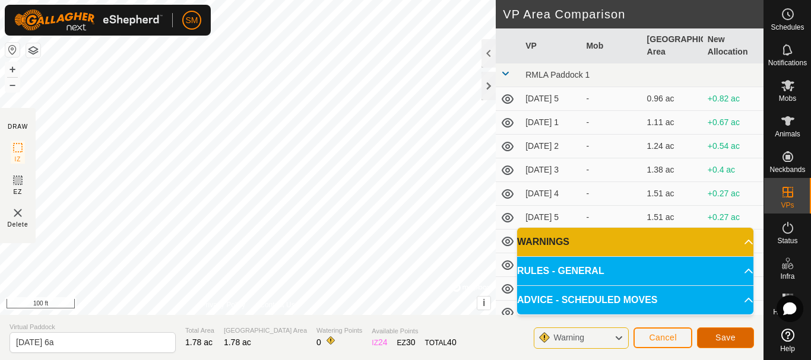
click at [725, 337] on span "Save" at bounding box center [726, 338] width 20 height 10
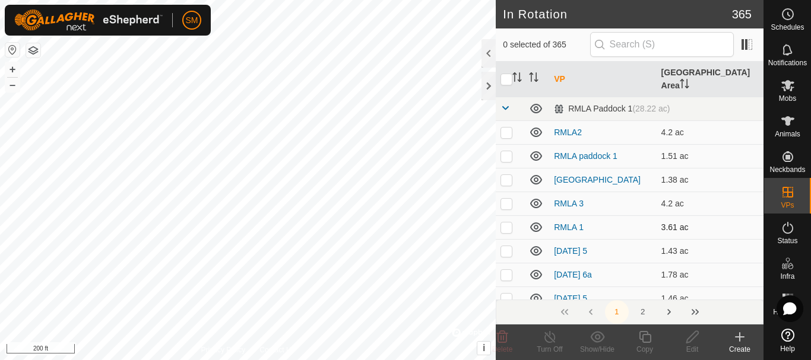
click at [505, 223] on p-checkbox at bounding box center [507, 228] width 12 height 10
checkbox input "false"
click at [505, 199] on p-checkbox at bounding box center [507, 204] width 12 height 10
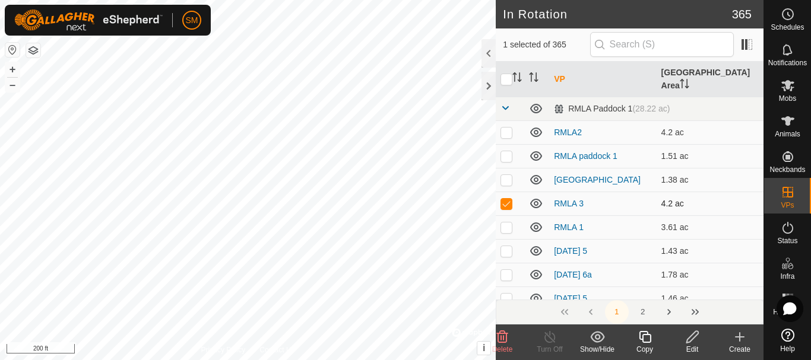
checkbox input "false"
click at [508, 151] on p-checkbox at bounding box center [507, 156] width 12 height 10
checkbox input "false"
click at [509, 128] on p-checkbox at bounding box center [507, 133] width 12 height 10
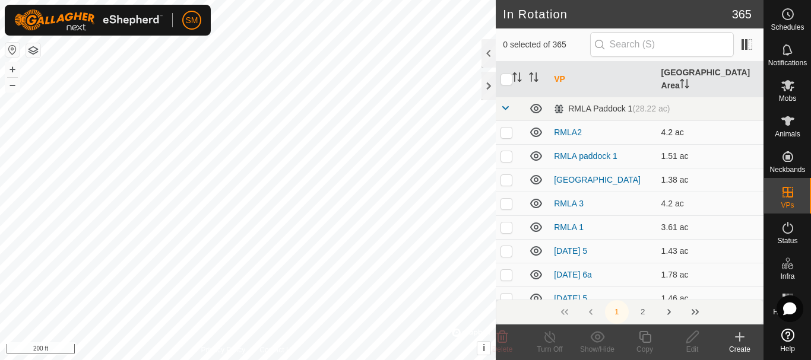
checkbox input "true"
click at [695, 337] on icon at bounding box center [693, 337] width 12 height 12
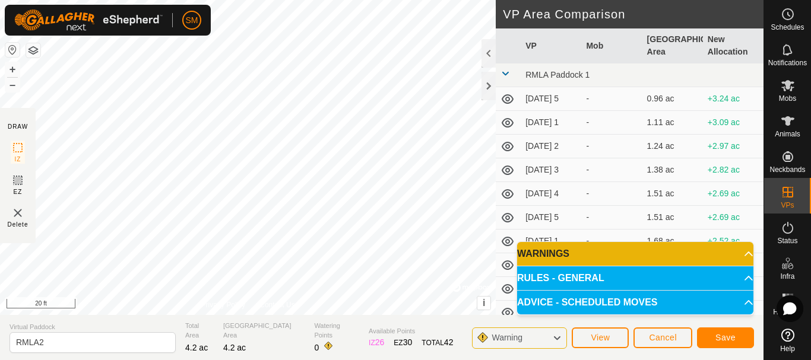
click at [223, 347] on div "DRAW IZ EZ Delete Privacy Policy Contact Us Segment length must be longer than …" at bounding box center [382, 180] width 764 height 360
click at [726, 335] on span "Save" at bounding box center [726, 338] width 20 height 10
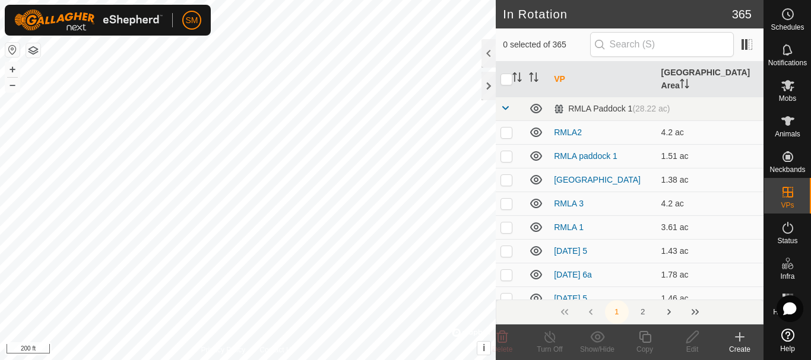
checkbox input "true"
click at [643, 339] on icon at bounding box center [645, 337] width 12 height 12
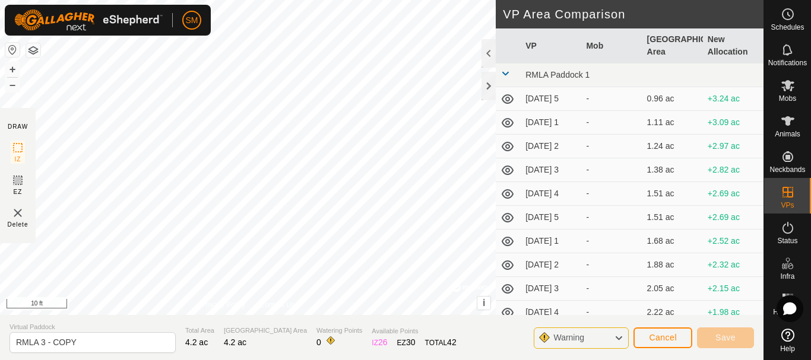
click at [186, 0] on html "SM Schedules Notifications Mobs Animals Neckbands VPs Status Infra Heatmap Help…" at bounding box center [405, 180] width 811 height 360
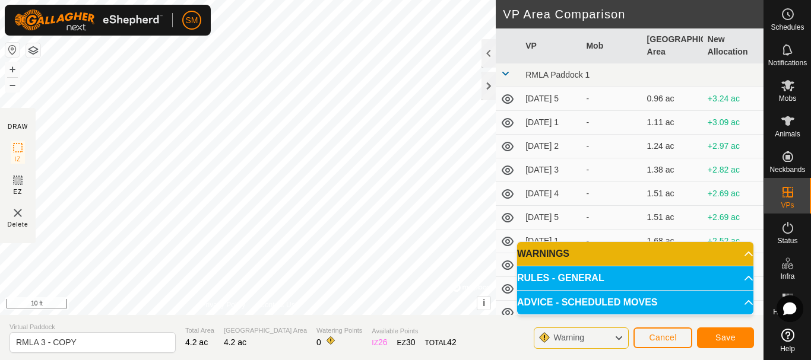
click at [223, 340] on div "DRAW IZ EZ Delete Privacy Policy Contact Us + – ⇧ i © Mapbox , © OpenStreetMap …" at bounding box center [382, 180] width 764 height 360
click at [239, 358] on div "DRAW IZ EZ Delete Privacy Policy Contact Us + – ⇧ i © Mapbox , © OpenStreetMap …" at bounding box center [382, 180] width 764 height 360
click at [243, 324] on div "DRAW IZ EZ Delete Privacy Policy Contact Us + – ⇧ i © Mapbox , © OpenStreetMap …" at bounding box center [382, 180] width 764 height 360
click at [240, 352] on div "DRAW IZ EZ Delete Privacy Policy Contact Us + – ⇧ i © Mapbox , © OpenStreetMap …" at bounding box center [382, 180] width 764 height 360
click at [672, 338] on span "Cancel" at bounding box center [663, 338] width 28 height 10
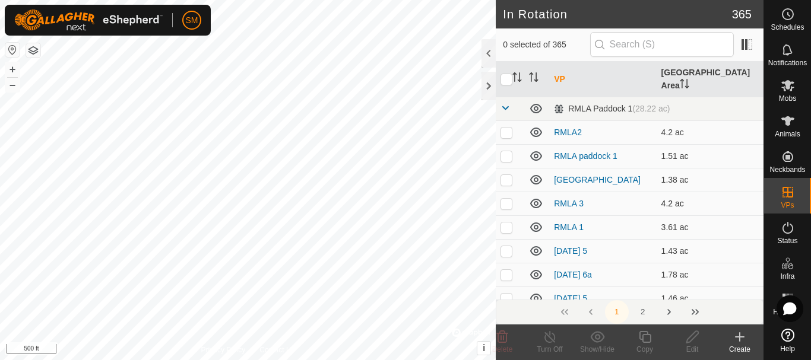
click at [505, 199] on p-checkbox at bounding box center [507, 204] width 12 height 10
checkbox input "true"
click at [697, 337] on icon at bounding box center [692, 337] width 15 height 14
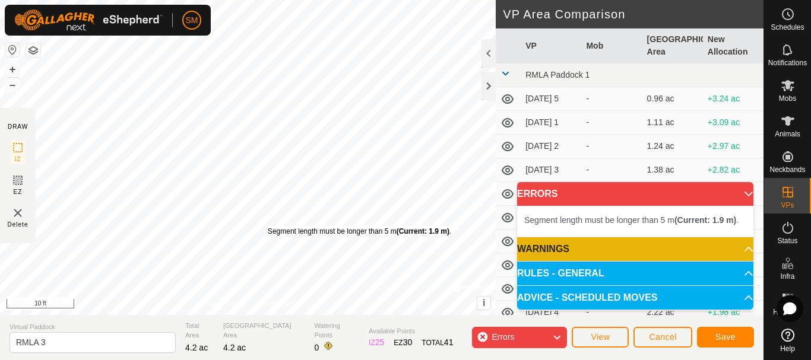
click at [268, 226] on div "Segment length must be longer than 5 m (Current: 1.9 m) . + – ⇧ i © Mapbox , © …" at bounding box center [248, 157] width 496 height 315
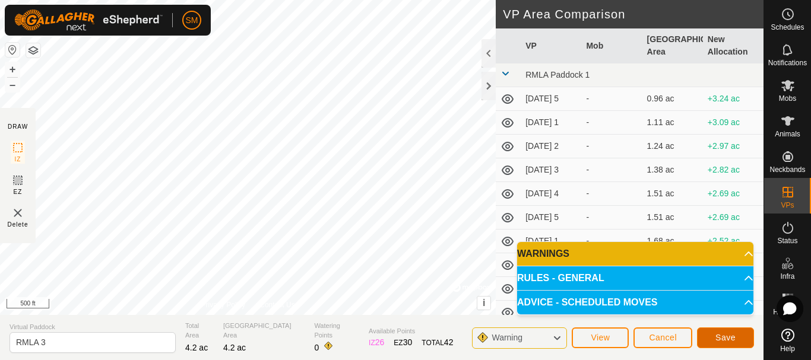
click at [725, 337] on span "Save" at bounding box center [726, 338] width 20 height 10
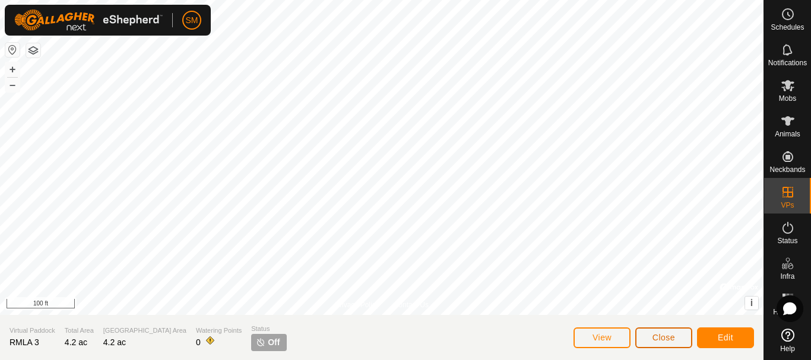
click at [663, 347] on button "Close" at bounding box center [663, 338] width 57 height 21
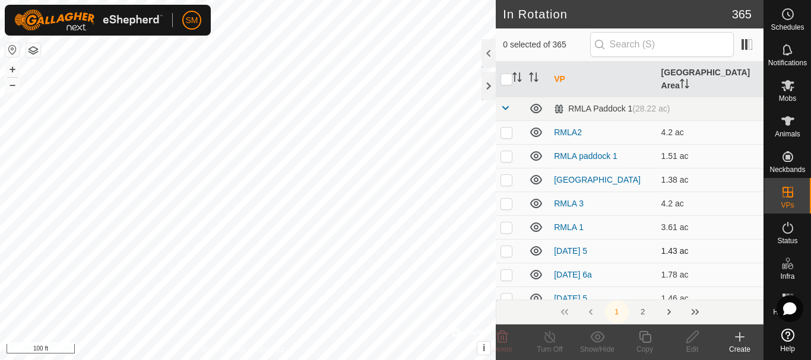
click at [508, 246] on p-checkbox at bounding box center [507, 251] width 12 height 10
checkbox input "true"
click at [692, 340] on icon at bounding box center [693, 337] width 12 height 12
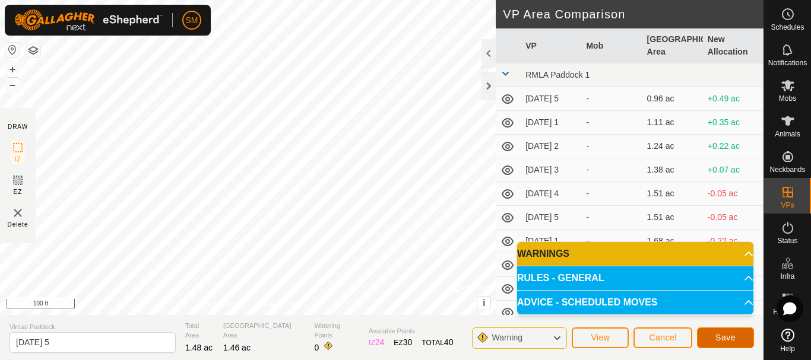
click at [729, 338] on span "Save" at bounding box center [726, 338] width 20 height 10
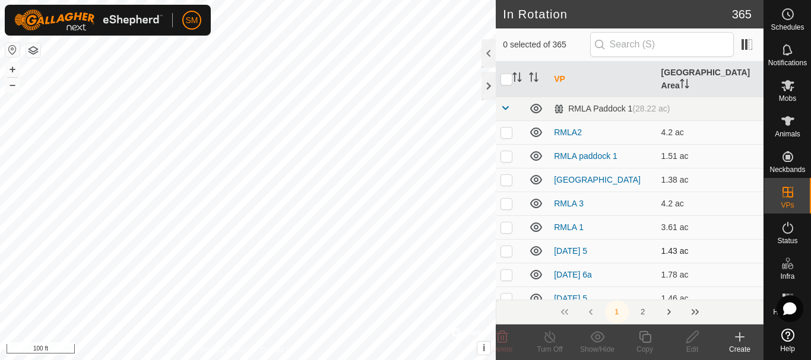
scroll to position [59, 0]
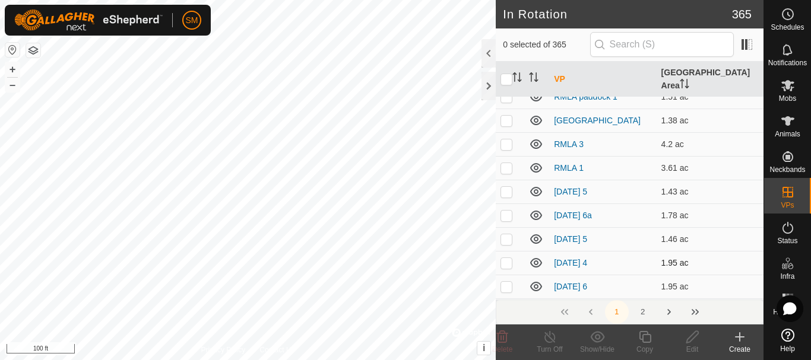
click at [509, 258] on p-checkbox at bounding box center [507, 263] width 12 height 10
checkbox input "true"
click at [692, 337] on icon at bounding box center [692, 337] width 15 height 14
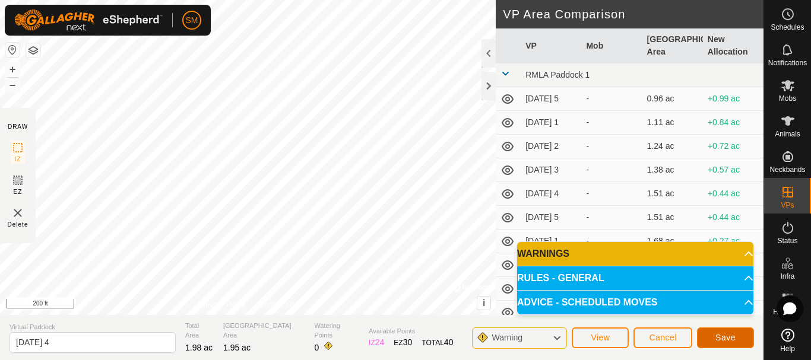
click at [724, 335] on span "Save" at bounding box center [726, 338] width 20 height 10
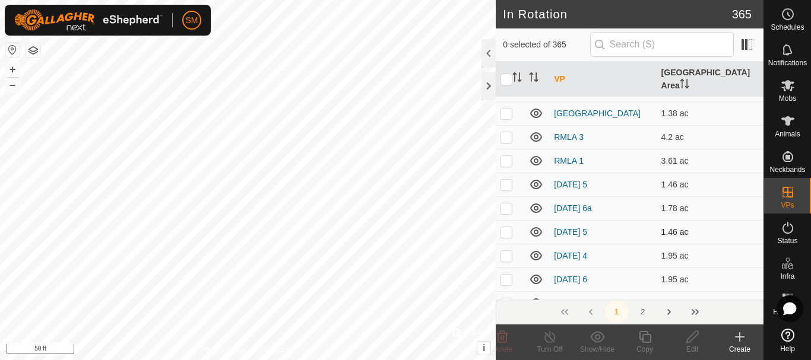
scroll to position [59, 0]
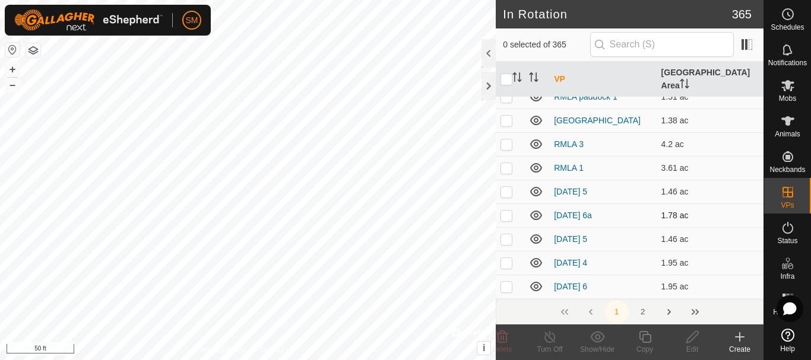
click at [508, 211] on p-checkbox at bounding box center [507, 216] width 12 height 10
checkbox input "true"
click at [692, 337] on icon at bounding box center [692, 337] width 15 height 14
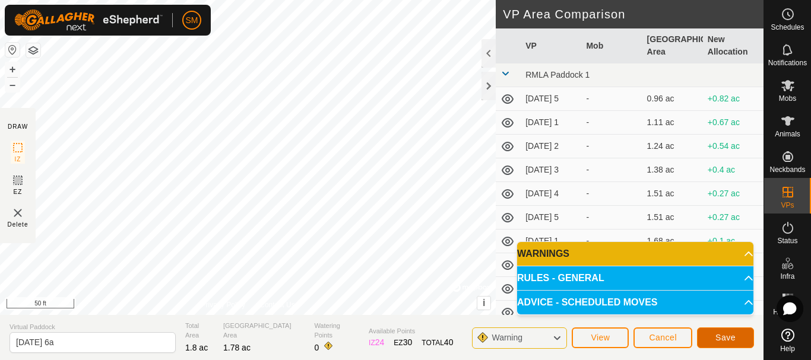
click at [738, 340] on button "Save" at bounding box center [725, 338] width 57 height 21
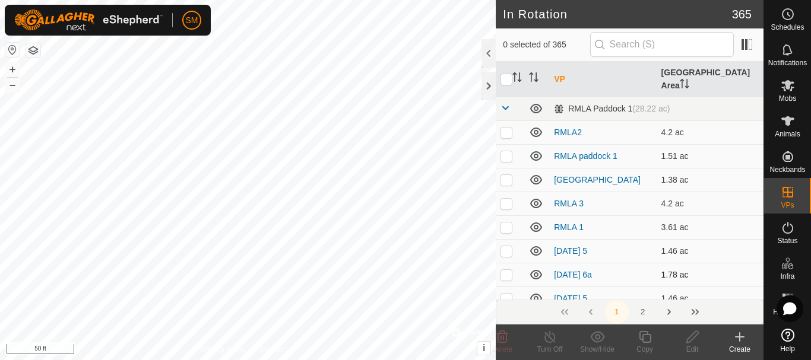
click at [502, 270] on p-checkbox at bounding box center [507, 275] width 12 height 10
checkbox input "true"
click at [647, 337] on icon at bounding box center [645, 337] width 15 height 14
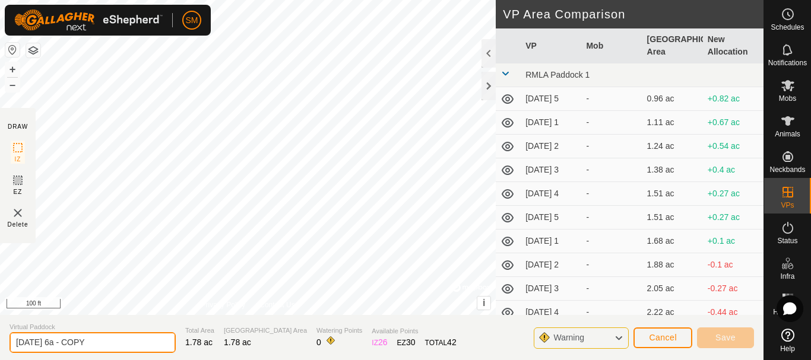
drag, startPoint x: 62, startPoint y: 343, endPoint x: 123, endPoint y: 346, distance: 61.2
click at [131, 344] on input "[DATE] 6a - COPY" at bounding box center [93, 343] width 166 height 21
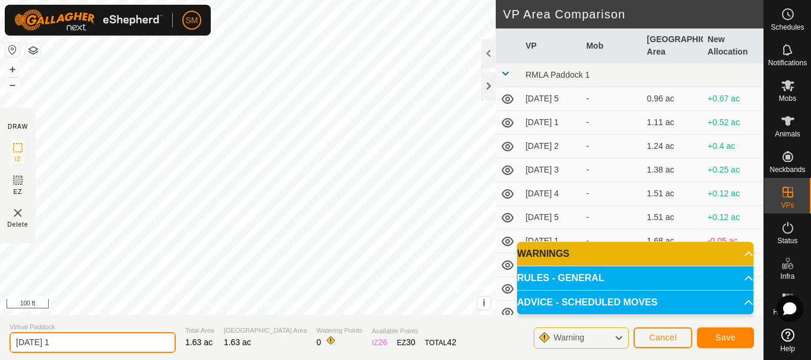
type input "[DATE] 1"
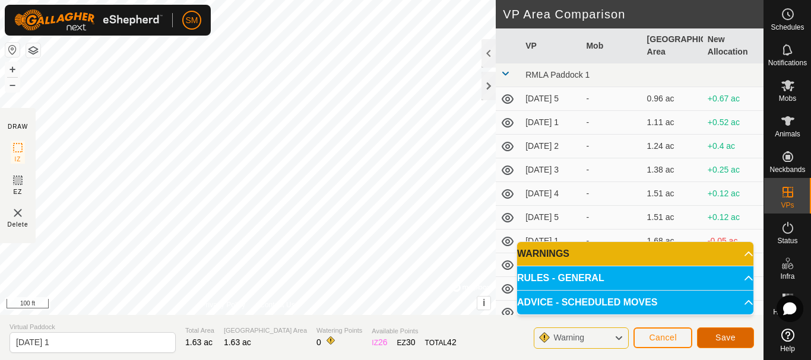
click at [732, 341] on span "Save" at bounding box center [726, 338] width 20 height 10
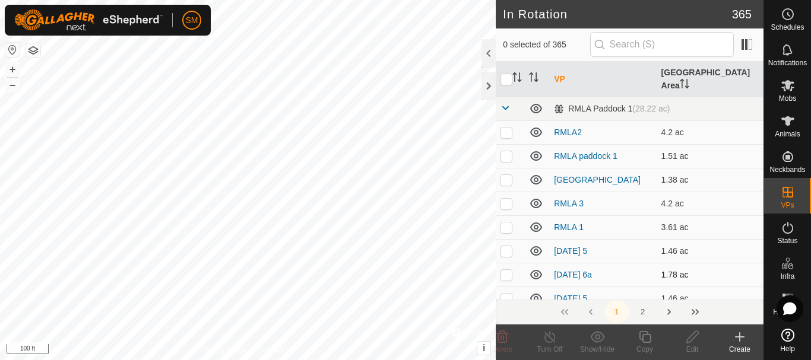
click at [504, 270] on p-checkbox at bounding box center [507, 275] width 12 height 10
checkbox input "true"
click at [648, 336] on icon at bounding box center [645, 337] width 12 height 12
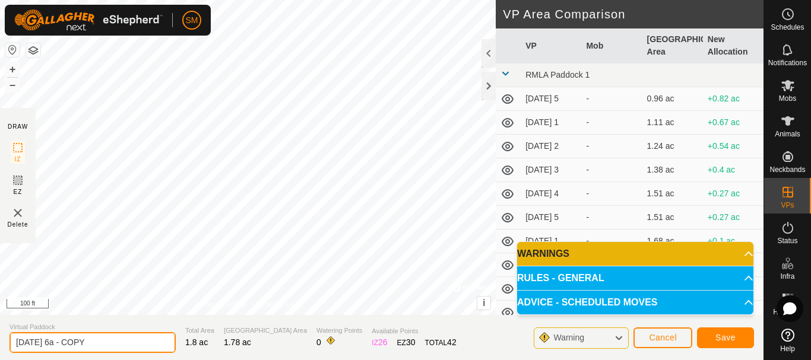
drag, startPoint x: 59, startPoint y: 344, endPoint x: 110, endPoint y: 343, distance: 50.5
click at [110, 343] on input "[DATE] 6a - COPY" at bounding box center [93, 343] width 166 height 21
type input "[DATE] 2"
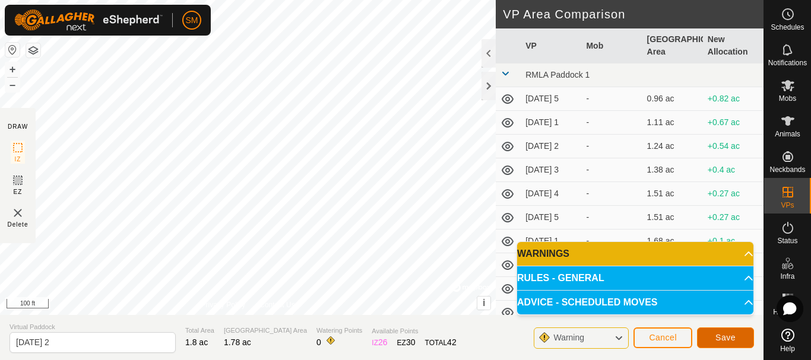
click at [728, 341] on span "Save" at bounding box center [726, 338] width 20 height 10
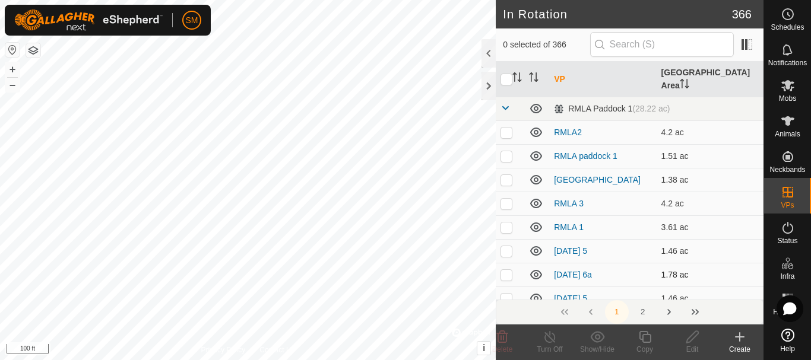
click at [507, 270] on p-checkbox at bounding box center [507, 275] width 12 height 10
checkbox input "true"
click at [696, 336] on icon at bounding box center [693, 337] width 12 height 12
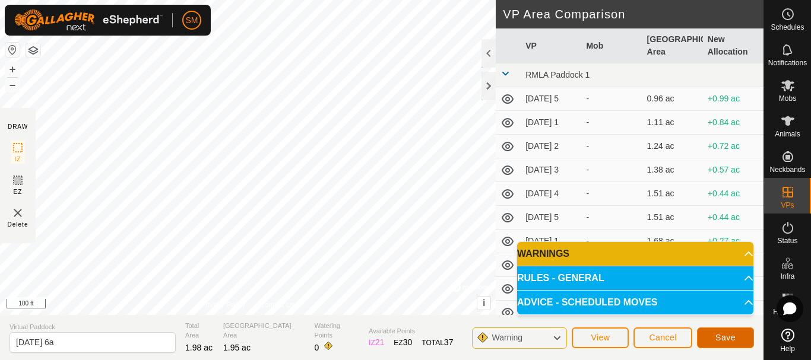
click at [724, 339] on span "Save" at bounding box center [726, 338] width 20 height 10
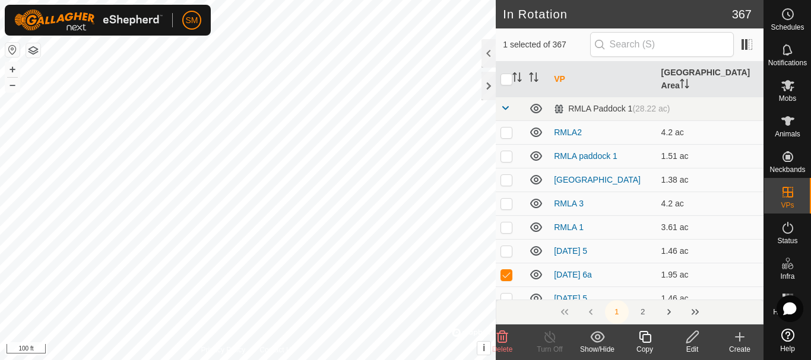
click at [648, 336] on icon at bounding box center [645, 337] width 12 height 12
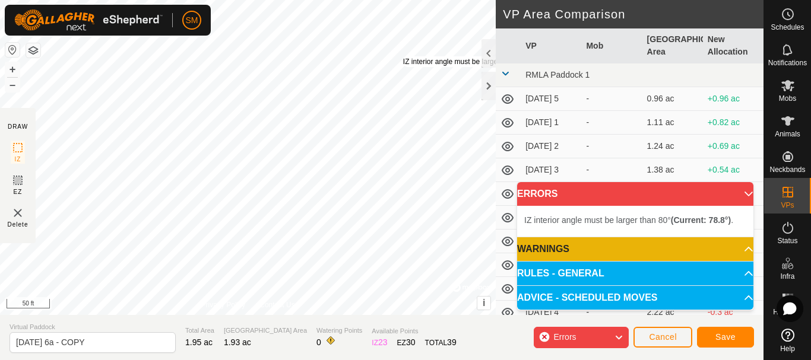
click at [403, 56] on div "IZ interior angle must be larger than 80° (Current: 78.8°) ." at bounding box center [492, 61] width 179 height 11
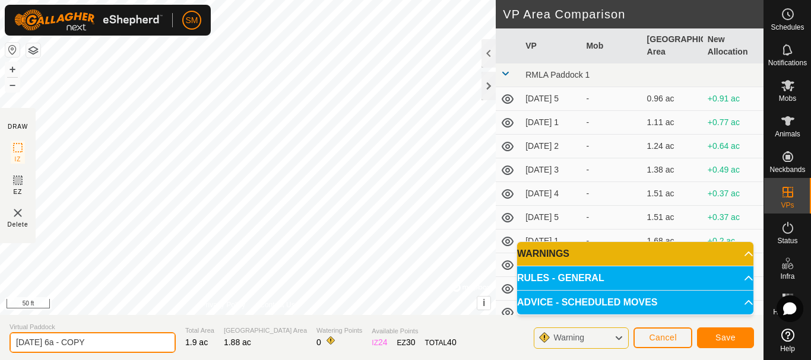
drag, startPoint x: 60, startPoint y: 343, endPoint x: 147, endPoint y: 352, distance: 87.2
click at [147, 352] on input "[DATE] 6a - COPY" at bounding box center [93, 343] width 166 height 21
type input "[DATE] 3"
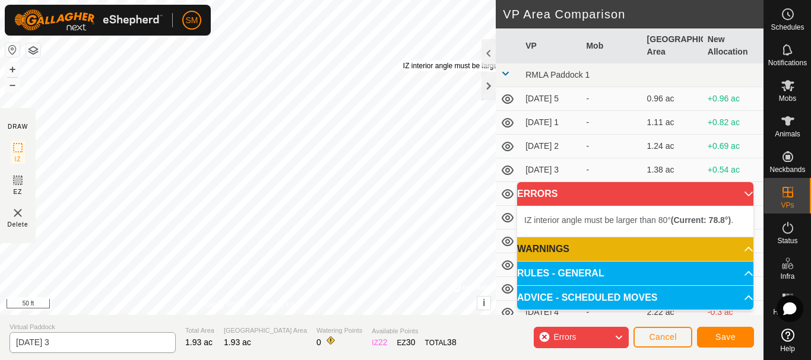
click at [403, 61] on div "IZ interior angle must be larger than 80° (Current: 78.8°) ." at bounding box center [492, 66] width 179 height 11
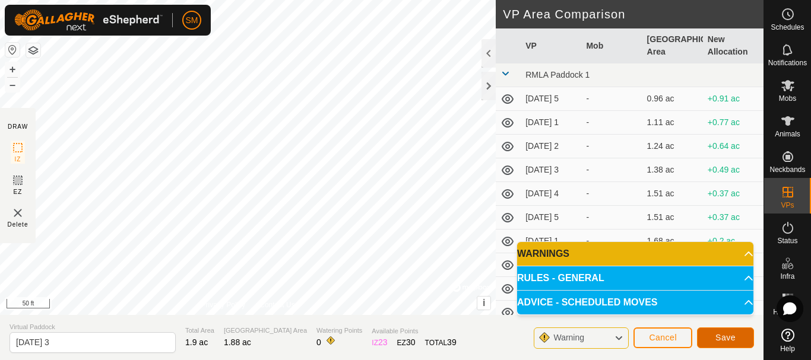
click at [733, 338] on span "Save" at bounding box center [726, 338] width 20 height 10
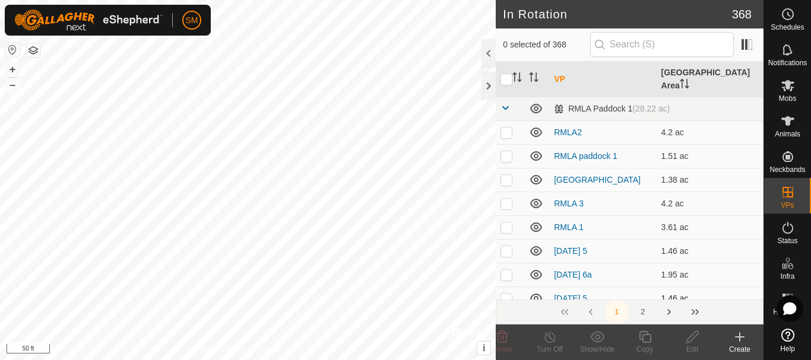
click at [503, 294] on p-checkbox at bounding box center [507, 299] width 12 height 10
checkbox input "true"
click at [692, 336] on icon at bounding box center [693, 337] width 12 height 12
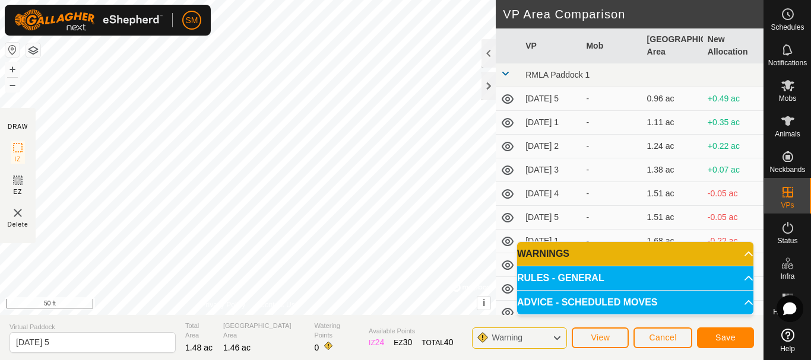
click at [166, 7] on div "SM Schedules Notifications Mobs Animals Neckbands VPs Status Infra Heatmap Help…" at bounding box center [405, 180] width 811 height 360
click at [727, 334] on span "Save" at bounding box center [726, 338] width 20 height 10
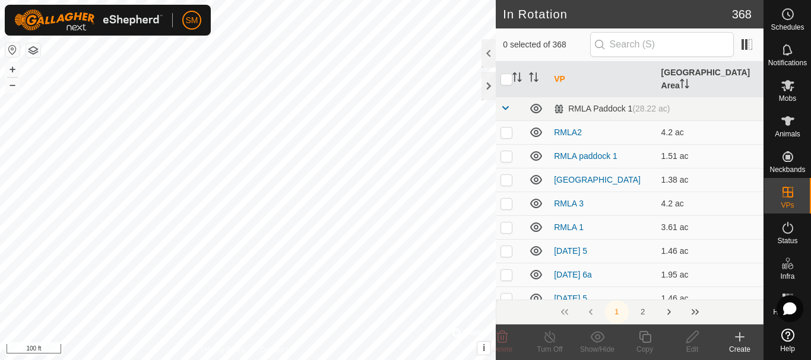
click at [505, 270] on p-checkbox at bounding box center [507, 275] width 12 height 10
checkbox input "true"
click at [690, 339] on icon at bounding box center [692, 337] width 15 height 14
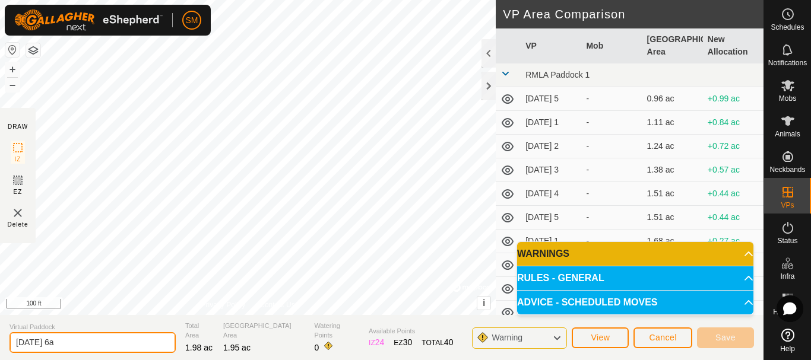
drag, startPoint x: 62, startPoint y: 345, endPoint x: 74, endPoint y: 341, distance: 13.0
click at [74, 341] on input "[DATE] 6a" at bounding box center [93, 343] width 166 height 21
click at [61, 345] on input "[DATE] 6a" at bounding box center [93, 343] width 166 height 21
click at [62, 345] on input "[DATE] 6a" at bounding box center [93, 343] width 166 height 21
type input "[DATE]"
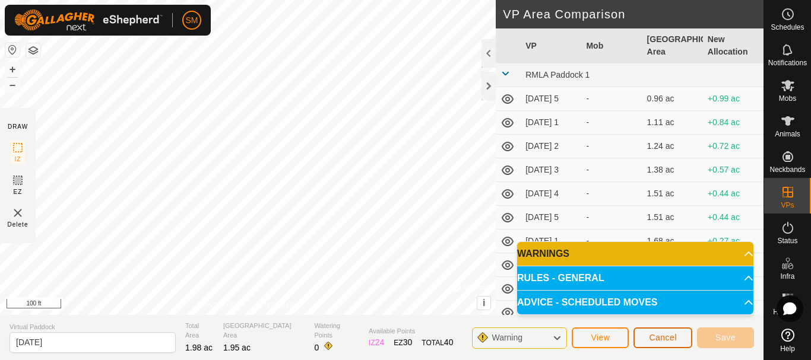
click at [667, 339] on span "Cancel" at bounding box center [663, 338] width 28 height 10
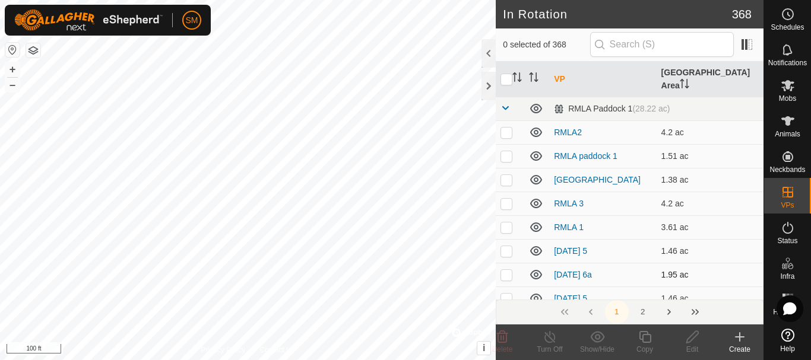
scroll to position [59, 0]
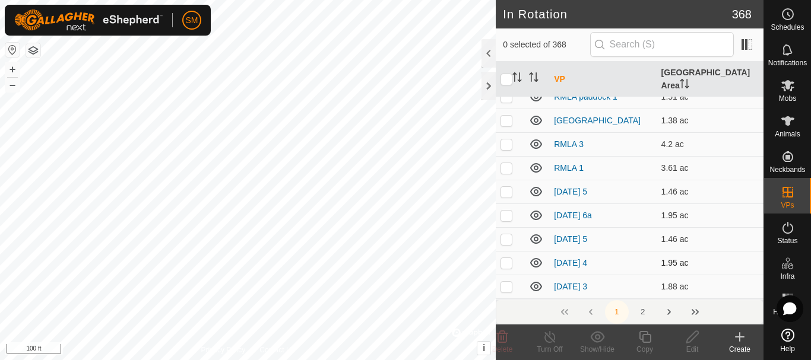
click at [507, 258] on p-checkbox at bounding box center [507, 263] width 12 height 10
checkbox input "true"
click at [687, 341] on icon at bounding box center [693, 337] width 12 height 12
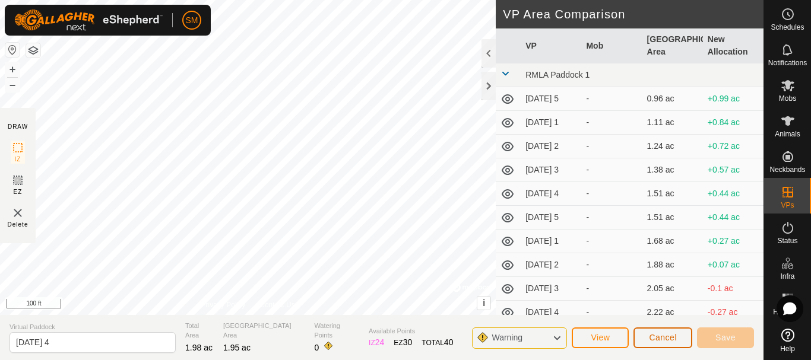
click at [668, 341] on span "Cancel" at bounding box center [663, 338] width 28 height 10
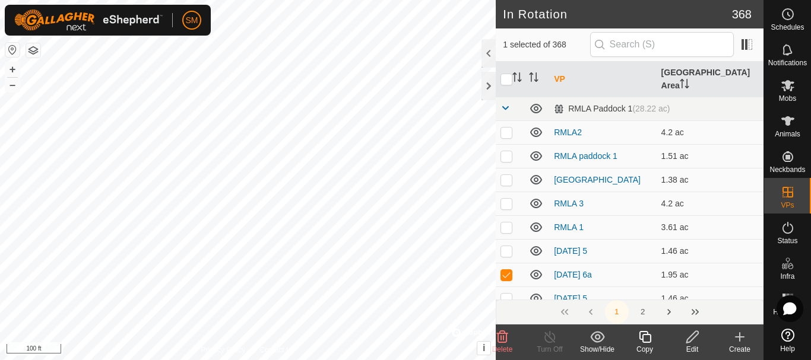
scroll to position [178, 0]
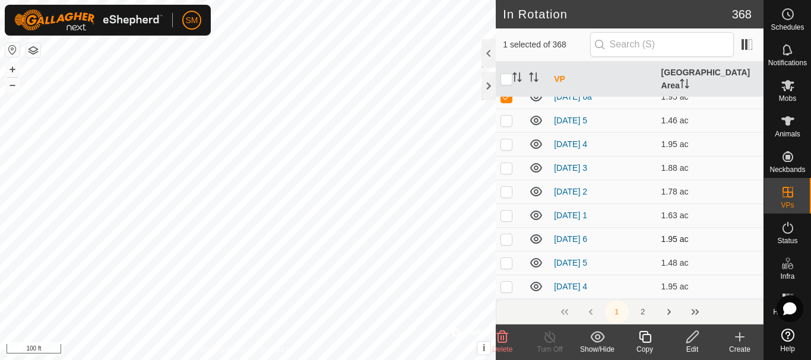
click at [508, 235] on p-checkbox at bounding box center [507, 240] width 12 height 10
checkbox input "true"
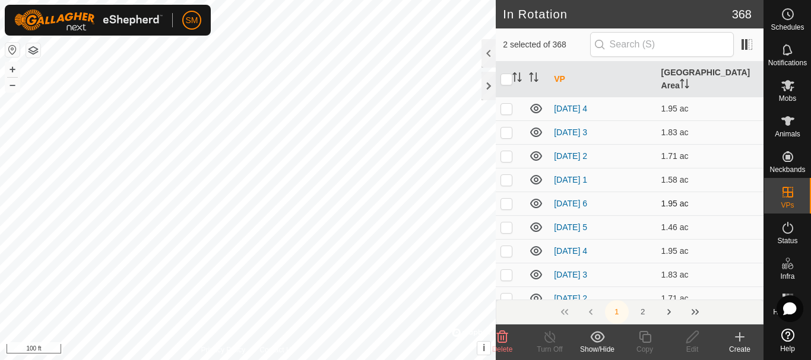
click at [507, 199] on p-checkbox at bounding box center [507, 204] width 12 height 10
checkbox input "true"
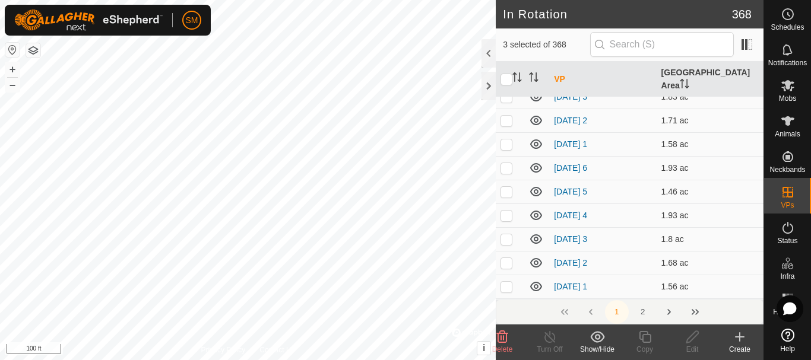
scroll to position [594, 0]
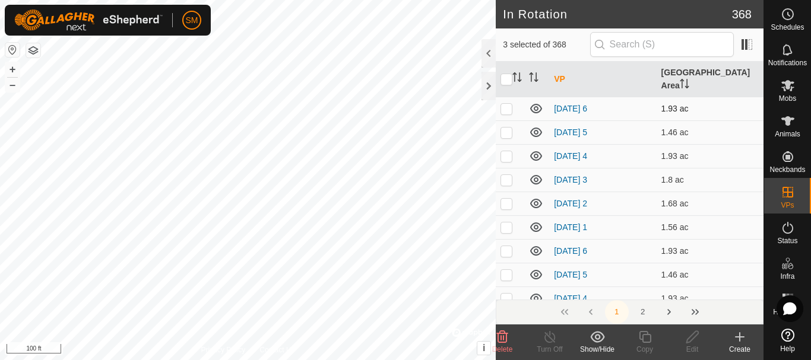
click at [506, 104] on p-checkbox at bounding box center [507, 109] width 12 height 10
checkbox input "true"
click at [507, 246] on p-checkbox at bounding box center [507, 251] width 12 height 10
checkbox input "true"
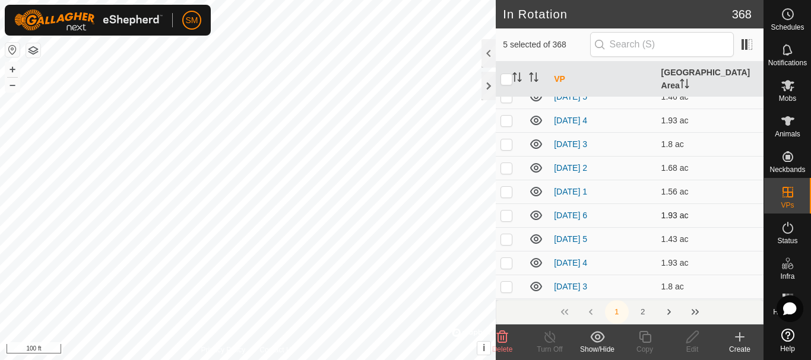
click at [510, 211] on p-checkbox at bounding box center [507, 216] width 12 height 10
checkbox input "true"
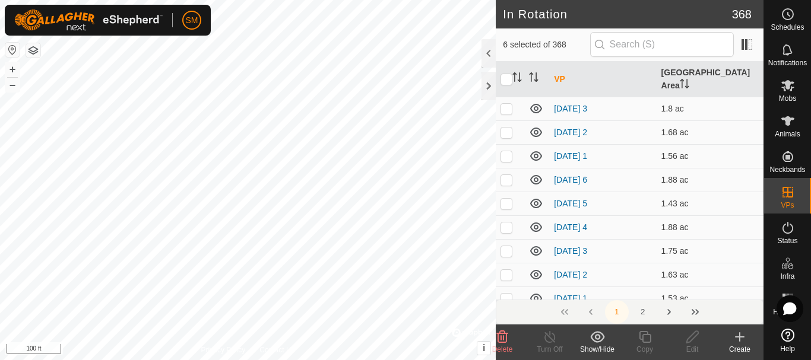
scroll to position [1010, 0]
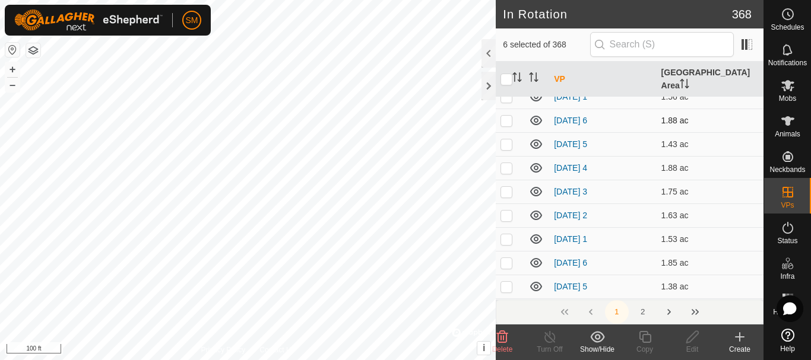
click at [506, 116] on p-checkbox at bounding box center [507, 121] width 12 height 10
checkbox input "true"
click at [507, 258] on p-checkbox at bounding box center [507, 263] width 12 height 10
checkbox input "true"
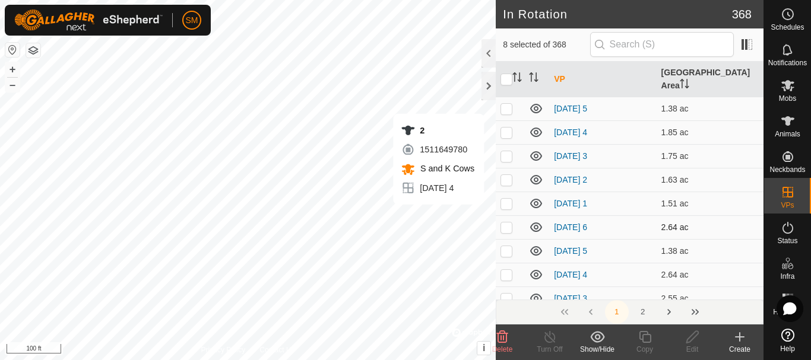
click at [507, 223] on p-checkbox at bounding box center [507, 228] width 12 height 10
checkbox input "true"
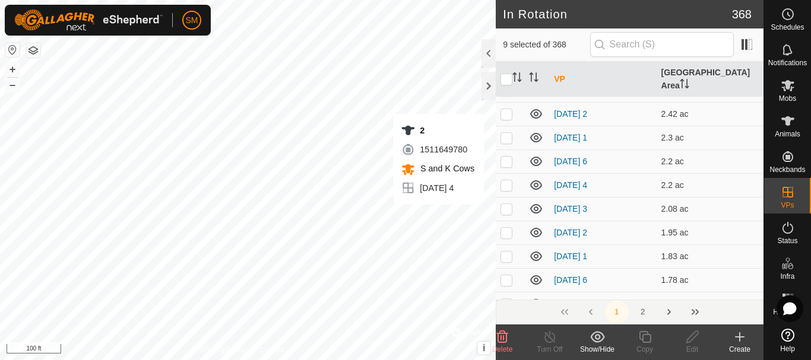
scroll to position [1425, 0]
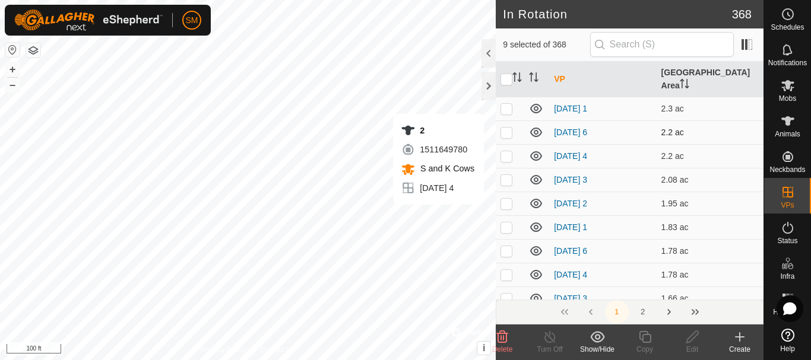
click at [507, 128] on p-checkbox at bounding box center [507, 133] width 12 height 10
checkbox input "true"
click at [510, 246] on p-checkbox at bounding box center [507, 251] width 12 height 10
checkbox input "true"
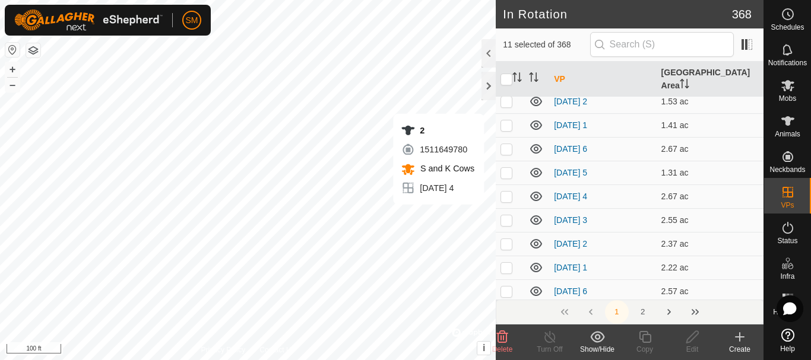
scroll to position [1663, 0]
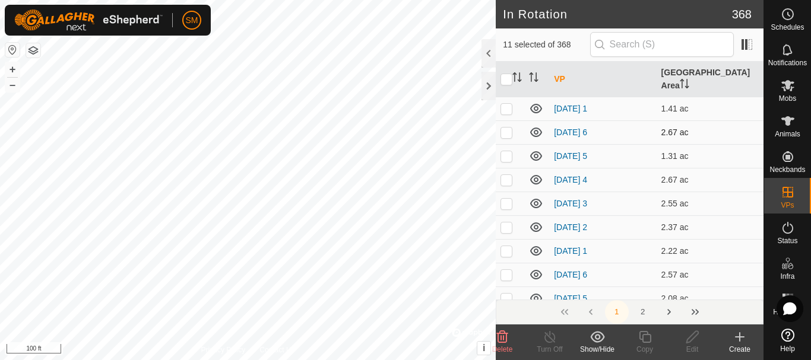
click at [504, 128] on p-checkbox at bounding box center [507, 133] width 12 height 10
checkbox input "true"
click at [508, 270] on p-checkbox at bounding box center [507, 275] width 12 height 10
checkbox input "true"
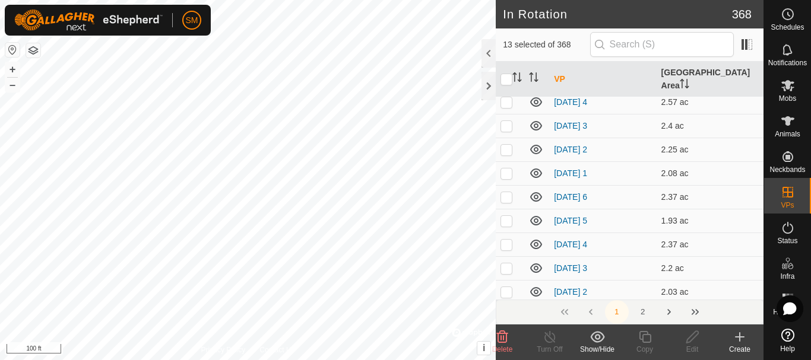
scroll to position [1900, 0]
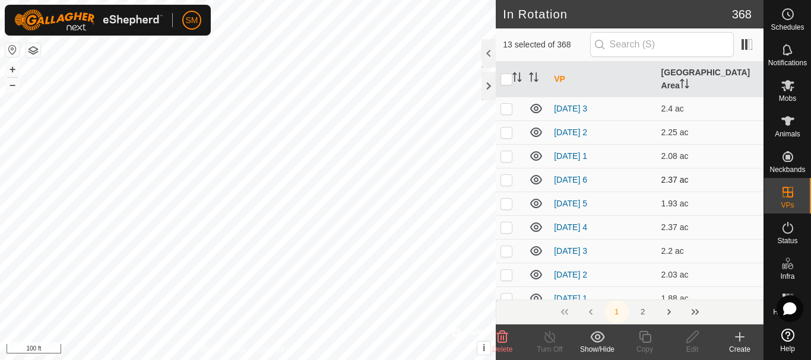
click at [508, 175] on p-checkbox at bounding box center [507, 180] width 12 height 10
checkbox input "true"
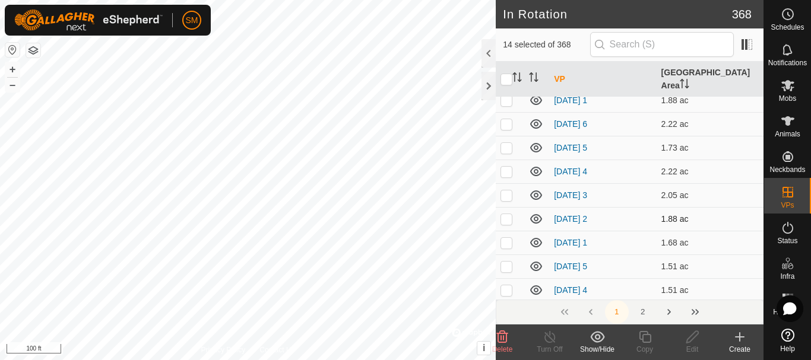
scroll to position [2079, 0]
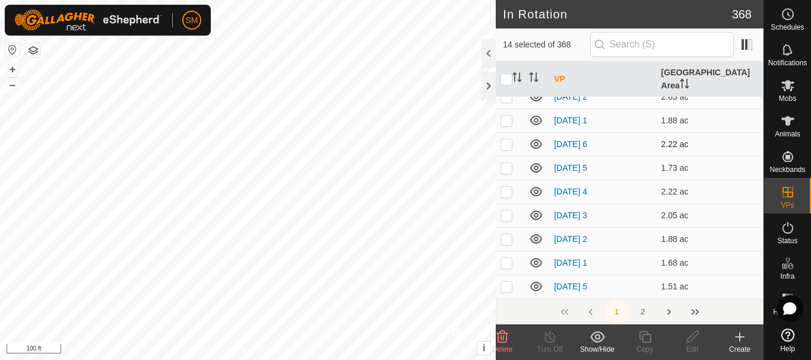
click at [507, 140] on p-checkbox at bounding box center [507, 145] width 12 height 10
checkbox input "true"
click at [504, 339] on icon at bounding box center [502, 337] width 11 height 12
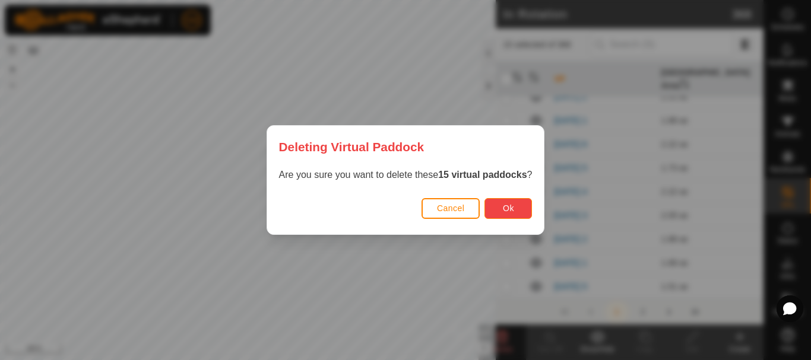
click at [504, 207] on button "Ok" at bounding box center [509, 208] width 48 height 21
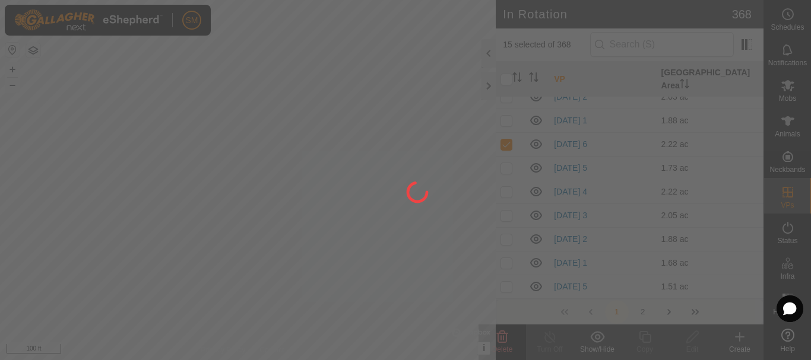
checkbox input "false"
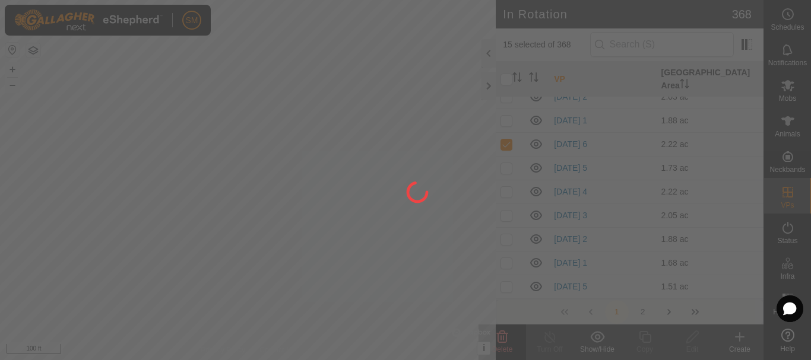
checkbox input "false"
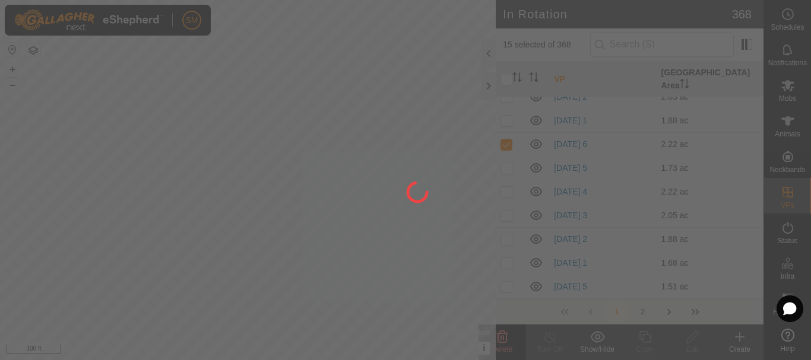
checkbox input "false"
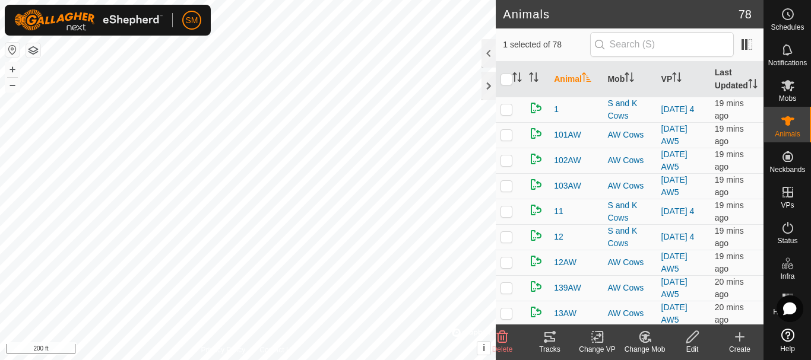
click at [518, 77] on th at bounding box center [510, 80] width 29 height 36
click at [517, 82] on icon "Activate to sort" at bounding box center [518, 77] width 10 height 10
